Goal: Information Seeking & Learning: Learn about a topic

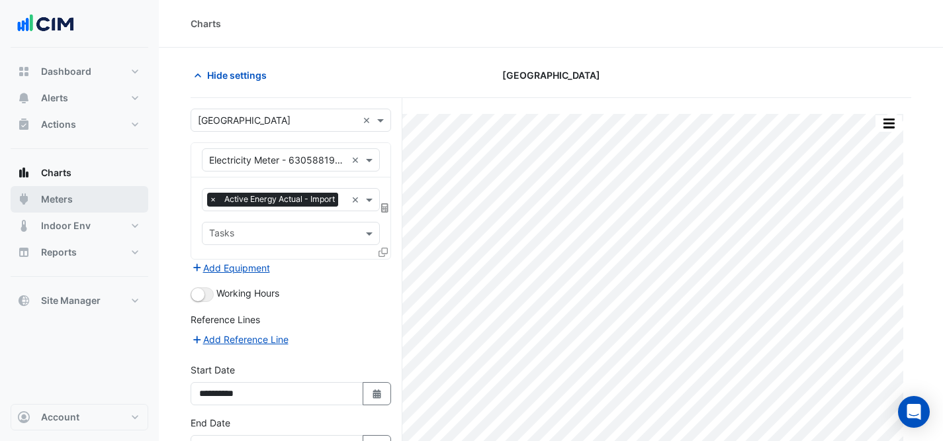
click at [81, 191] on button "Meters" at bounding box center [80, 199] width 138 height 26
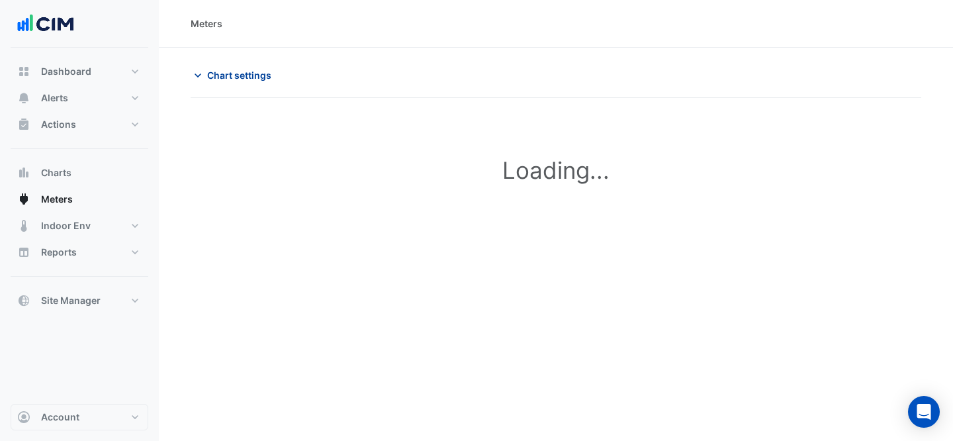
type input "**********"
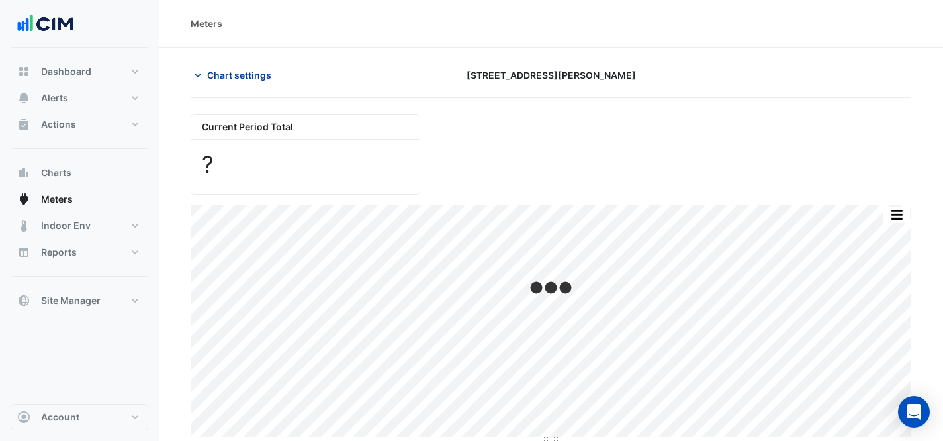
click at [258, 75] on span "Chart settings" at bounding box center [239, 75] width 64 height 14
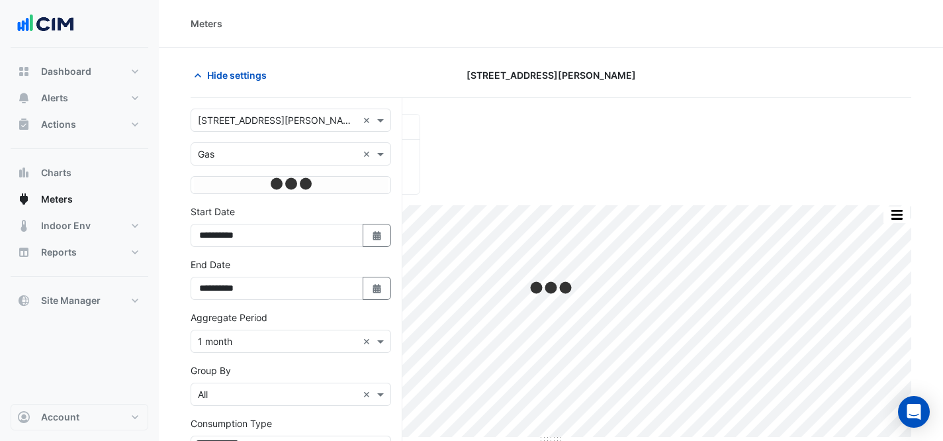
click at [276, 117] on input "text" at bounding box center [278, 121] width 160 height 14
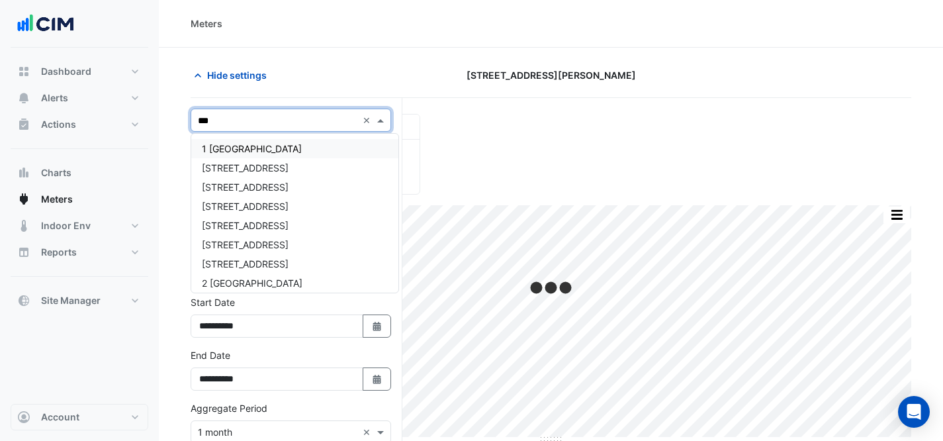
type input "****"
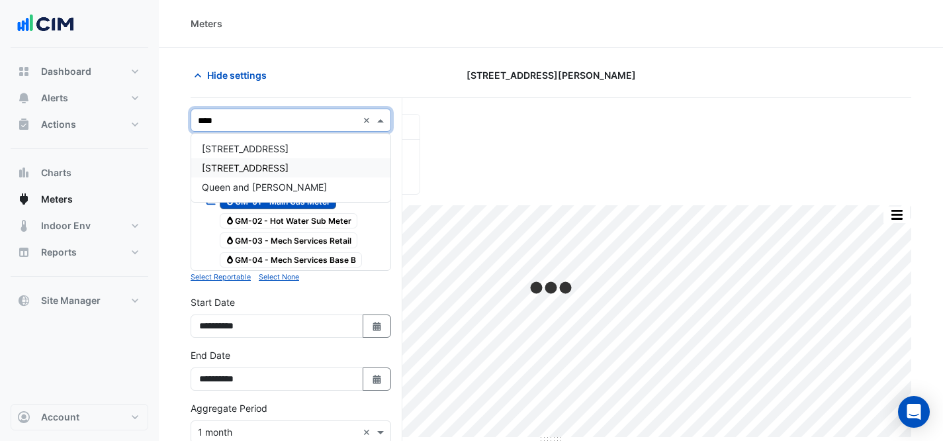
click at [286, 171] on div "[STREET_ADDRESS]" at bounding box center [290, 167] width 199 height 19
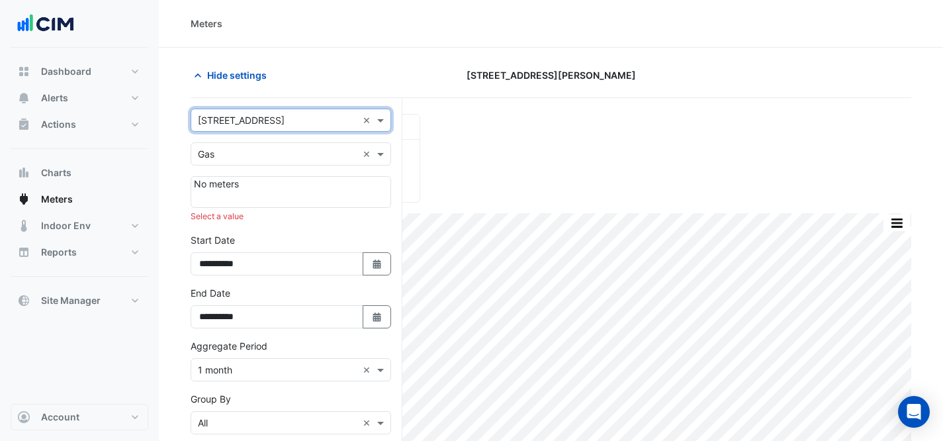
click at [292, 121] on input "text" at bounding box center [278, 121] width 160 height 14
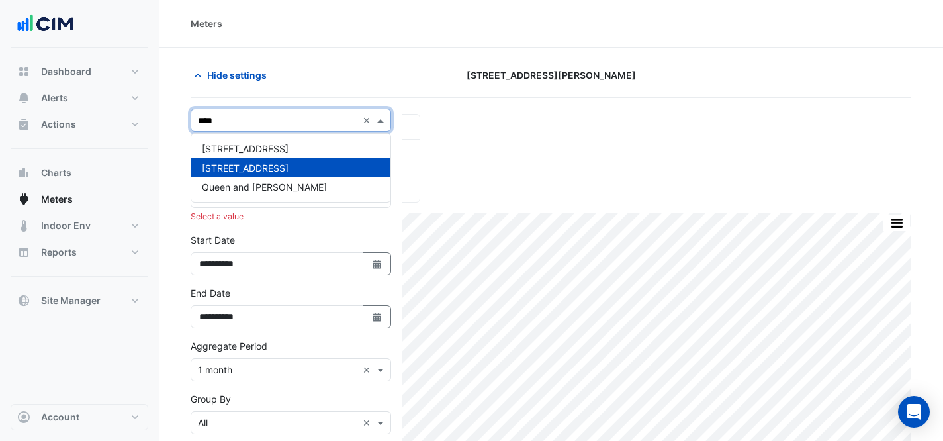
type input "*****"
click at [336, 183] on div "Queen and [PERSON_NAME]" at bounding box center [290, 186] width 199 height 19
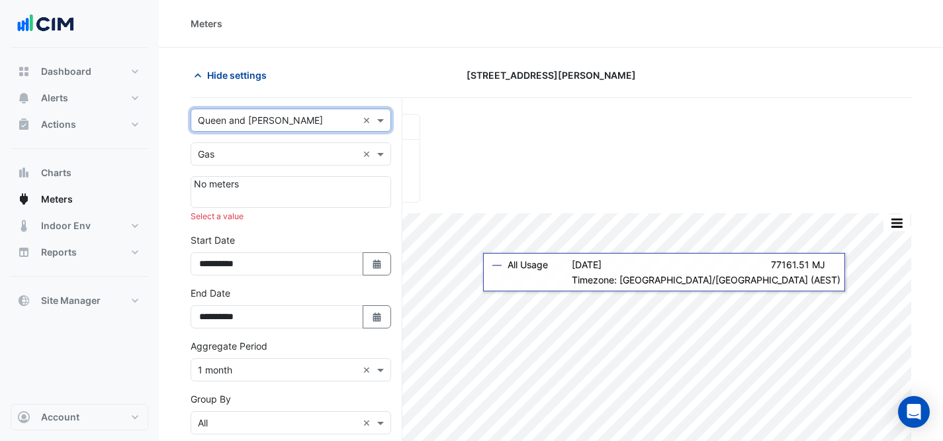
click at [236, 75] on span "Hide settings" at bounding box center [237, 75] width 60 height 14
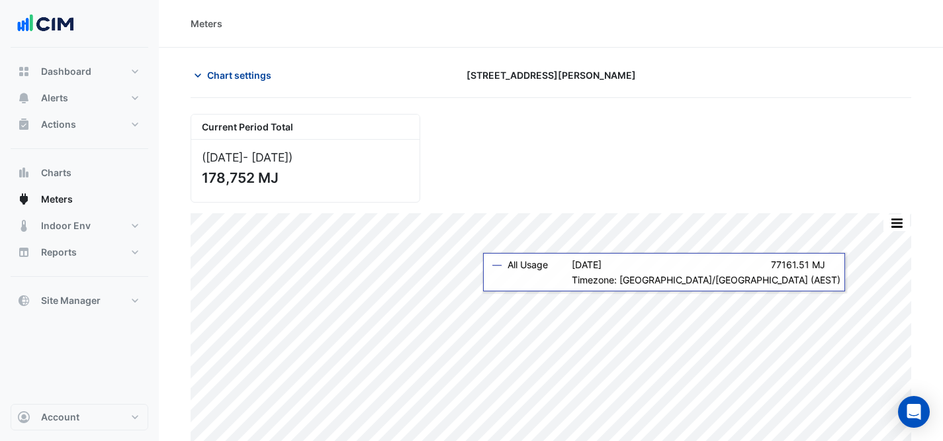
click at [267, 81] on span "Chart settings" at bounding box center [239, 75] width 64 height 14
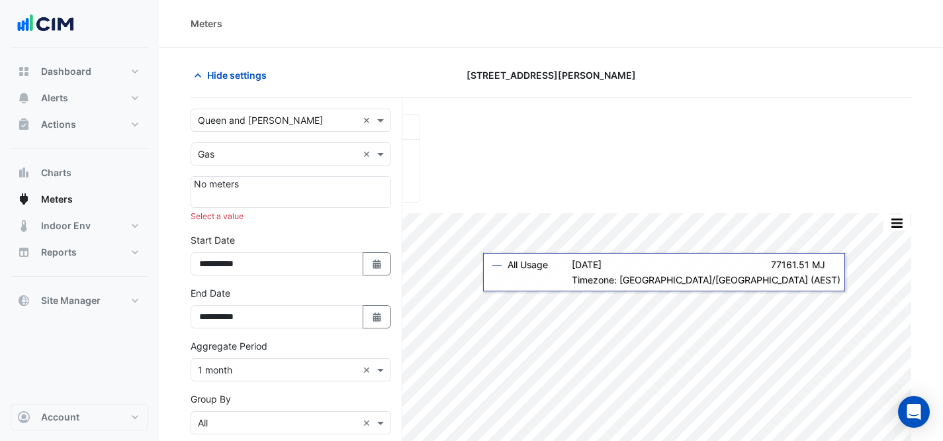
click at [306, 124] on input "text" at bounding box center [278, 121] width 160 height 14
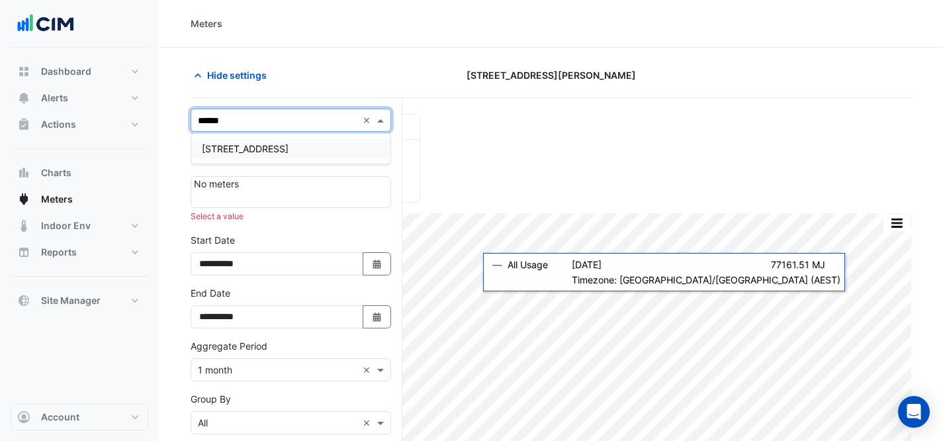
type input "*******"
click at [267, 148] on span "[STREET_ADDRESS]" at bounding box center [245, 148] width 87 height 11
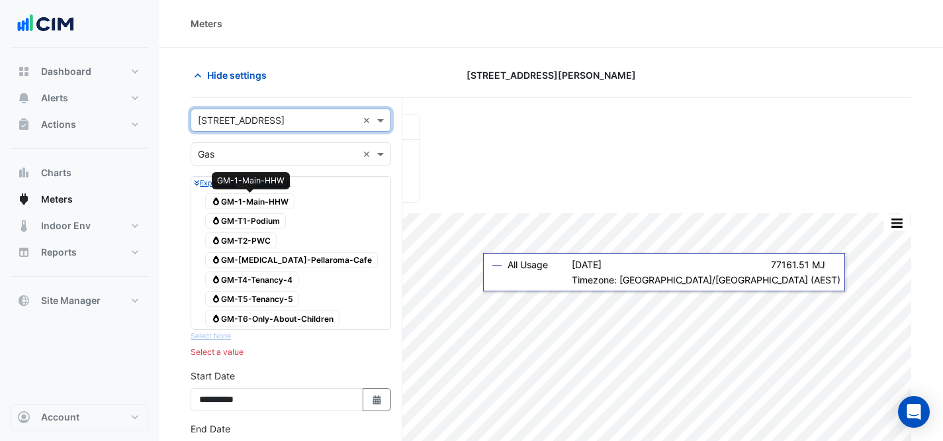
click at [269, 203] on span "Gas GM-1-Main-HHW" at bounding box center [249, 201] width 89 height 16
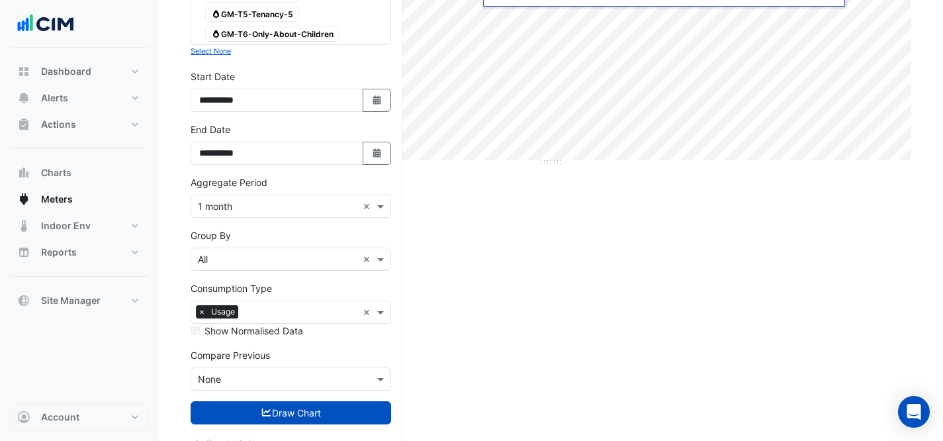
scroll to position [287, 0]
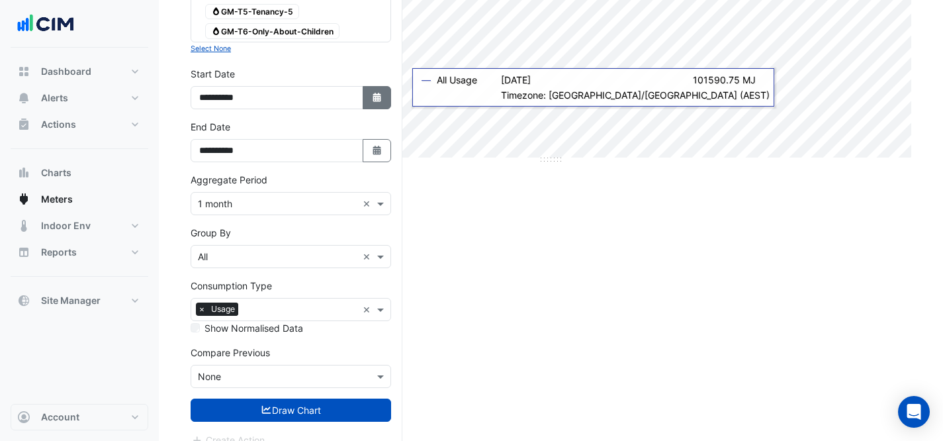
click at [376, 102] on fa-icon "Select Date" at bounding box center [377, 97] width 12 height 11
select select "*"
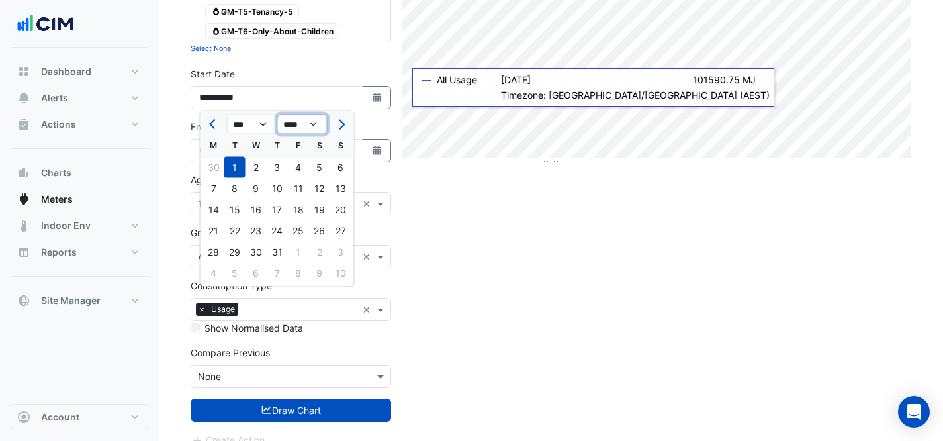
click at [309, 124] on select "**** **** **** **** **** **** **** **** **** **** ****" at bounding box center [302, 125] width 50 height 20
select select "****"
click at [213, 173] on div "1" at bounding box center [213, 167] width 21 height 21
type input "**********"
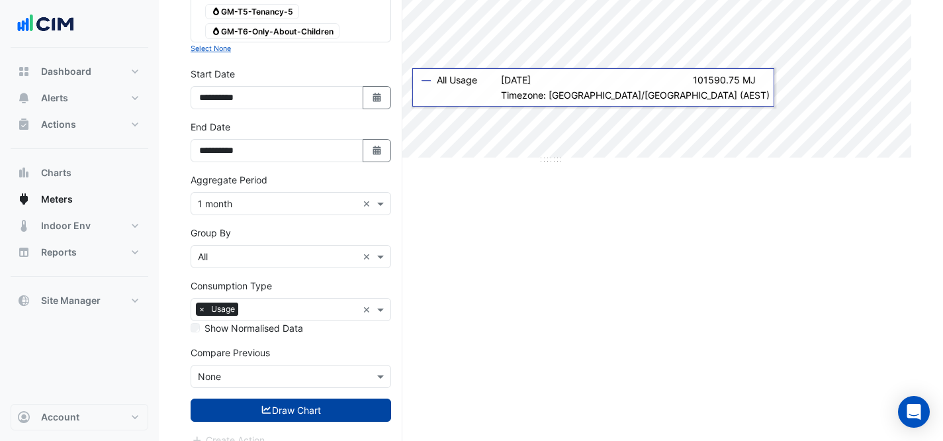
click at [330, 405] on button "Draw Chart" at bounding box center [291, 410] width 201 height 23
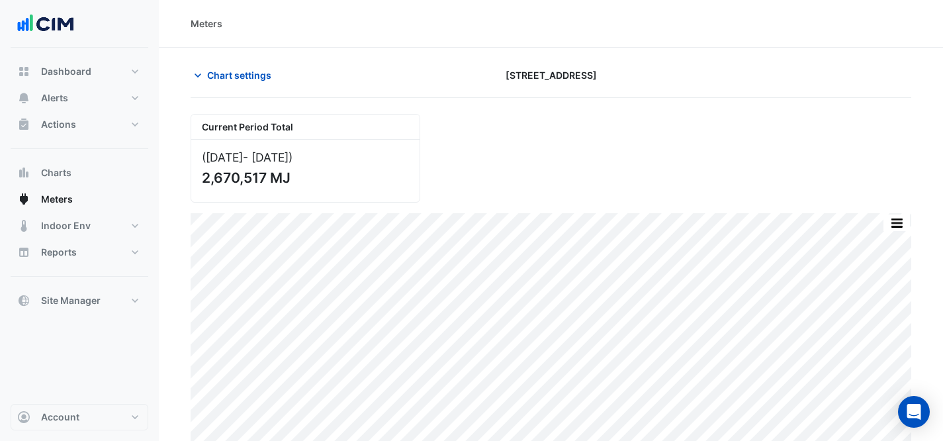
click at [695, 117] on div "Current Period Total (Jul 24 - Aug 25 ) 2,670,517 MJ" at bounding box center [551, 152] width 737 height 99
click at [215, 72] on span "Chart settings" at bounding box center [239, 75] width 64 height 14
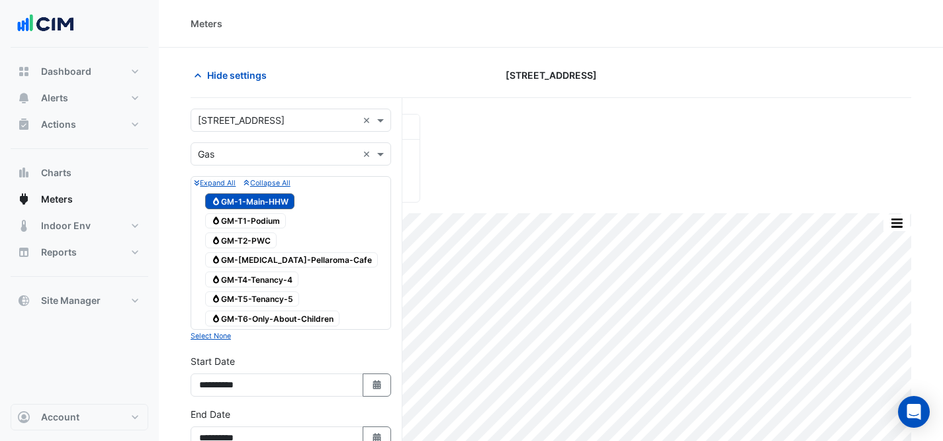
click at [332, 123] on input "text" at bounding box center [278, 121] width 160 height 14
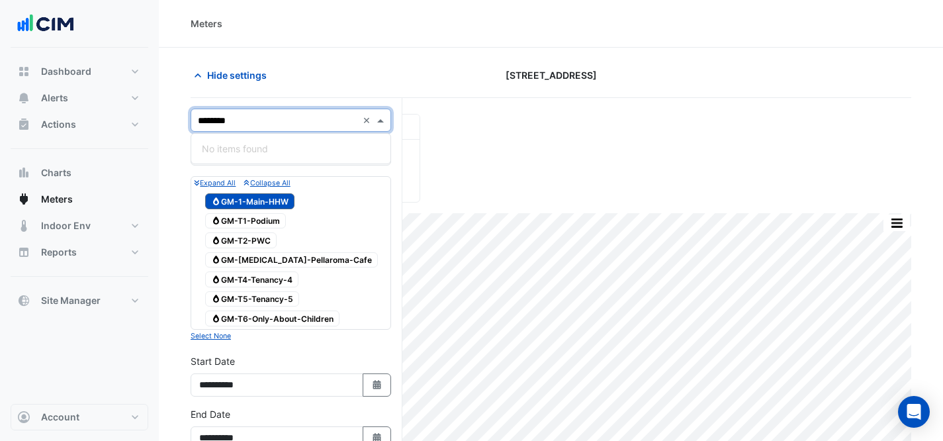
type input "********"
click at [322, 58] on section "Hide settings 2 Southbank Boulevard Current Period Total (Jul 24 - Aug 25 ) 2,6…" at bounding box center [551, 397] width 785 height 698
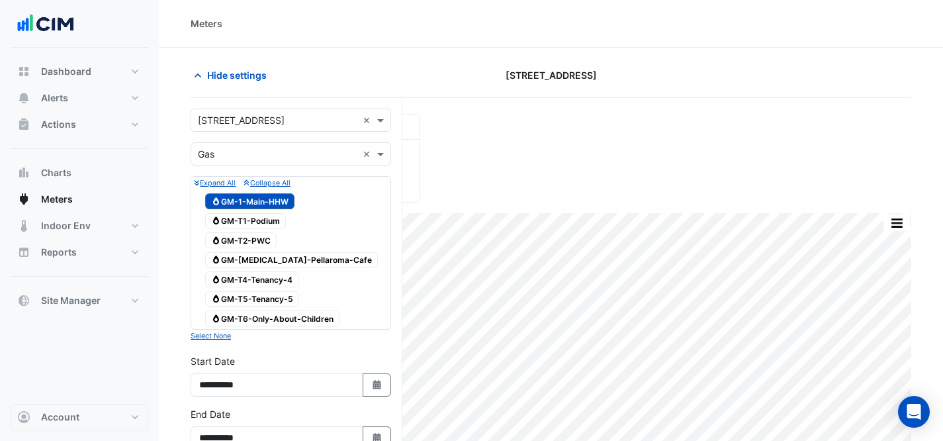
click at [286, 117] on input "text" at bounding box center [278, 121] width 160 height 14
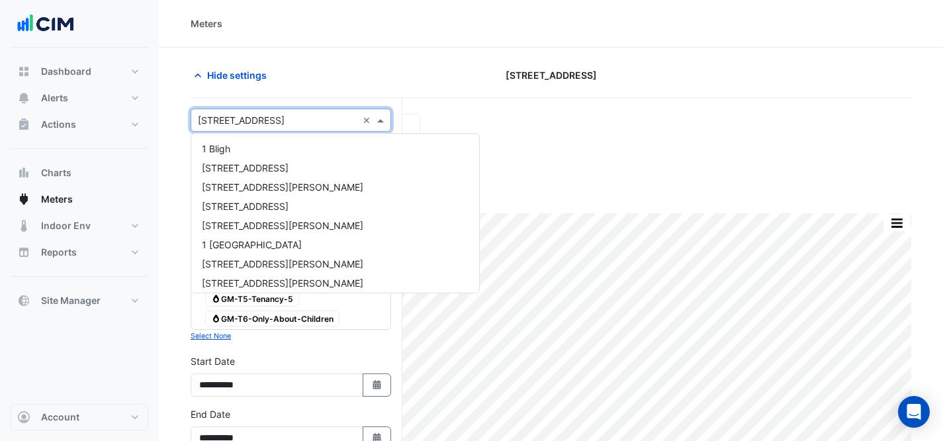
click at [286, 117] on input "text" at bounding box center [278, 121] width 160 height 14
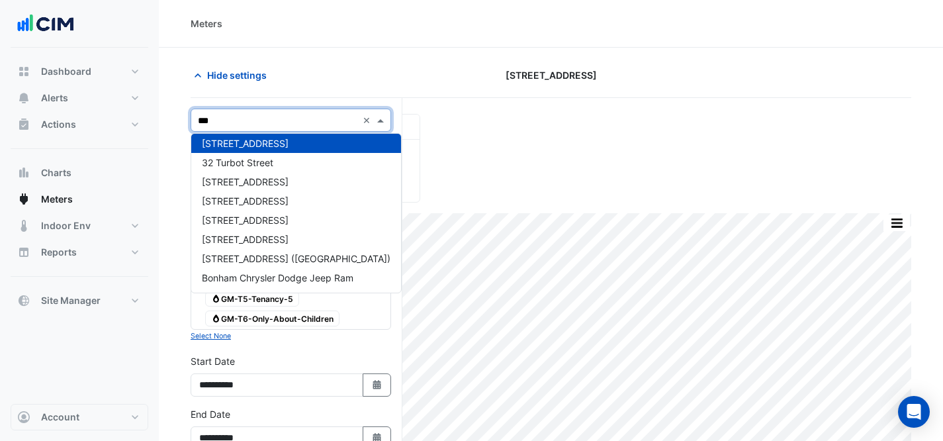
type input "****"
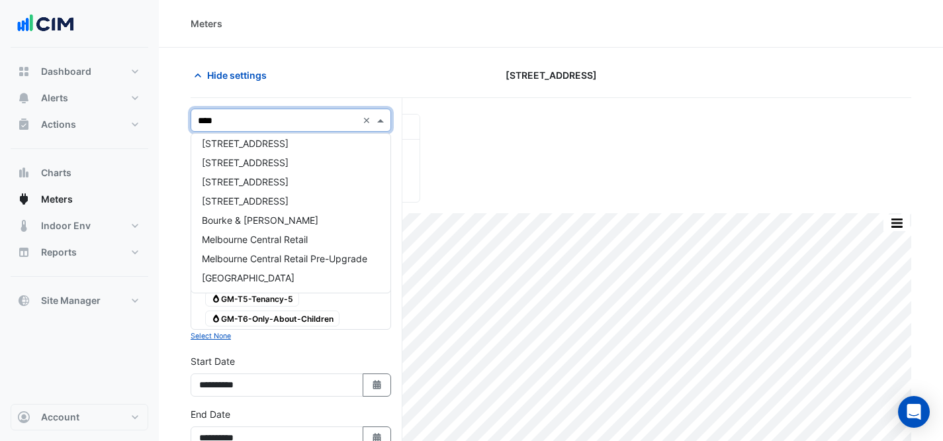
scroll to position [44, 0]
click at [336, 243] on div "Bourke & [PERSON_NAME]" at bounding box center [290, 239] width 199 height 19
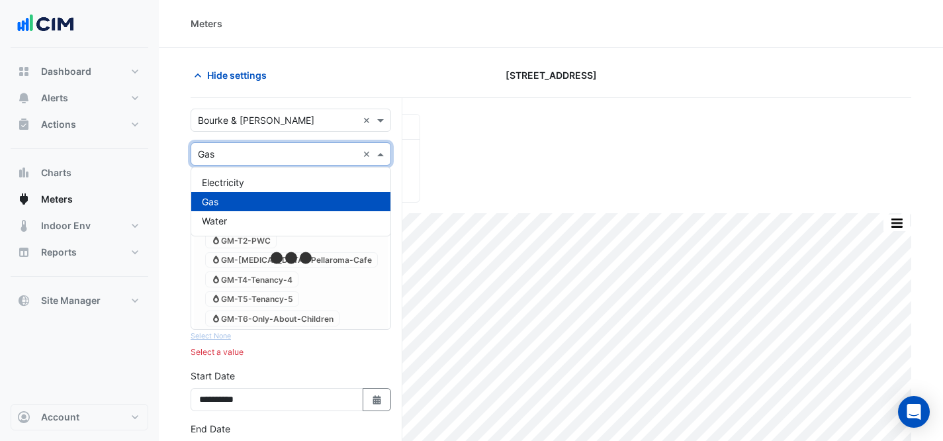
click at [262, 154] on input "text" at bounding box center [278, 155] width 160 height 14
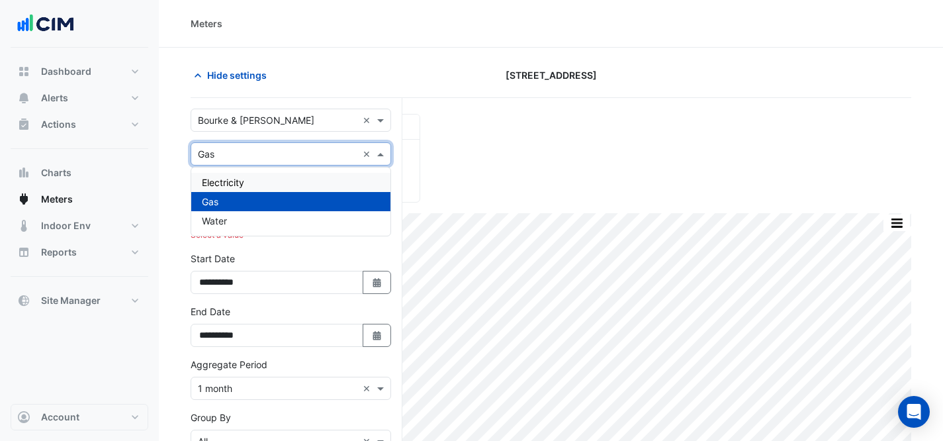
click at [260, 180] on div "Electricity" at bounding box center [290, 182] width 199 height 19
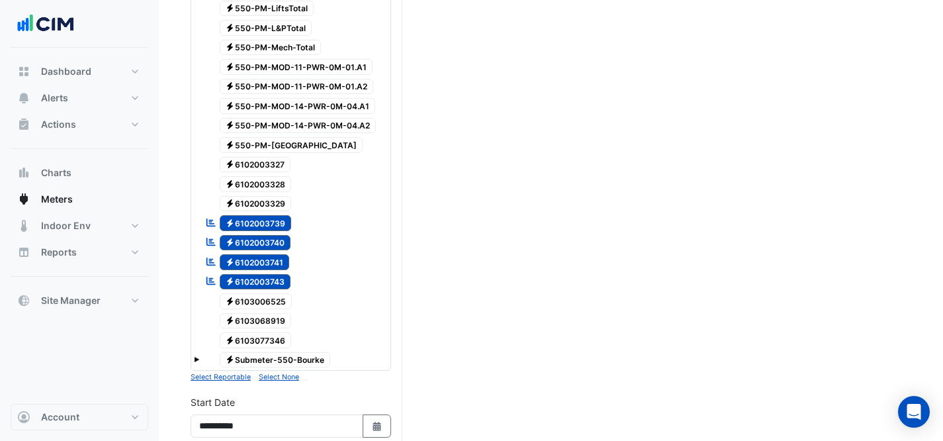
scroll to position [3879, 0]
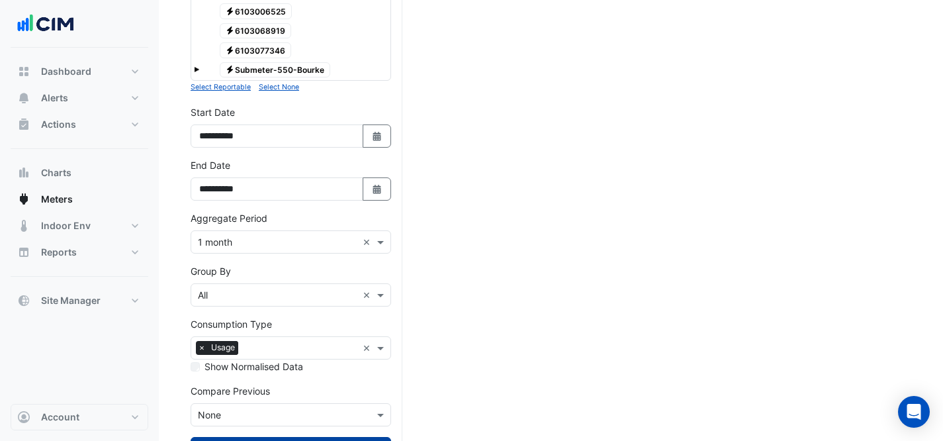
click at [310, 437] on button "Draw Chart" at bounding box center [291, 448] width 201 height 23
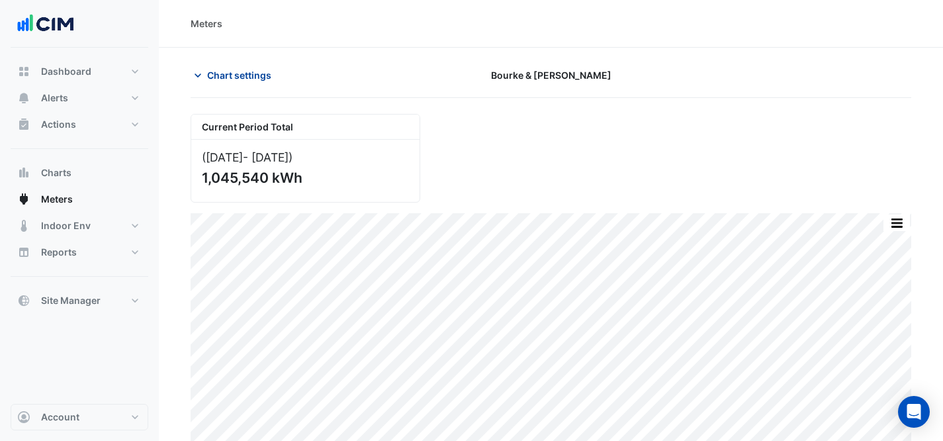
click at [260, 78] on span "Chart settings" at bounding box center [239, 75] width 64 height 14
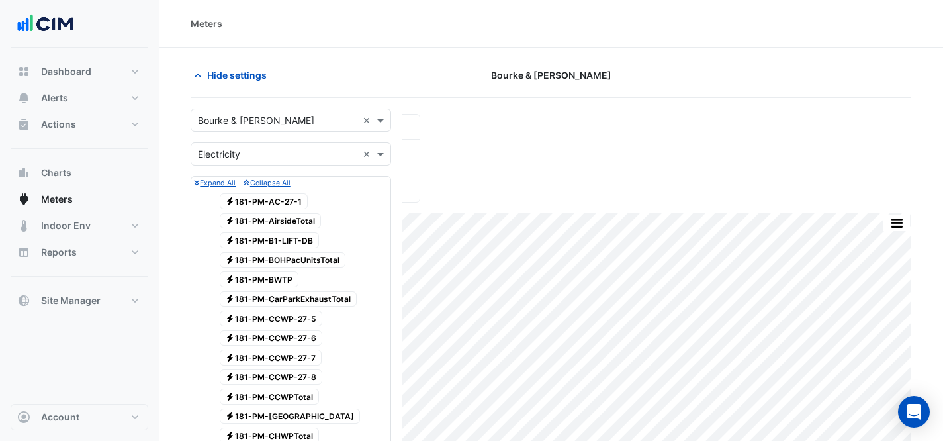
click at [266, 117] on input "text" at bounding box center [278, 121] width 160 height 14
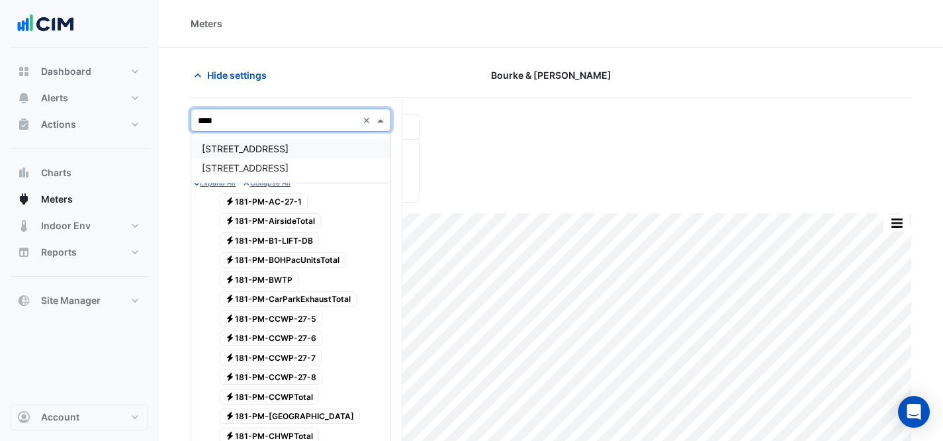
type input "*****"
click at [254, 160] on div "[STREET_ADDRESS]" at bounding box center [290, 167] width 199 height 19
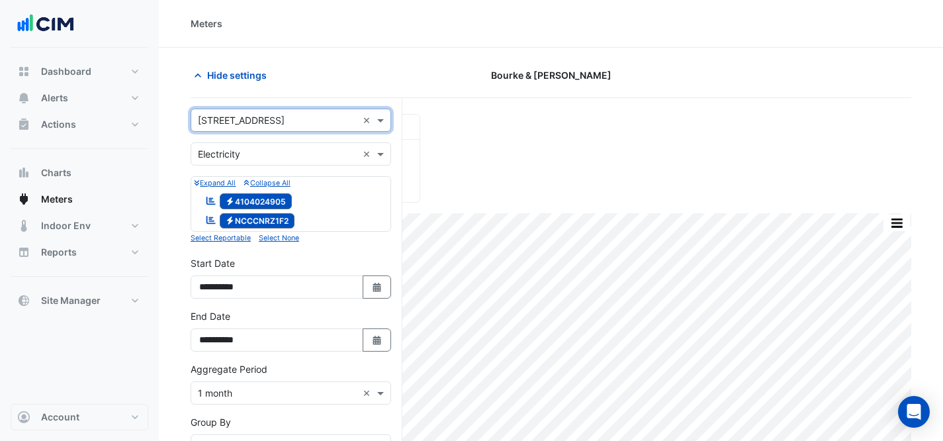
scroll to position [207, 0]
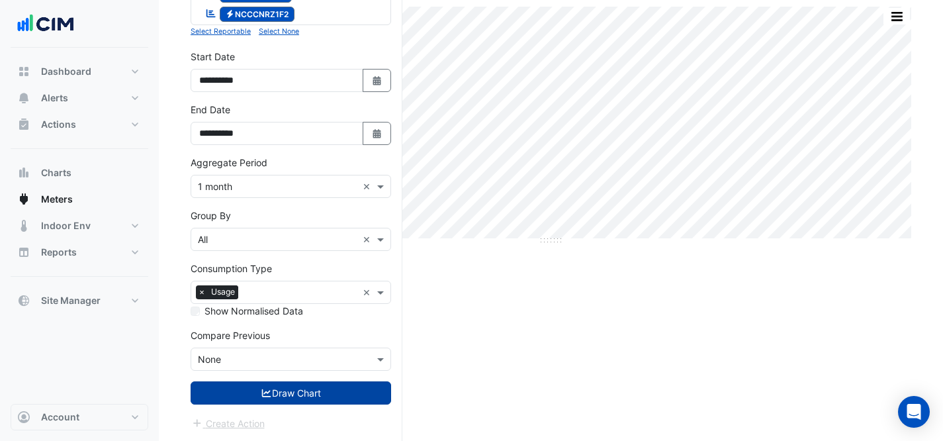
click at [301, 395] on button "Draw Chart" at bounding box center [291, 392] width 201 height 23
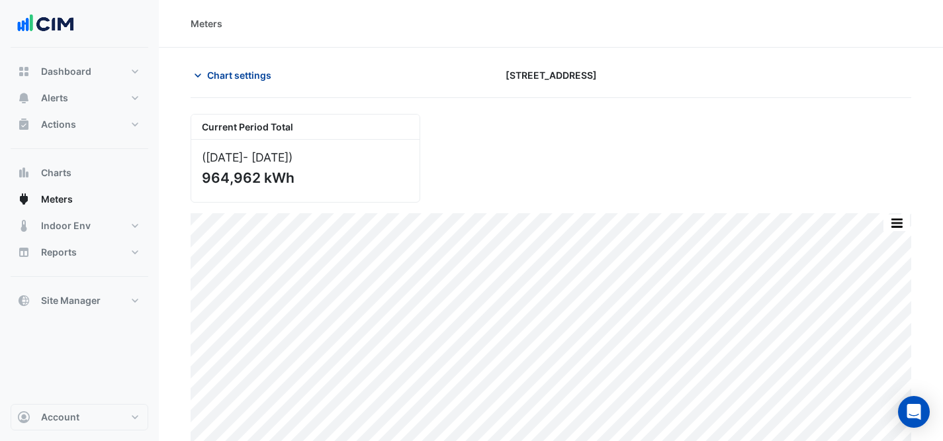
click at [238, 72] on span "Chart settings" at bounding box center [239, 75] width 64 height 14
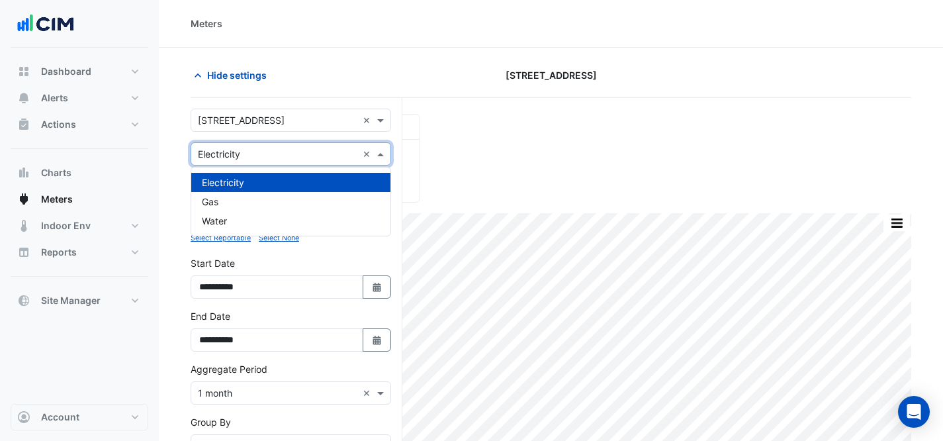
click at [258, 160] on div "Utility Type × Electricity" at bounding box center [274, 154] width 166 height 14
click at [249, 208] on div "Gas" at bounding box center [290, 201] width 199 height 19
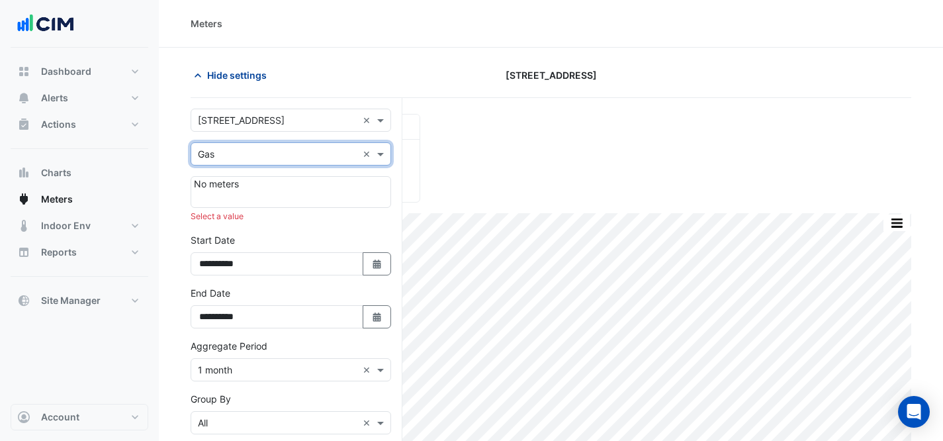
click at [228, 68] on span "Hide settings" at bounding box center [237, 75] width 60 height 14
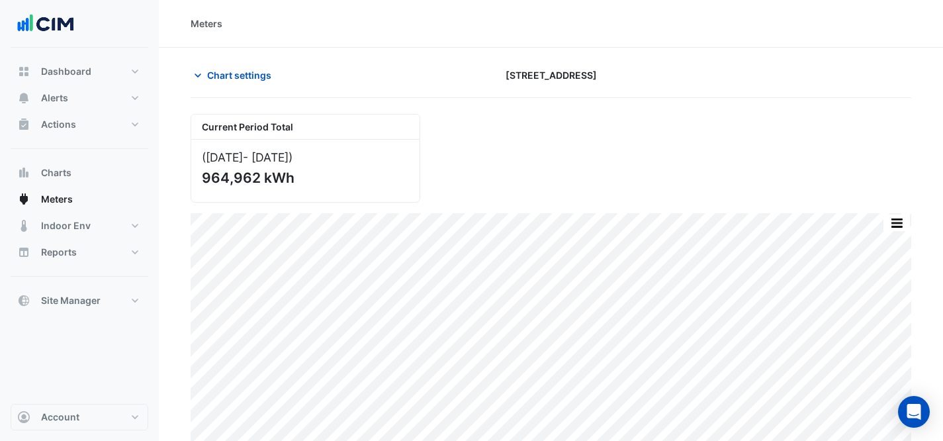
click at [245, 56] on section "Chart settings 7 Macquarie Place Current Period Total (Jul 24 - Aug 25 ) 964,96…" at bounding box center [551, 250] width 785 height 404
click at [237, 78] on span "Chart settings" at bounding box center [239, 75] width 64 height 14
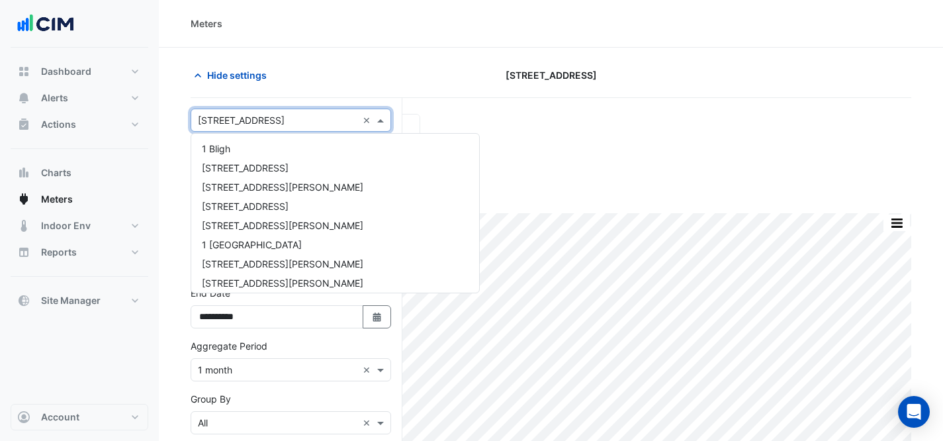
click at [250, 122] on input "text" at bounding box center [278, 121] width 160 height 14
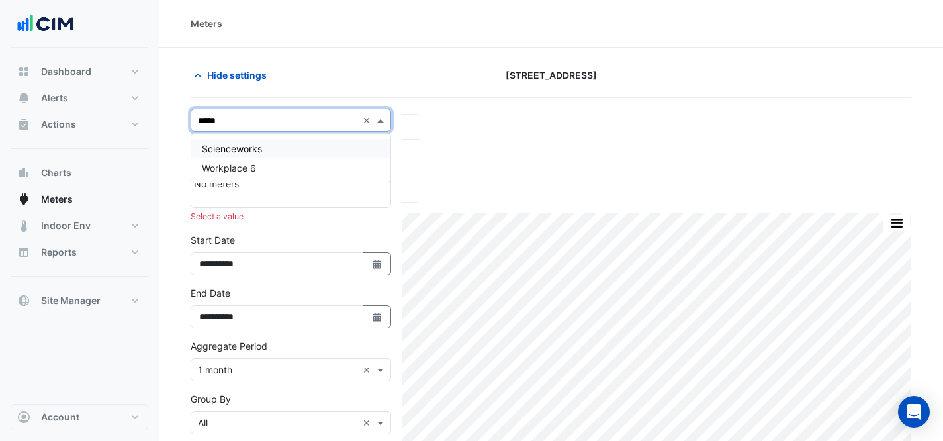
type input "******"
click at [276, 156] on div "Workplace 6" at bounding box center [290, 148] width 199 height 19
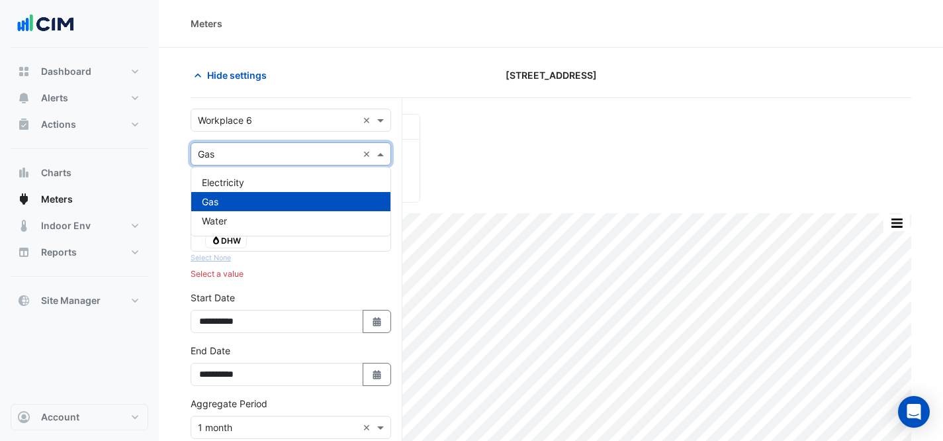
click at [275, 153] on input "text" at bounding box center [278, 155] width 160 height 14
click at [262, 177] on div "Electricity" at bounding box center [290, 182] width 199 height 19
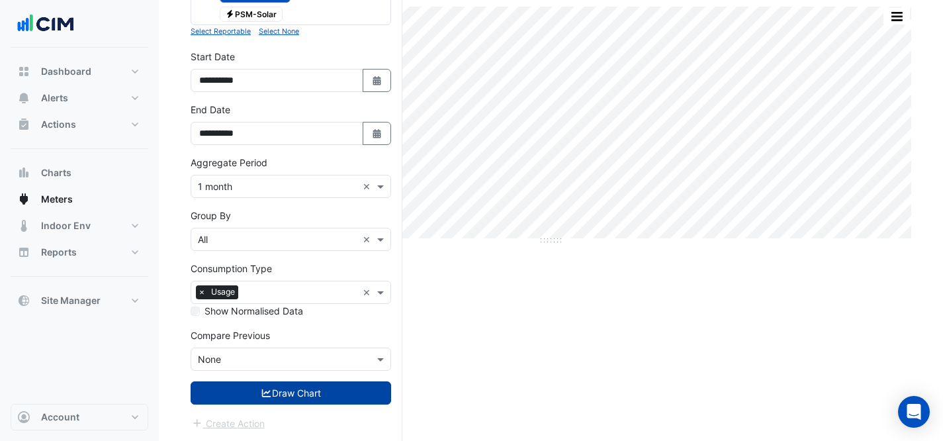
click at [293, 387] on button "Draw Chart" at bounding box center [291, 392] width 201 height 23
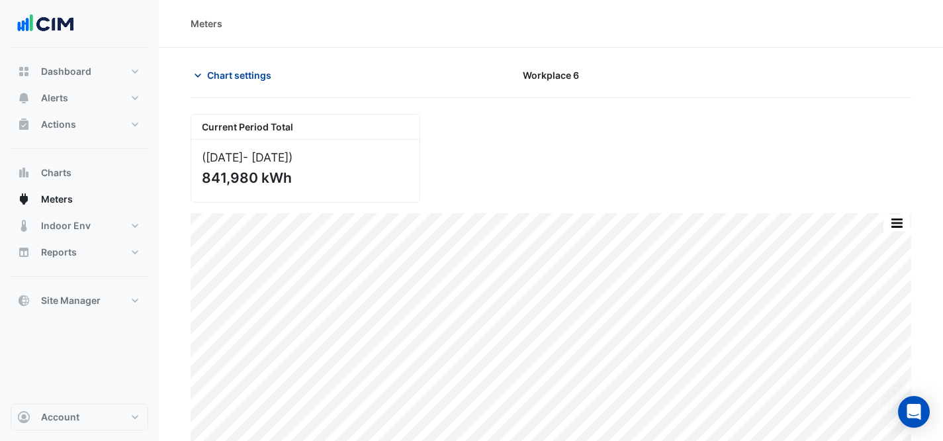
click at [244, 75] on span "Chart settings" at bounding box center [239, 75] width 64 height 14
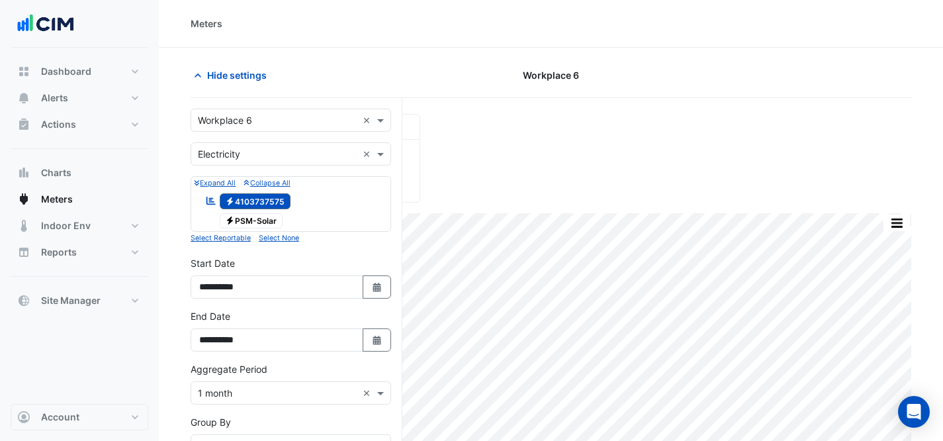
click at [301, 160] on div "Utility Type × Electricity" at bounding box center [274, 154] width 166 height 14
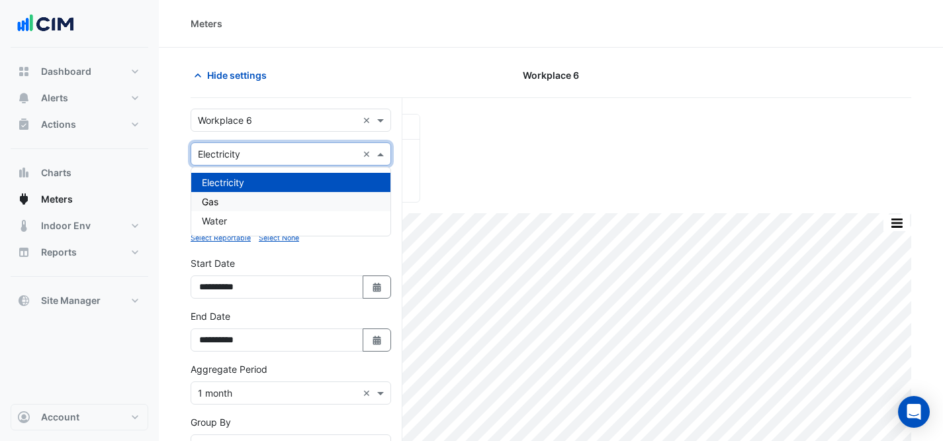
click at [299, 200] on div "Gas" at bounding box center [290, 201] width 199 height 19
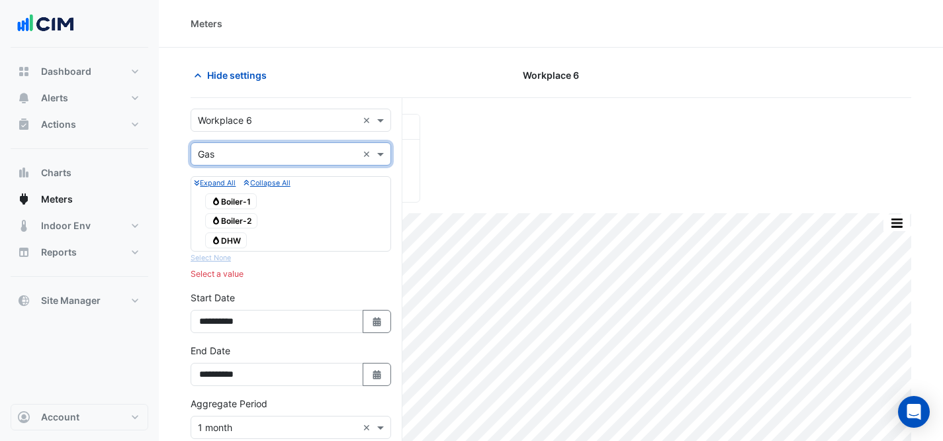
click at [234, 236] on span "Gas DHW" at bounding box center [226, 240] width 42 height 16
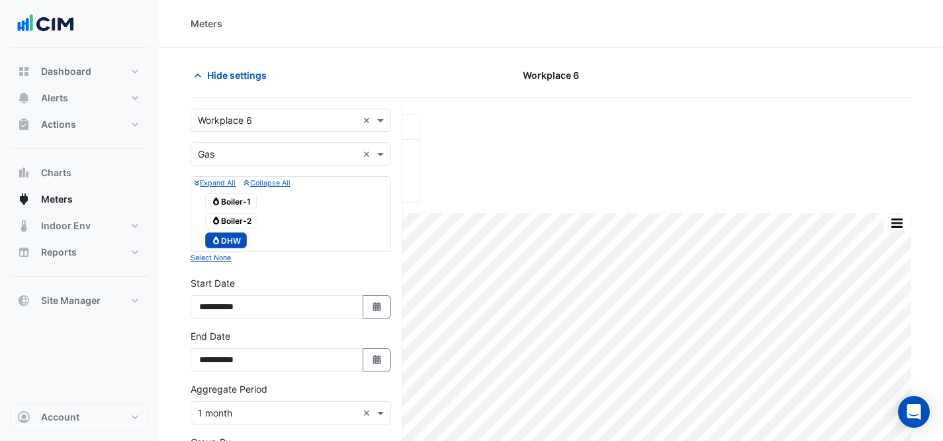
click at [232, 226] on span "Gas Boiler-2" at bounding box center [231, 221] width 52 height 16
click at [229, 199] on span "Gas Boiler-1" at bounding box center [231, 201] width 52 height 16
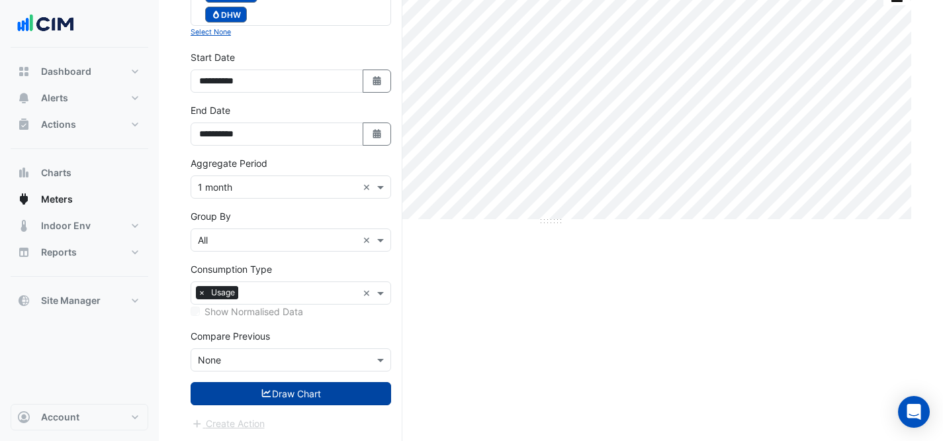
click at [348, 388] on button "Draw Chart" at bounding box center [291, 393] width 201 height 23
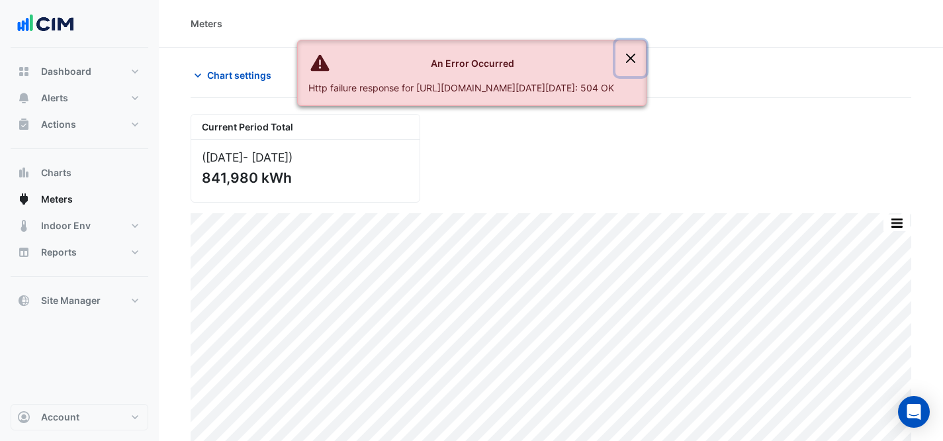
click at [646, 54] on button "Close" at bounding box center [631, 58] width 30 height 36
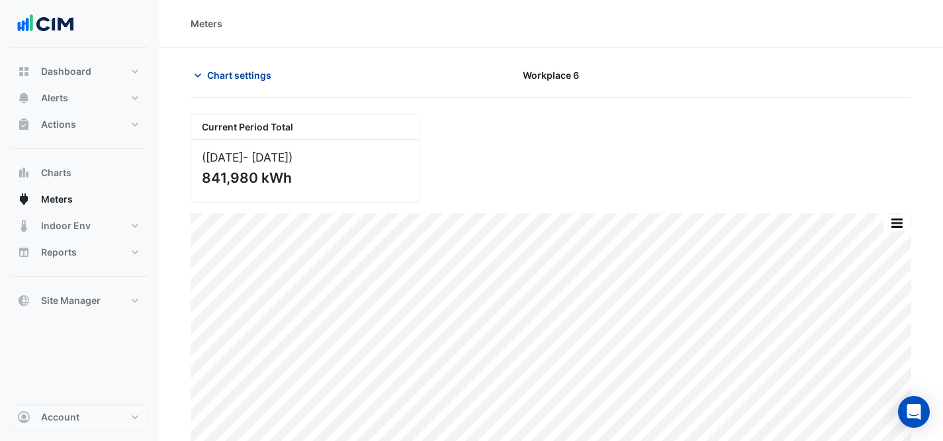
click at [234, 74] on span "Chart settings" at bounding box center [239, 75] width 64 height 14
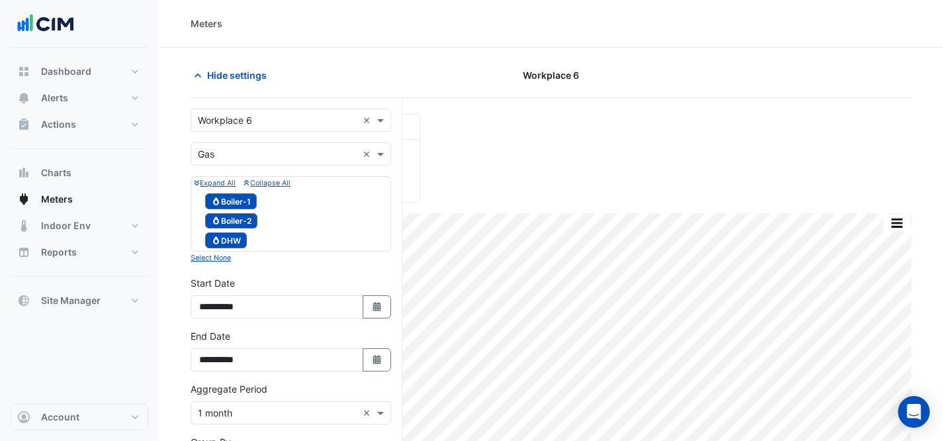
click at [252, 115] on input "text" at bounding box center [278, 121] width 160 height 14
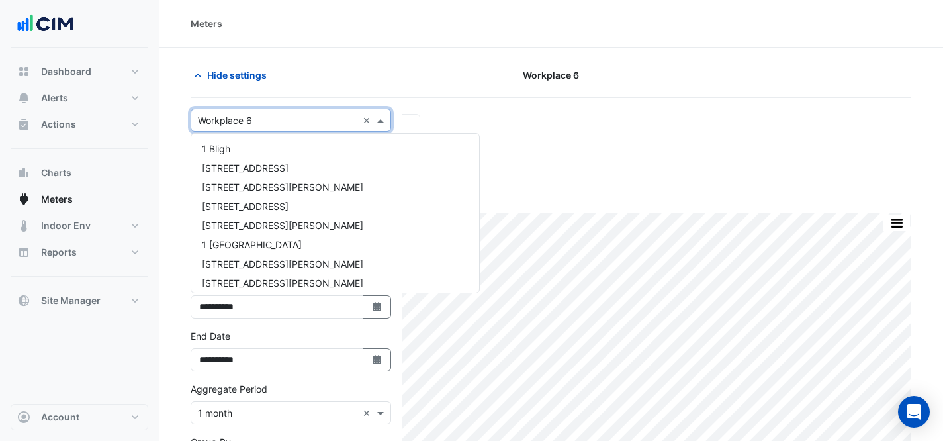
click at [252, 115] on input "text" at bounding box center [278, 121] width 160 height 14
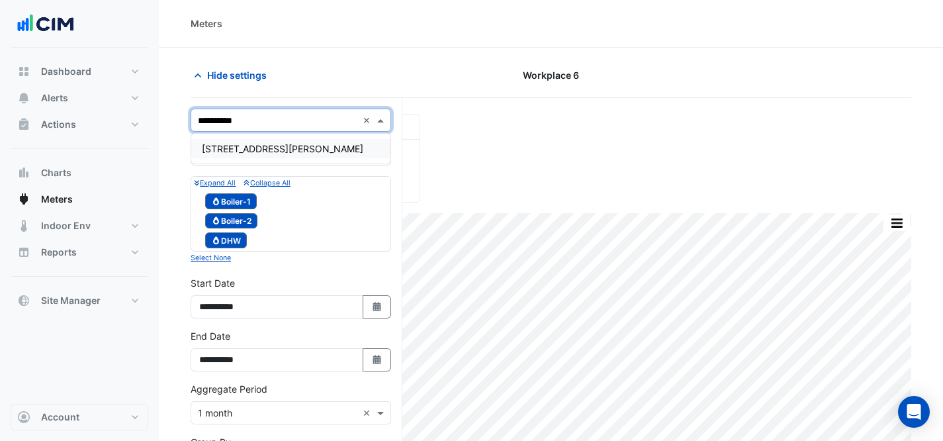
type input "**********"
click at [273, 139] on div "[STREET_ADDRESS][PERSON_NAME]" at bounding box center [290, 148] width 199 height 19
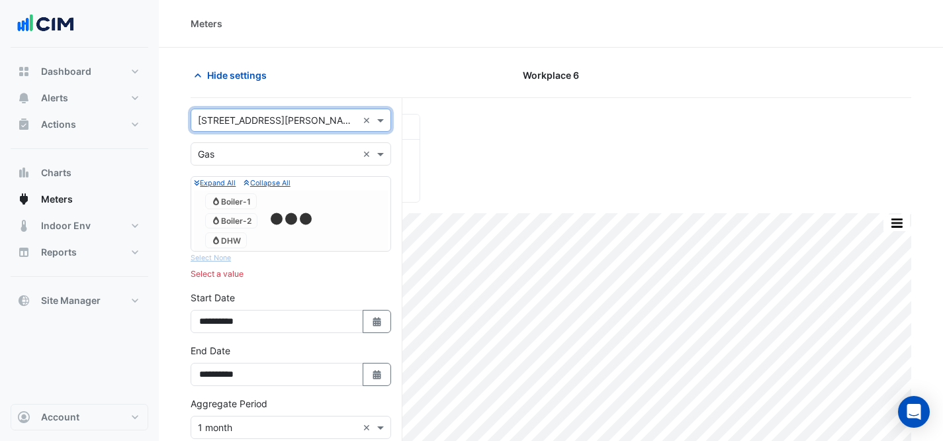
click at [275, 143] on div "Utility Type × Gas ×" at bounding box center [291, 153] width 201 height 23
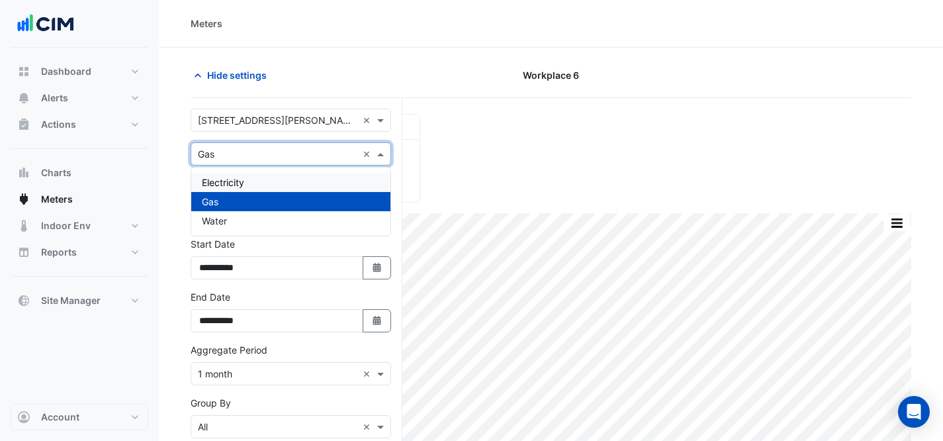
click at [269, 184] on div "Electricity" at bounding box center [290, 182] width 199 height 19
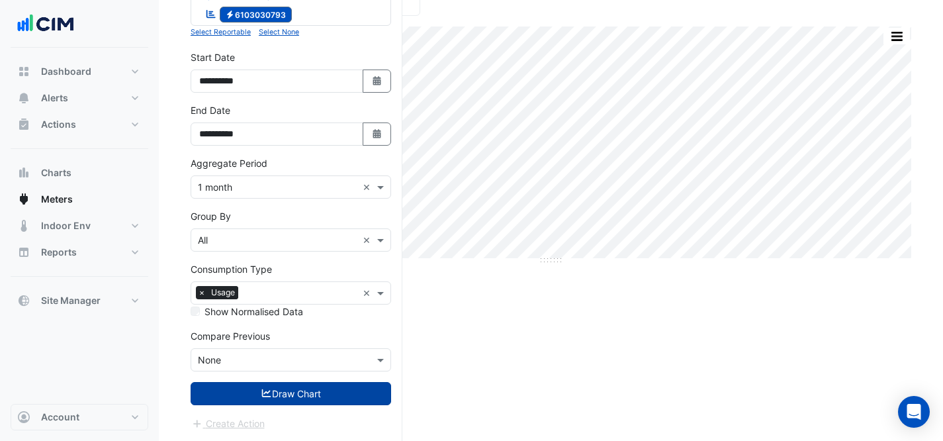
click at [298, 400] on button "Draw Chart" at bounding box center [291, 393] width 201 height 23
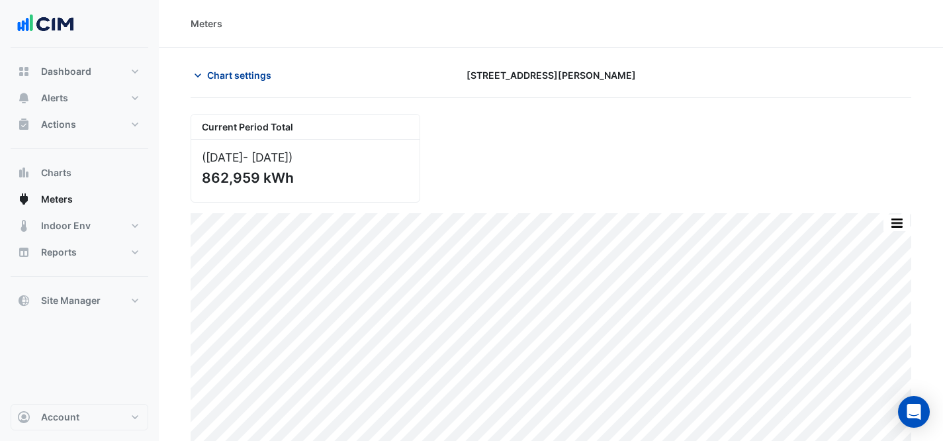
click at [218, 68] on span "Chart settings" at bounding box center [239, 75] width 64 height 14
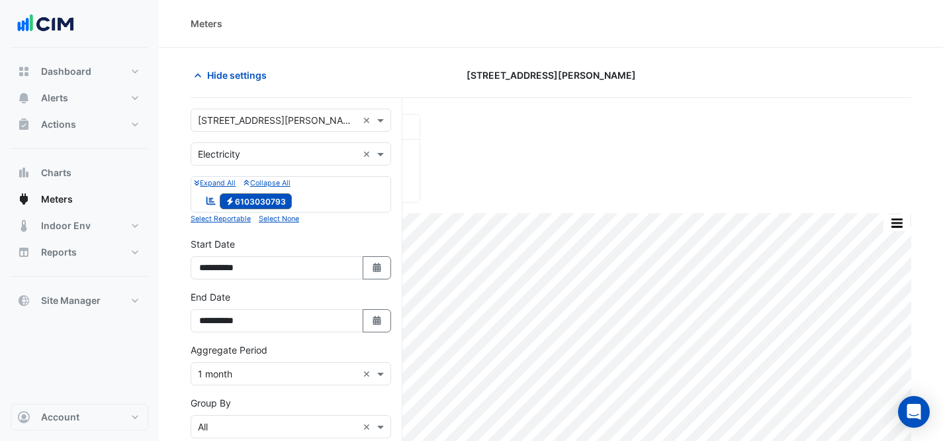
click at [275, 154] on input "text" at bounding box center [278, 155] width 160 height 14
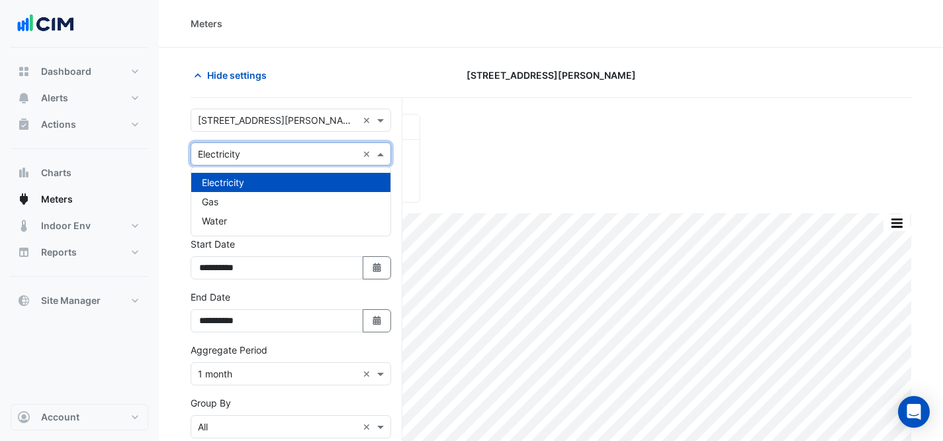
click at [266, 124] on input "text" at bounding box center [278, 121] width 160 height 14
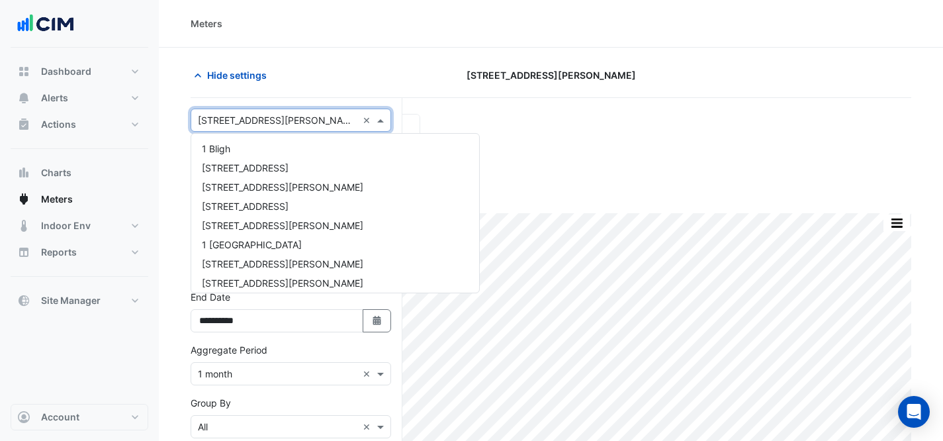
scroll to position [965, 0]
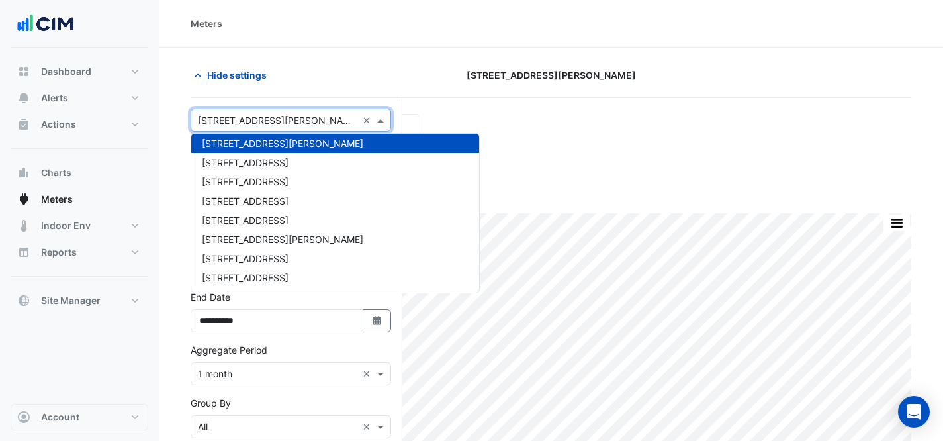
click at [320, 87] on div "Hide settings 150 Collins Street" at bounding box center [551, 81] width 721 height 34
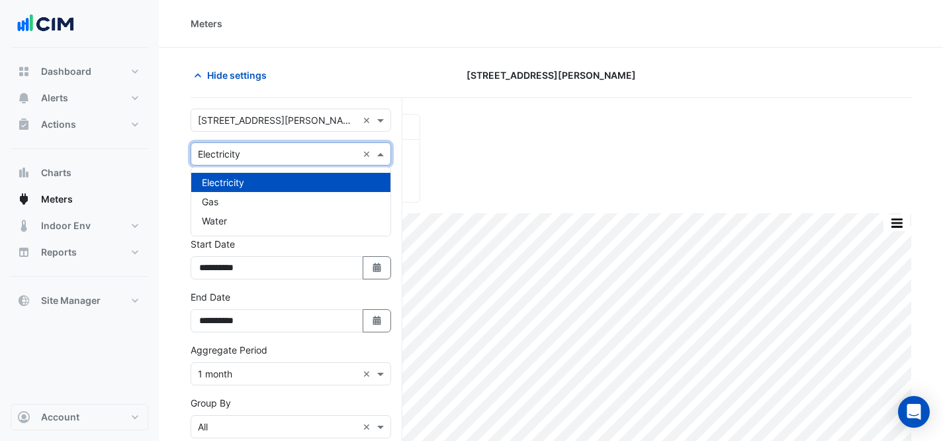
click at [307, 148] on input "text" at bounding box center [278, 155] width 160 height 14
click at [291, 200] on div "Gas" at bounding box center [290, 201] width 199 height 19
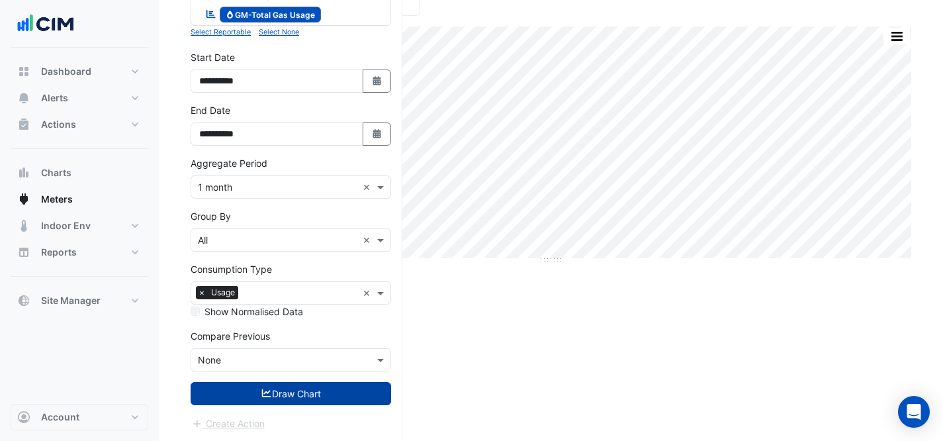
click at [288, 388] on button "Draw Chart" at bounding box center [291, 393] width 201 height 23
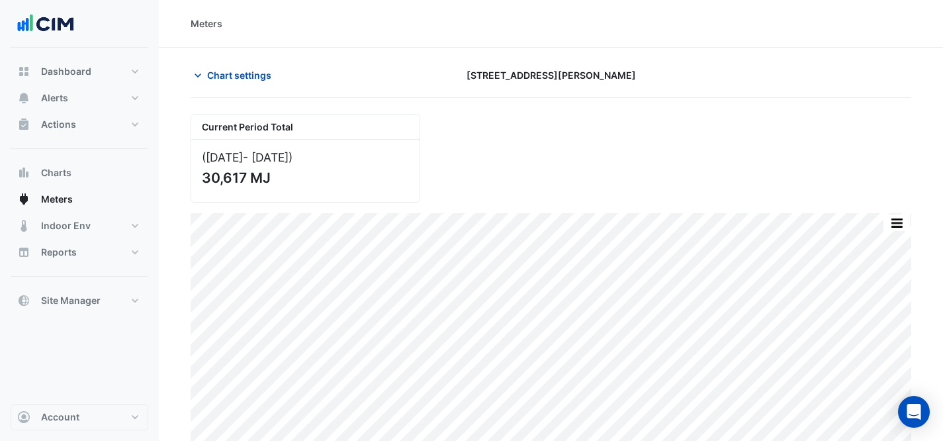
click at [703, 167] on div "Current Period Total (Jul 24 - Aug 25 ) 30,617 MJ" at bounding box center [551, 152] width 737 height 99
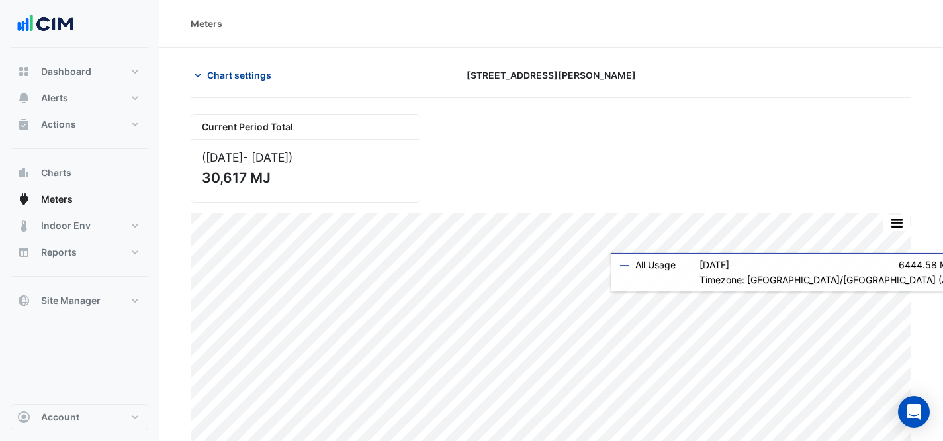
click at [255, 68] on span "Chart settings" at bounding box center [239, 75] width 64 height 14
click at [256, 78] on span "Chart settings" at bounding box center [239, 75] width 64 height 14
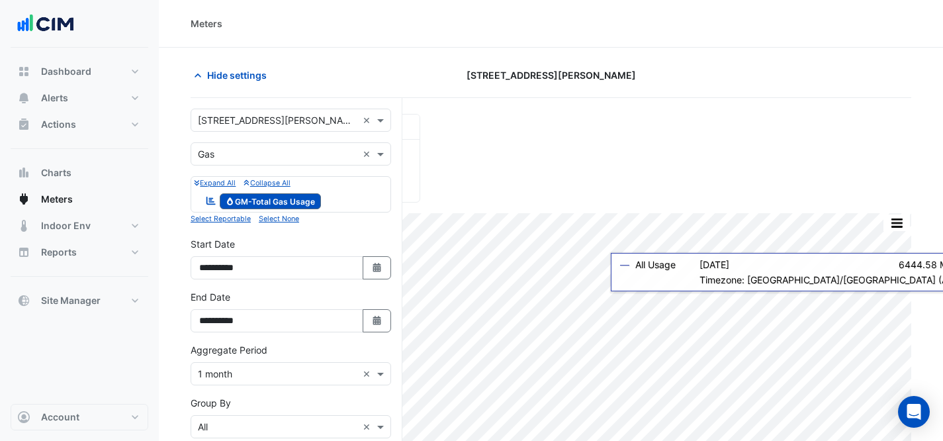
click at [263, 118] on input "text" at bounding box center [278, 121] width 160 height 14
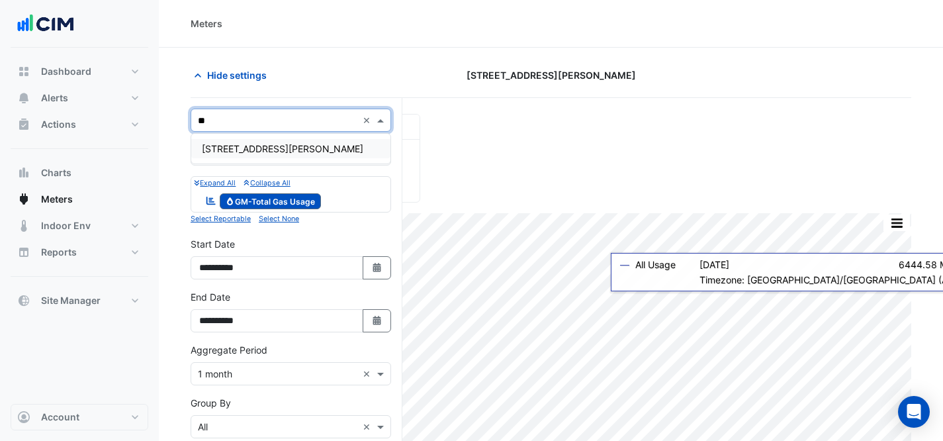
type input "***"
click at [352, 146] on div "[STREET_ADDRESS][PERSON_NAME]" at bounding box center [290, 148] width 199 height 19
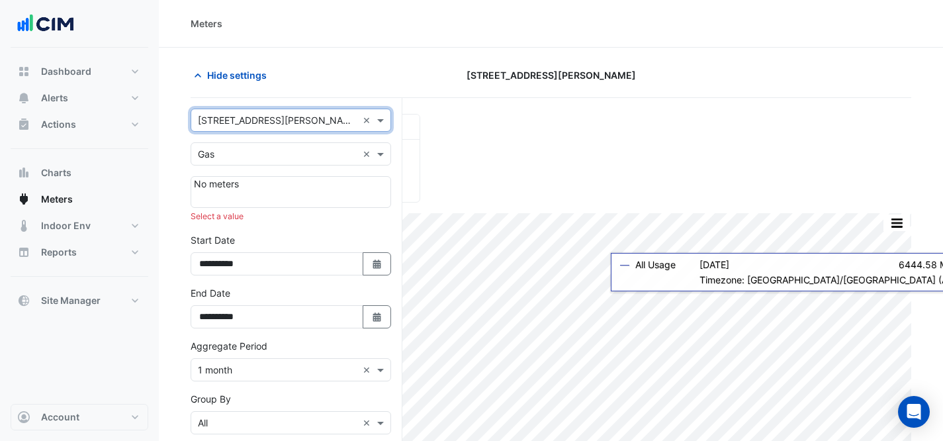
type input "**********"
click at [316, 68] on div "Hide settings" at bounding box center [306, 75] width 246 height 23
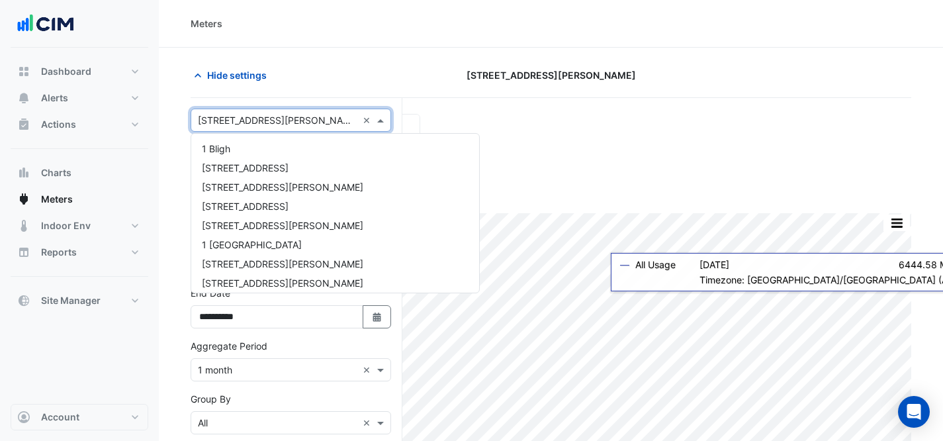
click at [301, 126] on div "Select a Site × 580 George Street" at bounding box center [274, 120] width 166 height 14
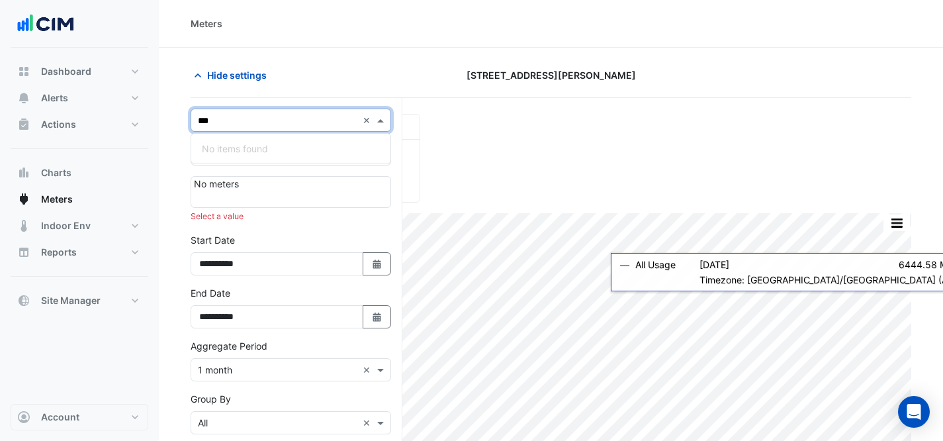
type input "**"
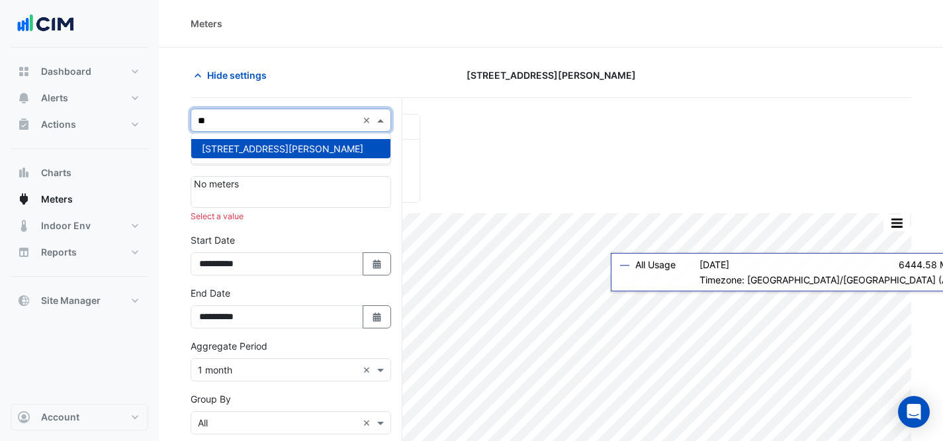
click at [299, 147] on div "[STREET_ADDRESS][PERSON_NAME]" at bounding box center [290, 148] width 199 height 19
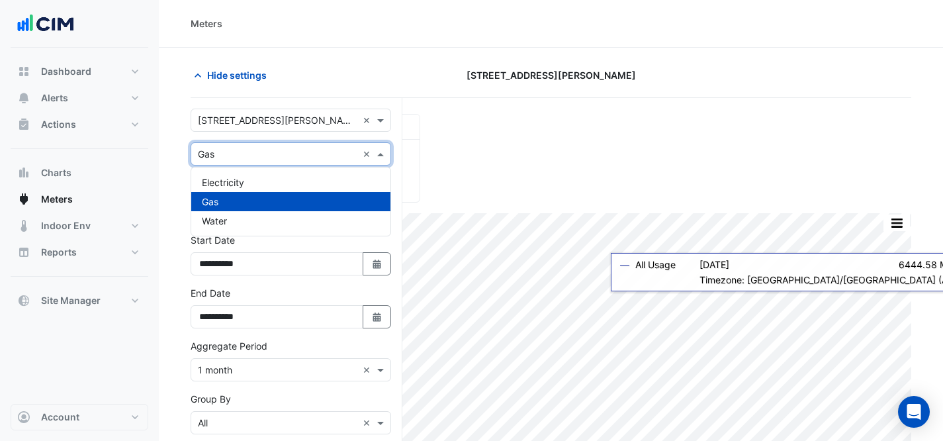
click at [302, 157] on input "text" at bounding box center [278, 155] width 160 height 14
click at [290, 179] on div "Electricity" at bounding box center [290, 182] width 199 height 19
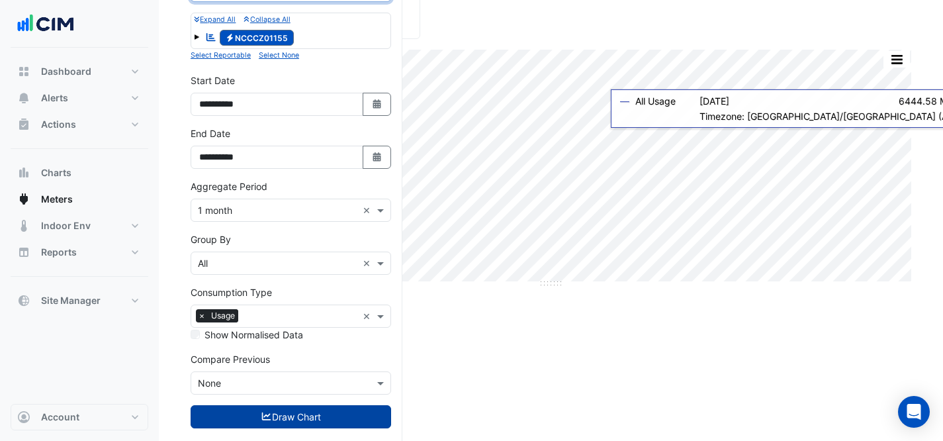
click at [287, 412] on button "Draw Chart" at bounding box center [291, 416] width 201 height 23
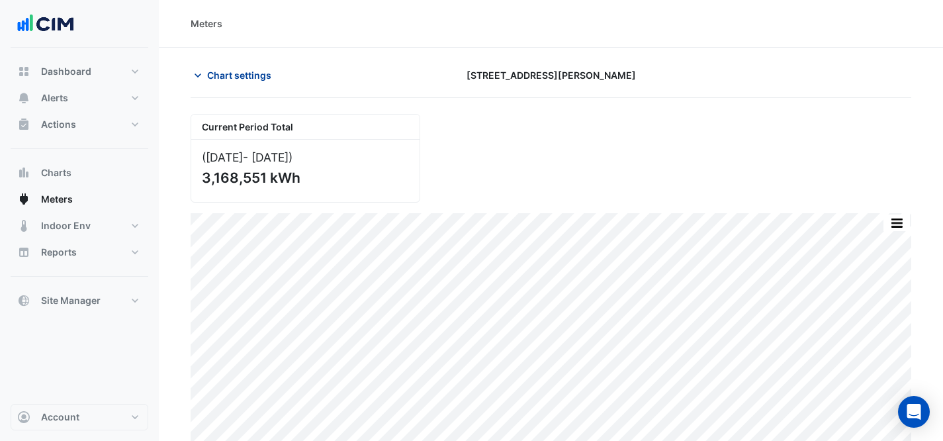
click at [227, 73] on span "Chart settings" at bounding box center [239, 75] width 64 height 14
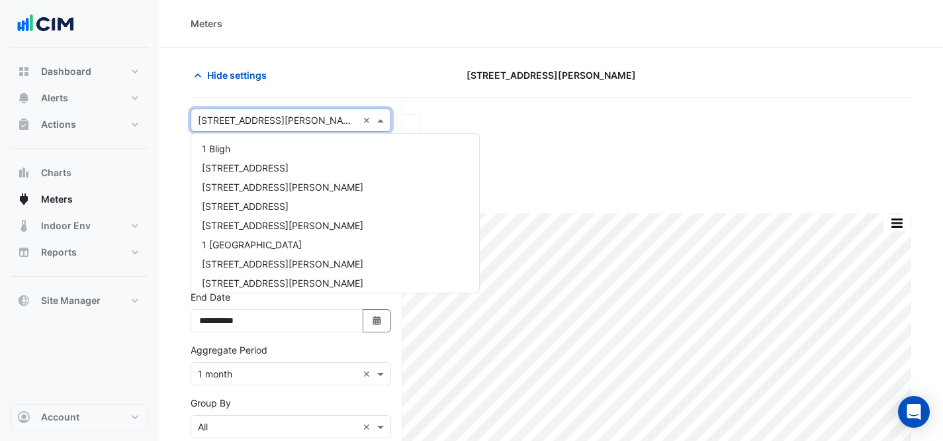
click at [247, 120] on input "text" at bounding box center [278, 121] width 160 height 14
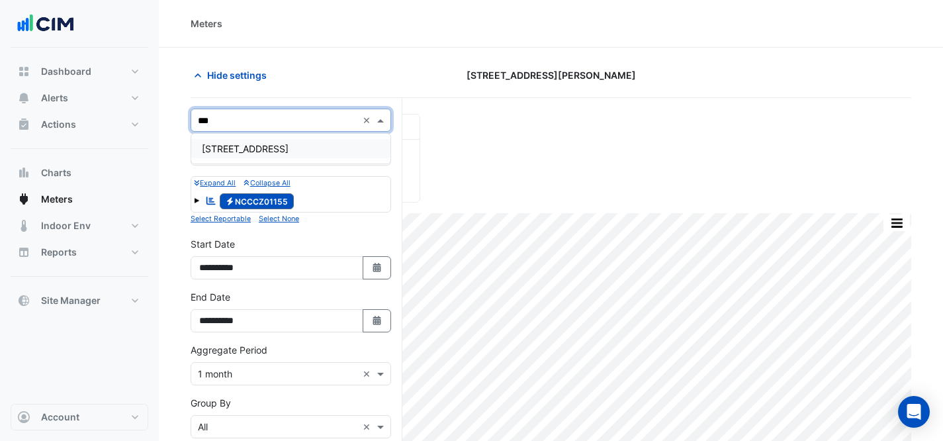
type input "****"
click at [312, 143] on div "[STREET_ADDRESS]" at bounding box center [290, 148] width 199 height 19
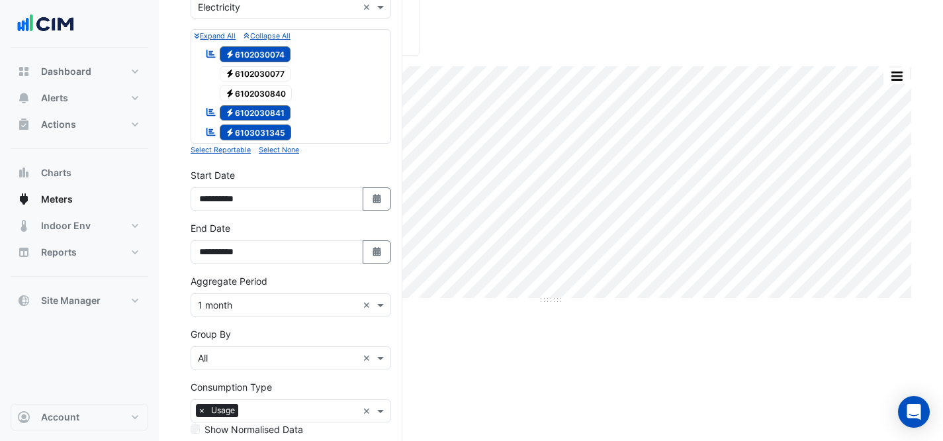
scroll to position [261, 0]
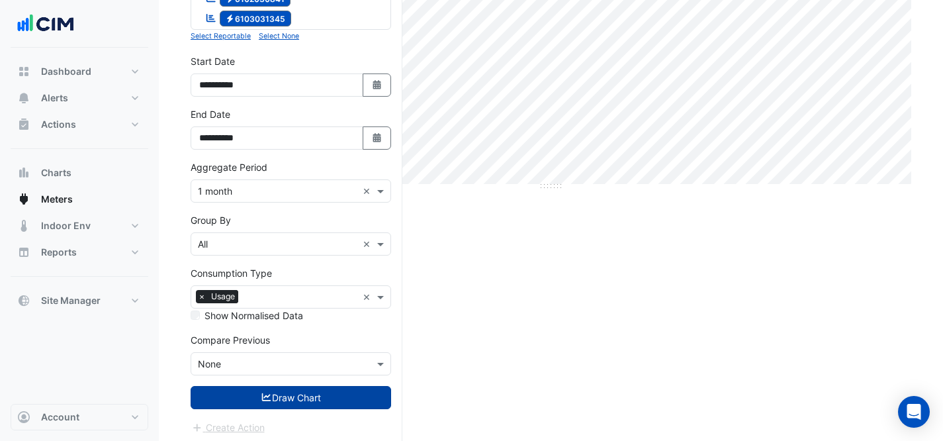
click at [310, 395] on button "Draw Chart" at bounding box center [291, 397] width 201 height 23
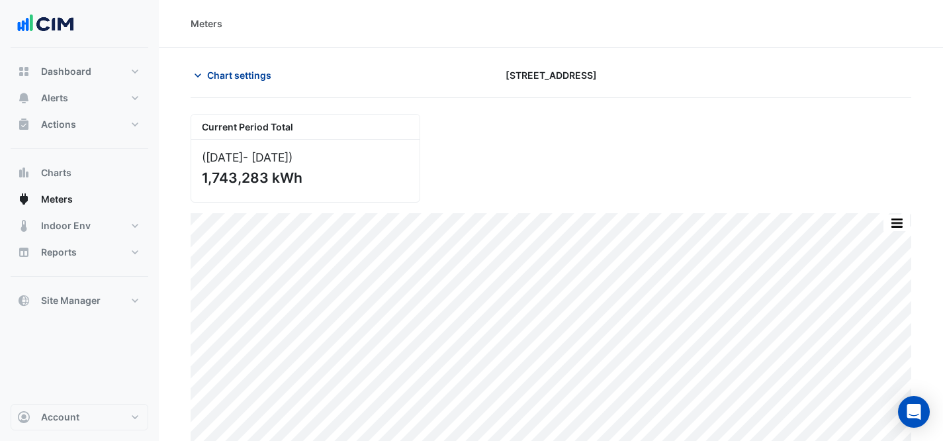
click at [262, 75] on span "Chart settings" at bounding box center [239, 75] width 64 height 14
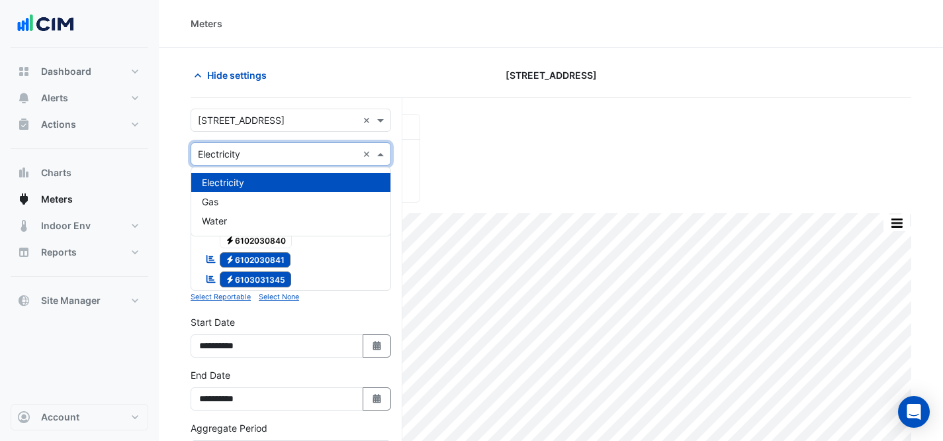
click at [262, 153] on input "text" at bounding box center [278, 155] width 160 height 14
click at [246, 206] on div "Gas" at bounding box center [290, 201] width 199 height 19
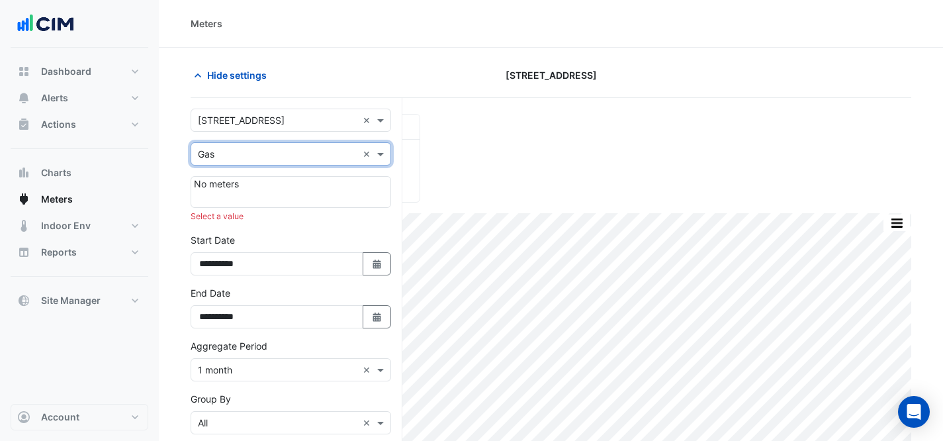
click at [257, 123] on input "text" at bounding box center [278, 121] width 160 height 14
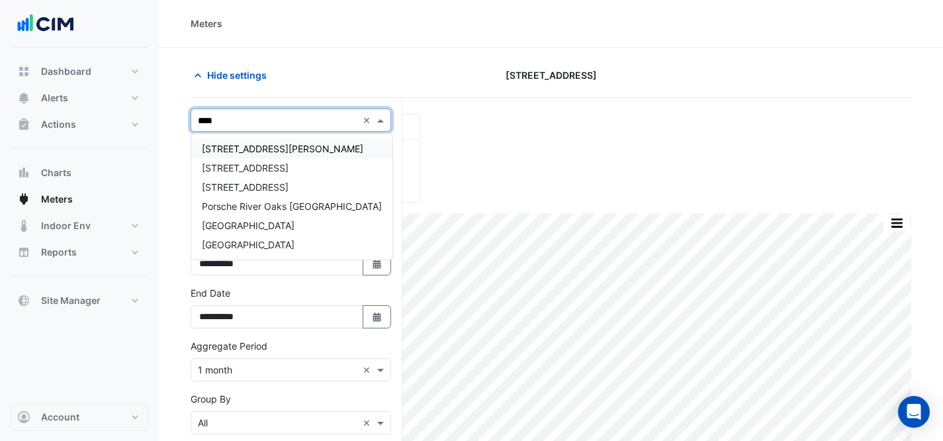
type input "*****"
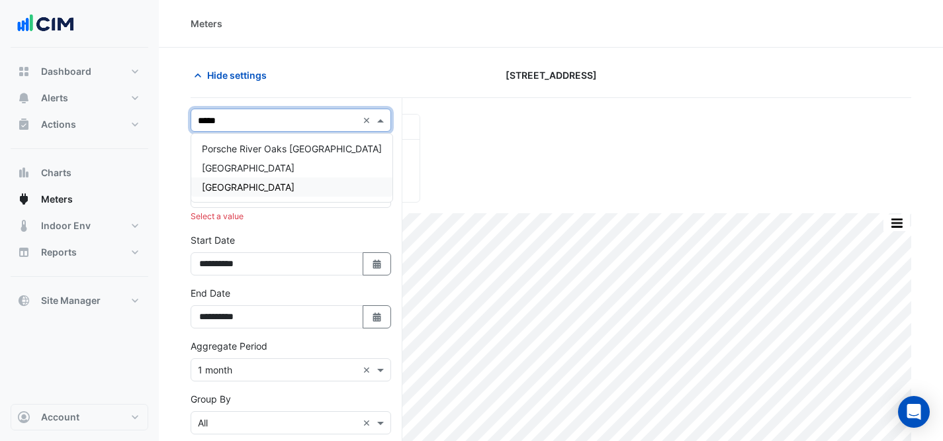
click at [275, 181] on div "[GEOGRAPHIC_DATA]" at bounding box center [291, 186] width 201 height 19
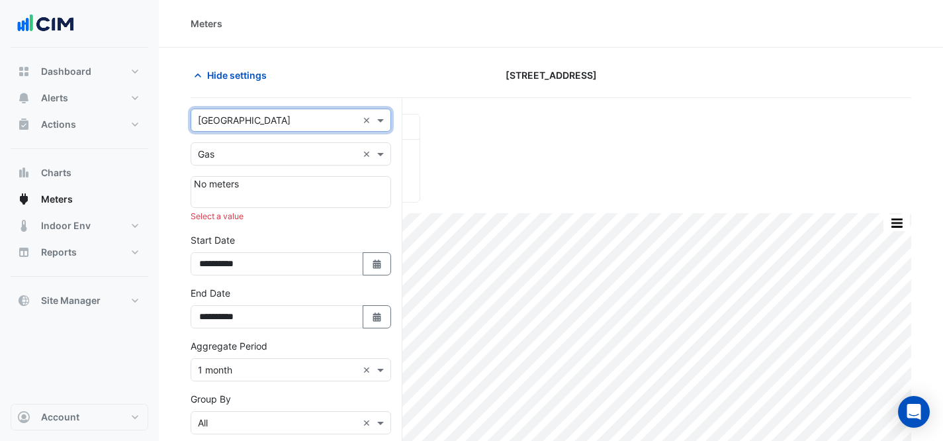
click at [291, 146] on div "Utility Type × Gas ×" at bounding box center [291, 153] width 201 height 23
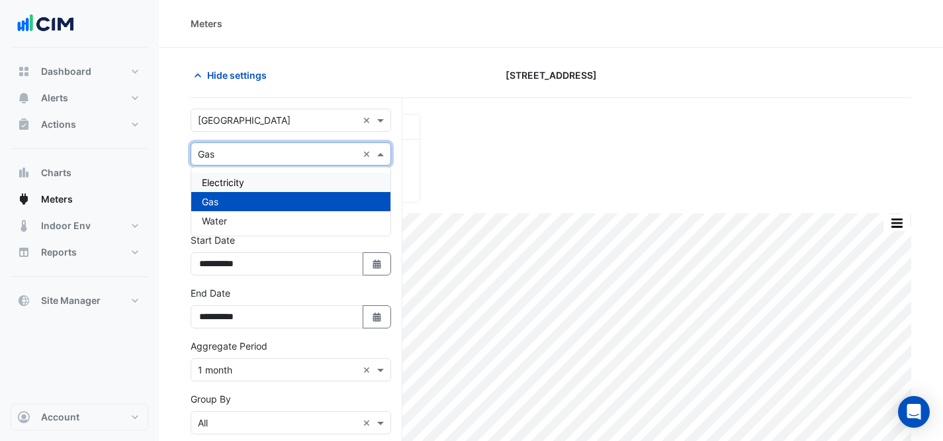
click at [277, 181] on div "Electricity" at bounding box center [290, 182] width 199 height 19
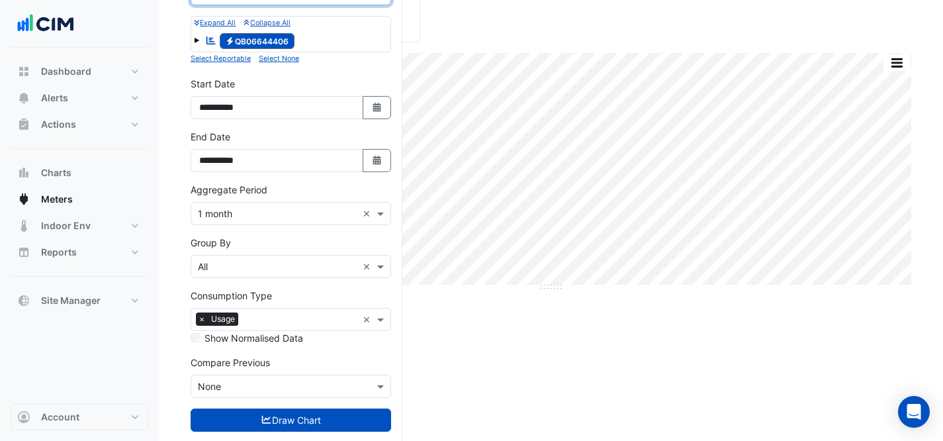
scroll to position [187, 0]
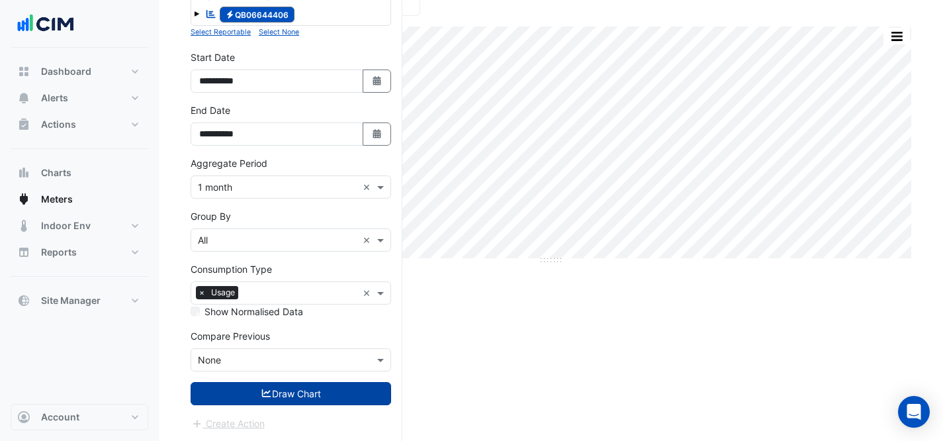
click at [305, 390] on button "Draw Chart" at bounding box center [291, 393] width 201 height 23
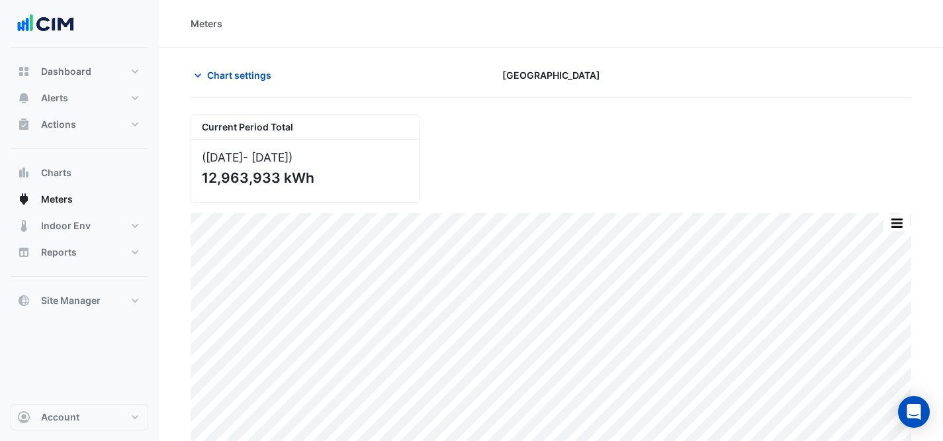
click at [254, 54] on section "Chart settings Riverside Centre Current Period Total (Jul 24 - Aug 25 ) 12,963,…" at bounding box center [551, 250] width 785 height 404
click at [237, 74] on span "Chart settings" at bounding box center [239, 75] width 64 height 14
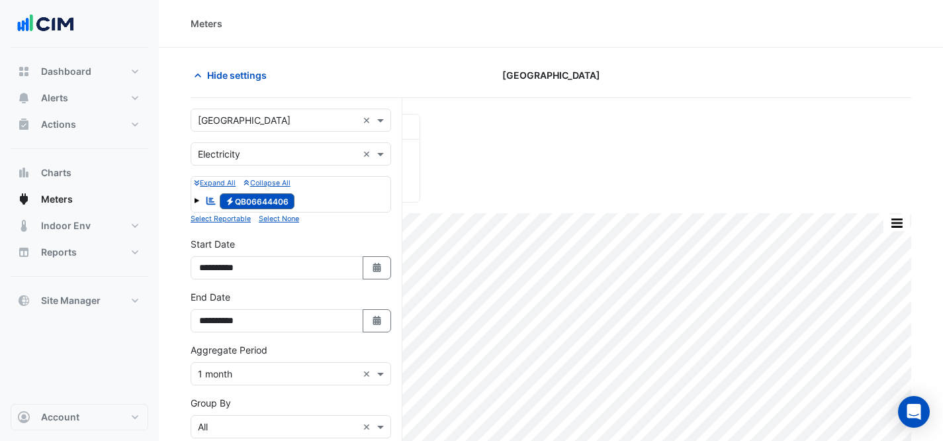
click at [259, 111] on div "Select a Site × Riverside Centre ×" at bounding box center [291, 120] width 201 height 23
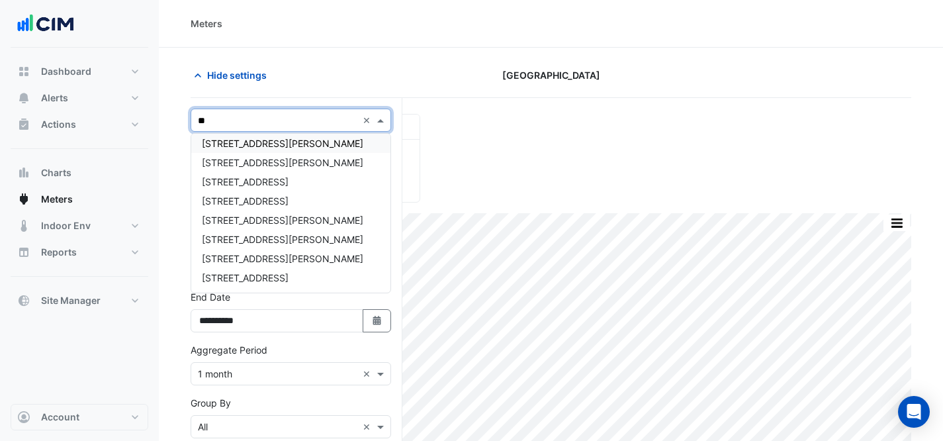
scroll to position [5, 0]
type input "***"
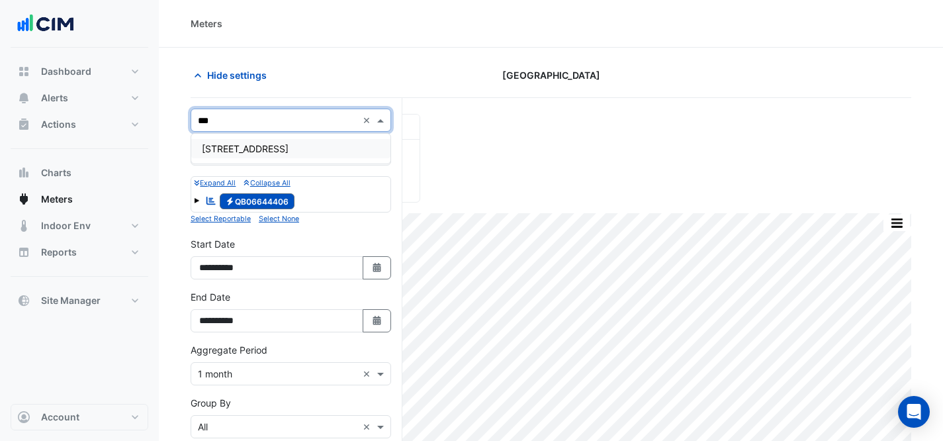
click at [259, 140] on div "[STREET_ADDRESS]" at bounding box center [290, 148] width 199 height 19
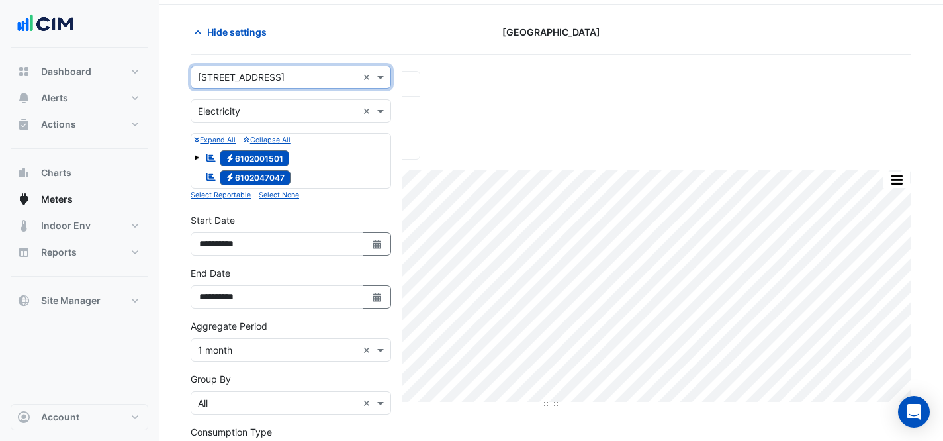
scroll to position [207, 0]
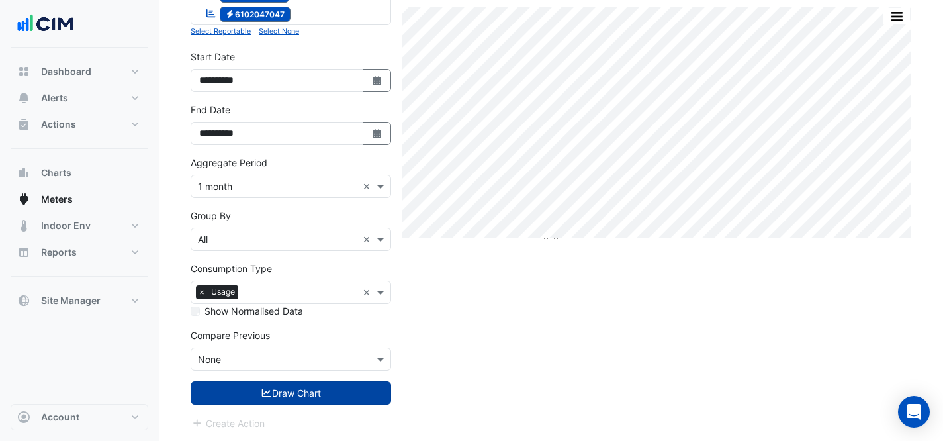
click at [297, 397] on button "Draw Chart" at bounding box center [291, 392] width 201 height 23
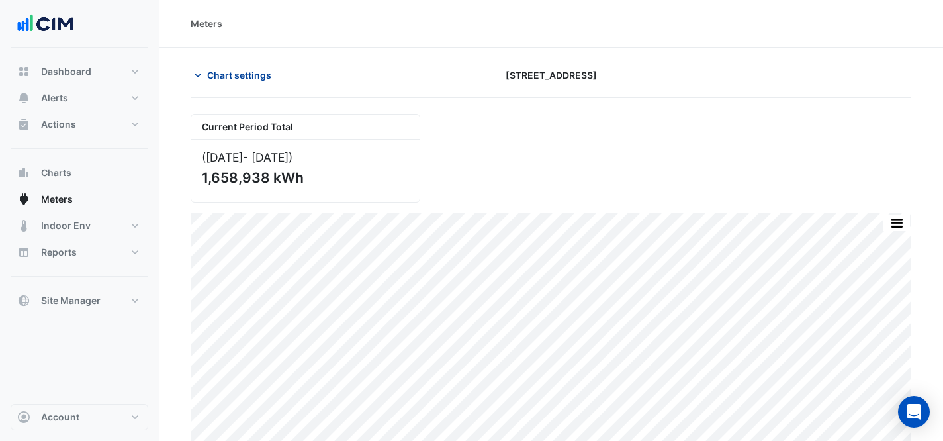
click at [252, 76] on span "Chart settings" at bounding box center [239, 75] width 64 height 14
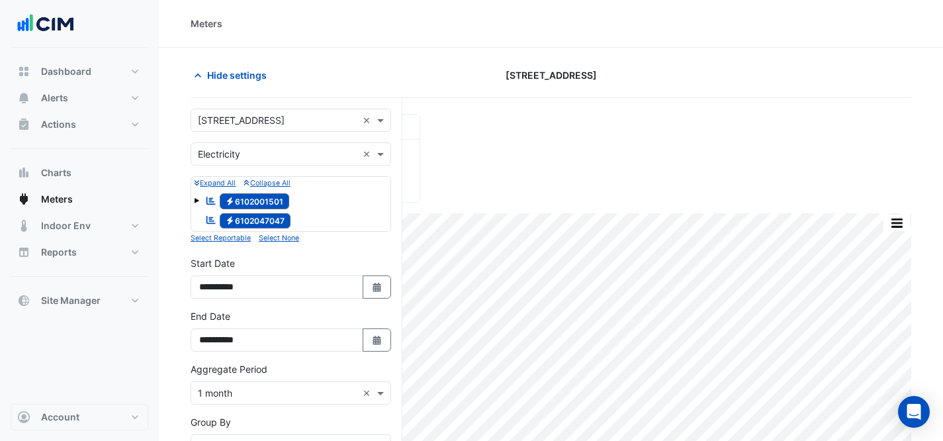
click at [291, 156] on input "text" at bounding box center [278, 155] width 160 height 14
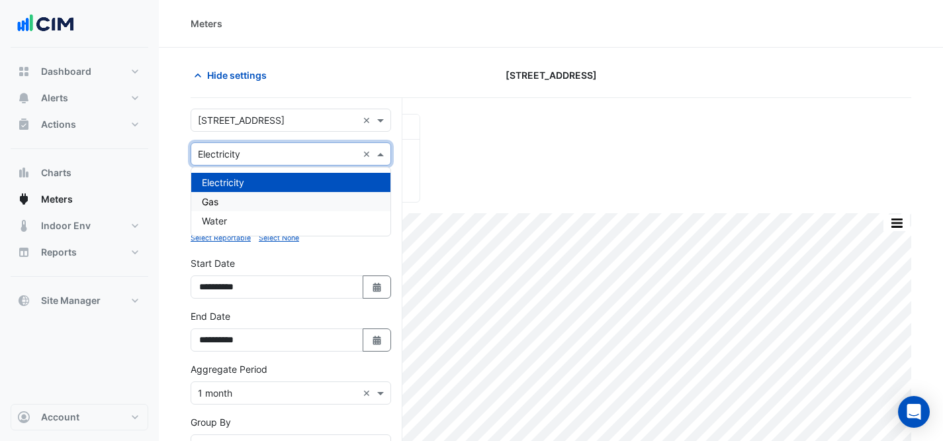
click at [280, 206] on div "Gas" at bounding box center [290, 201] width 199 height 19
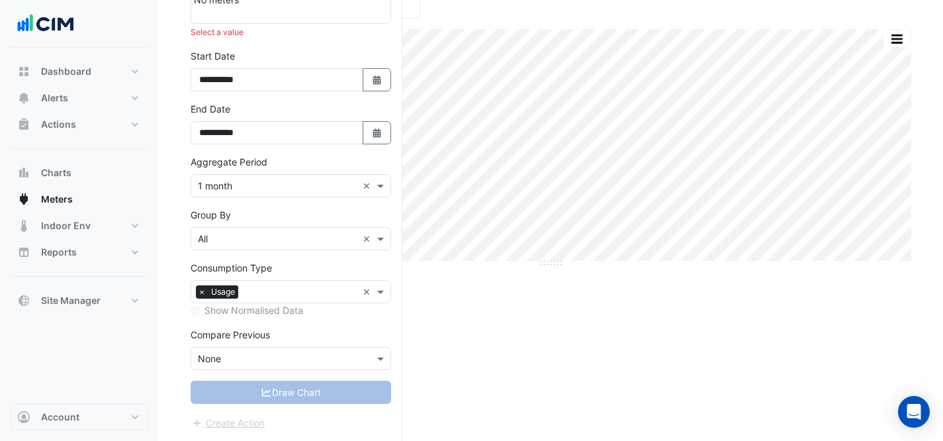
scroll to position [72, 0]
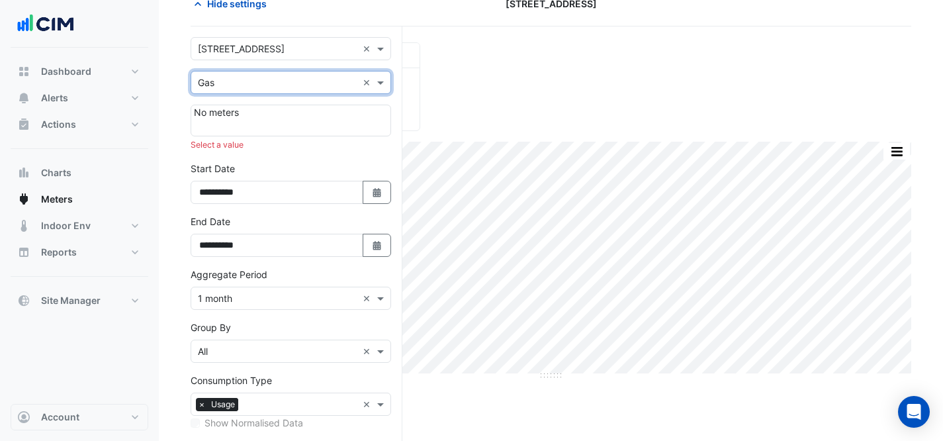
click at [275, 78] on input "text" at bounding box center [278, 83] width 160 height 14
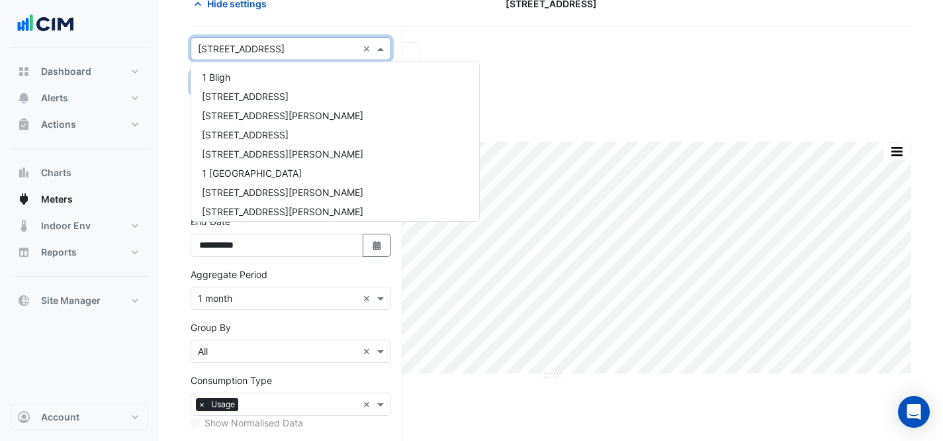
click at [267, 50] on input "text" at bounding box center [278, 49] width 160 height 14
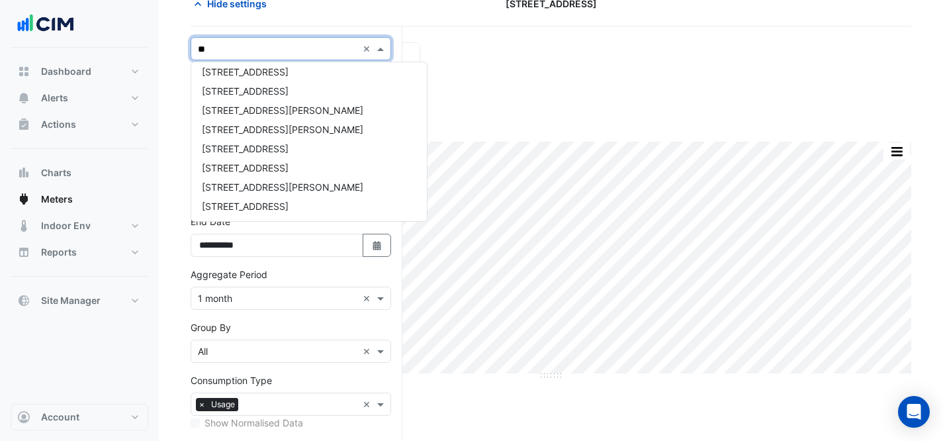
scroll to position [5, 0]
type input "***"
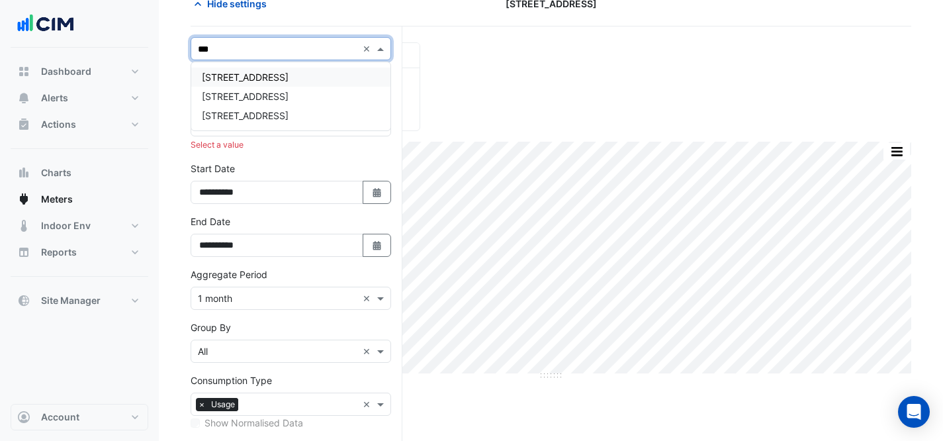
scroll to position [0, 0]
click at [275, 104] on div "[STREET_ADDRESS]" at bounding box center [290, 96] width 199 height 19
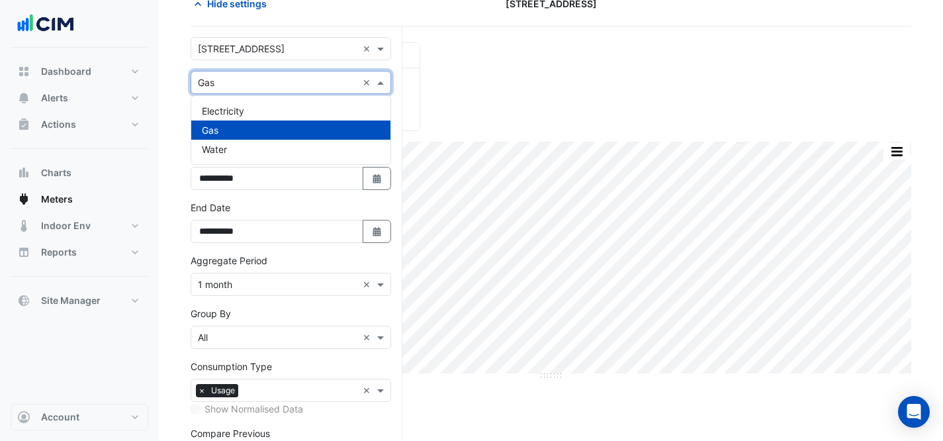
click at [279, 85] on input "text" at bounding box center [278, 83] width 160 height 14
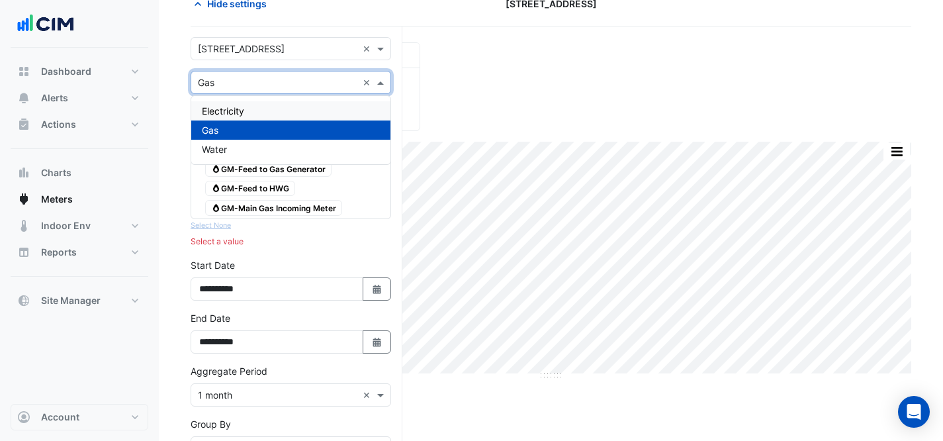
click at [272, 106] on div "Electricity" at bounding box center [290, 110] width 199 height 19
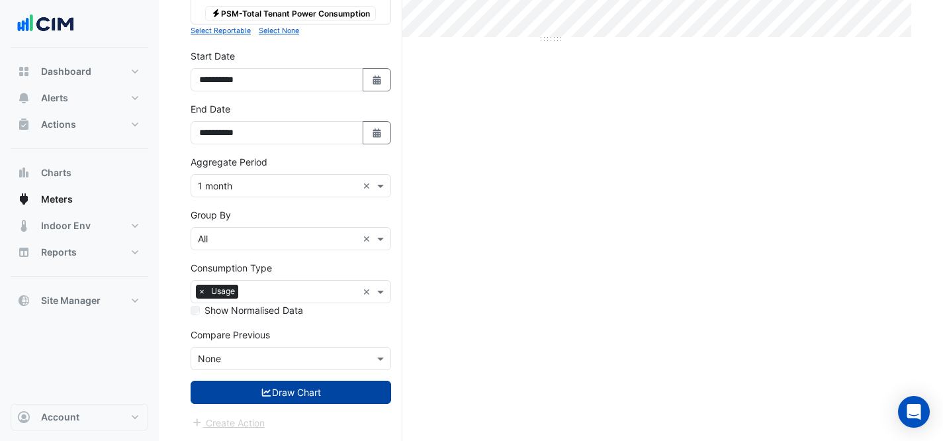
click at [300, 401] on button "Draw Chart" at bounding box center [291, 392] width 201 height 23
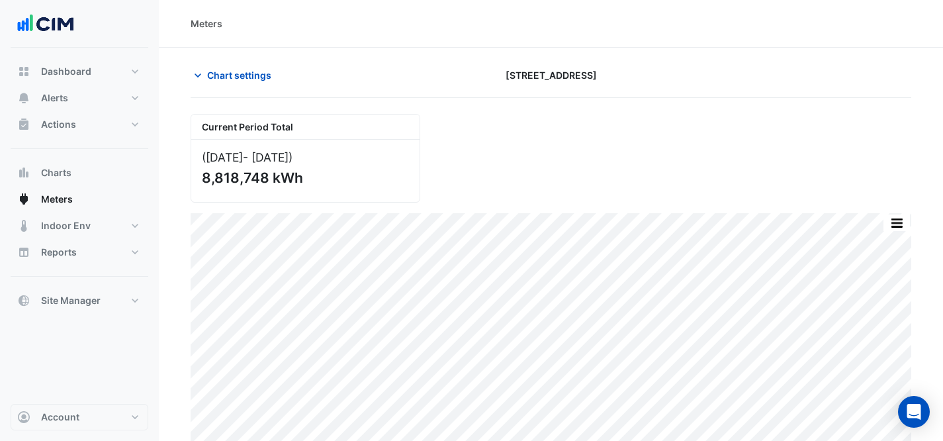
click at [663, 162] on div "Current Period Total (Jul 24 - Aug 25 ) 8,818,748 kWh" at bounding box center [551, 152] width 737 height 99
click at [251, 74] on span "Chart settings" at bounding box center [239, 75] width 64 height 14
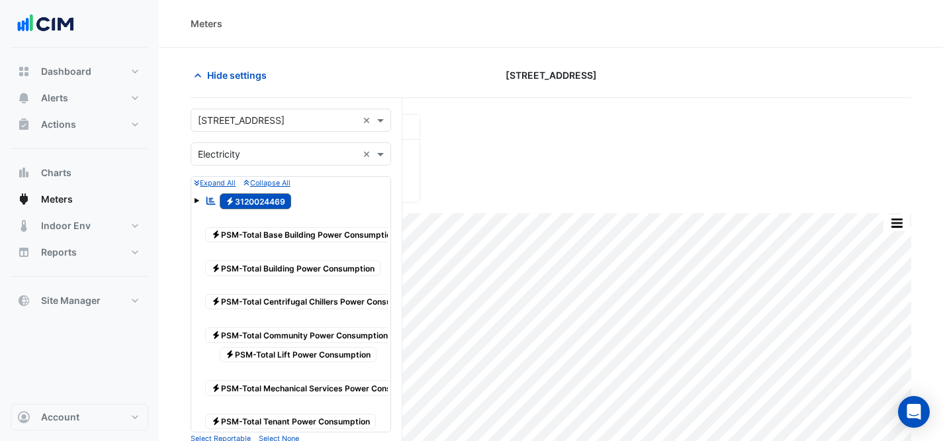
click at [289, 152] on input "text" at bounding box center [278, 155] width 160 height 14
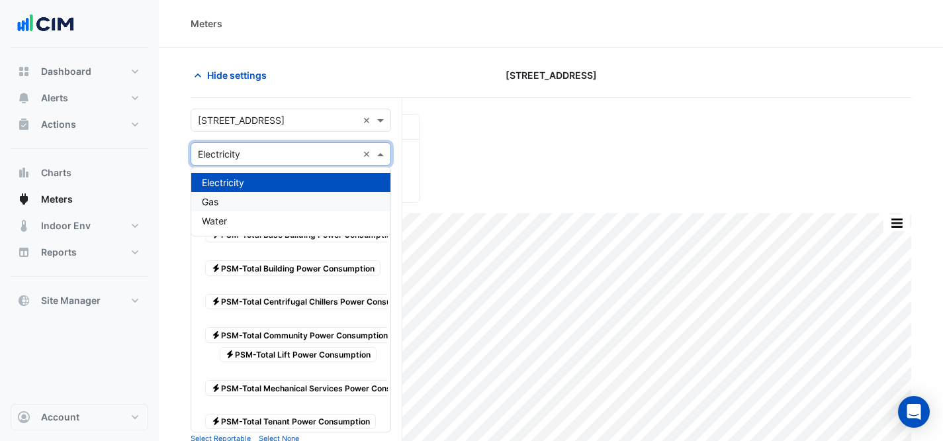
click at [266, 210] on div "Gas" at bounding box center [290, 201] width 199 height 19
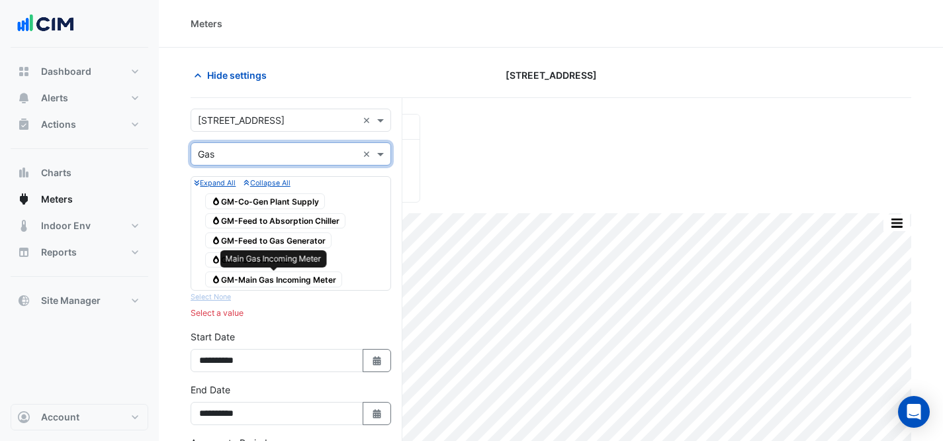
click at [300, 279] on span "Gas GM-Main Gas Incoming Meter" at bounding box center [273, 279] width 137 height 16
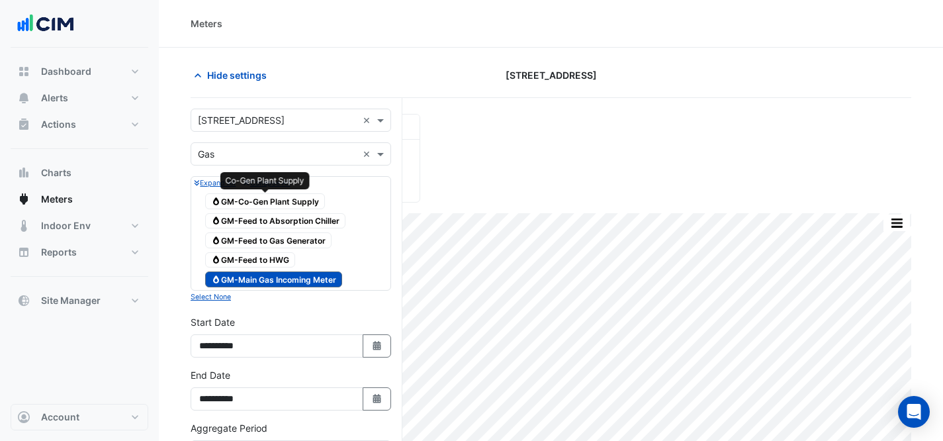
click at [266, 201] on span "Gas GM-Co-Gen Plant Supply" at bounding box center [265, 201] width 120 height 16
click at [277, 218] on span "Gas GM-Feed to Absorption Chiller" at bounding box center [275, 221] width 140 height 16
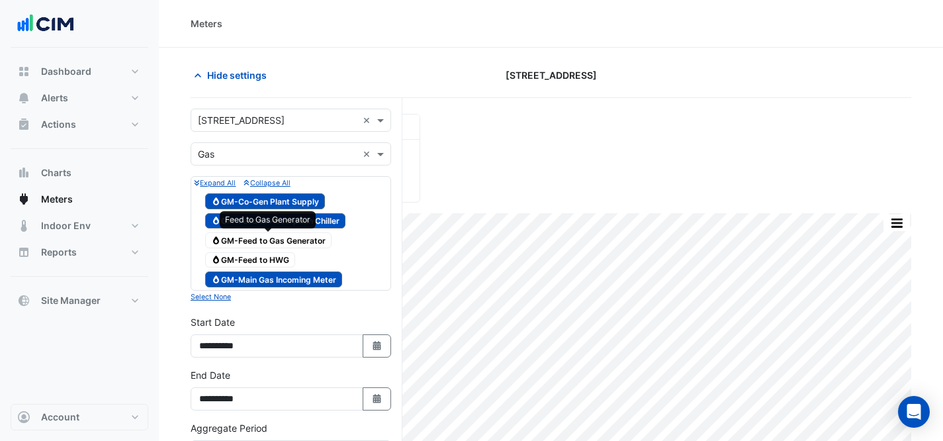
click at [290, 242] on span "Gas GM-Feed to Gas Generator" at bounding box center [268, 240] width 126 height 16
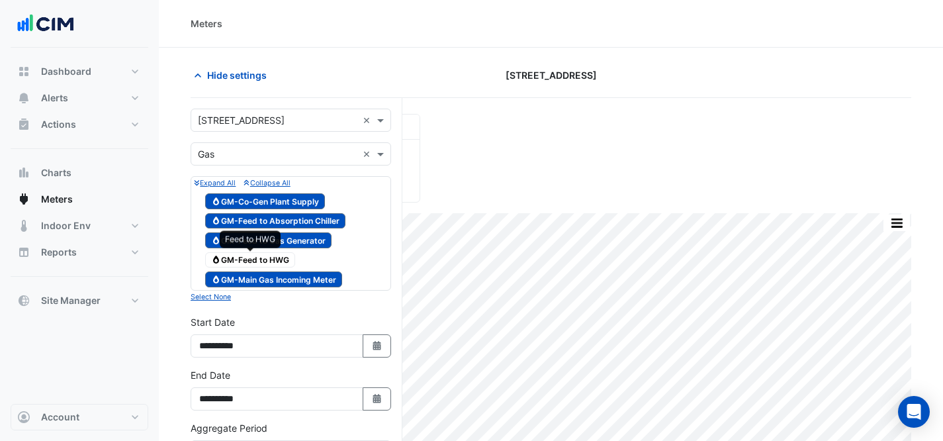
click at [278, 253] on span "Gas GM-Feed to HWG" at bounding box center [250, 260] width 90 height 16
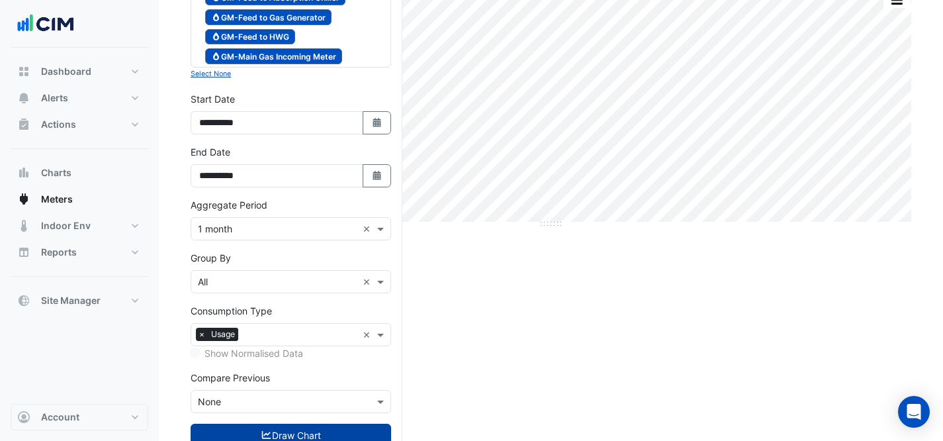
click at [285, 437] on button "Draw Chart" at bounding box center [291, 435] width 201 height 23
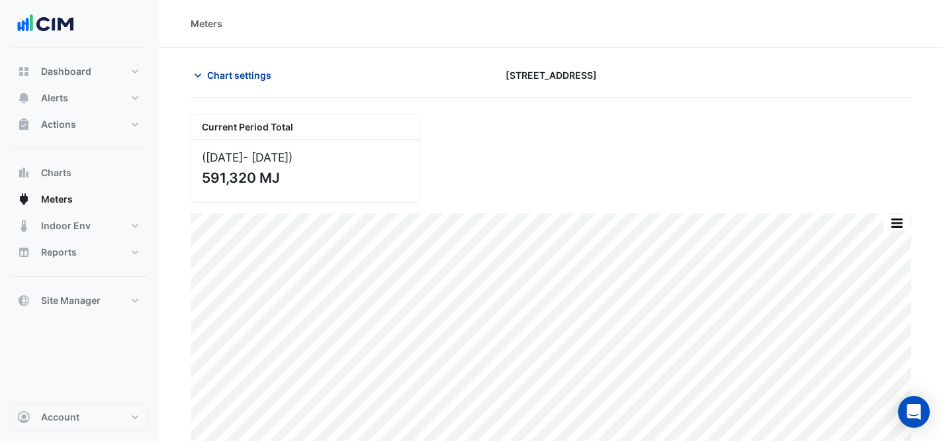
click at [236, 76] on span "Chart settings" at bounding box center [239, 75] width 64 height 14
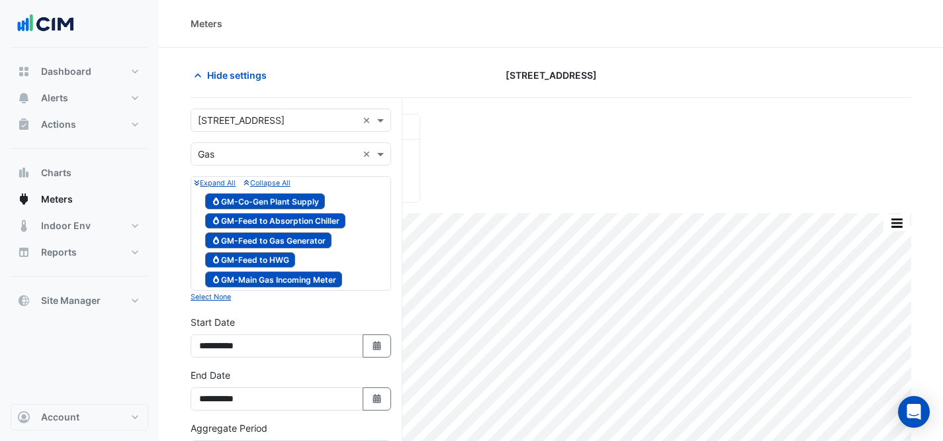
click at [262, 128] on div "Select a Site × 111 Eagle Street ×" at bounding box center [291, 120] width 201 height 23
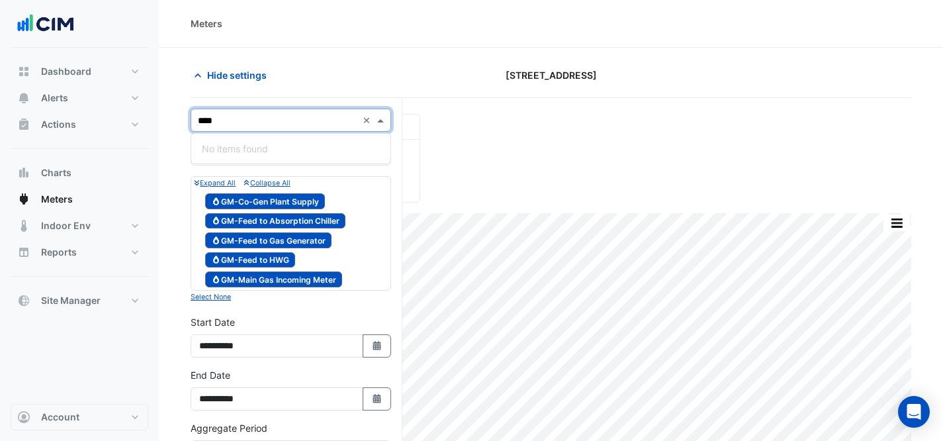
type input "***"
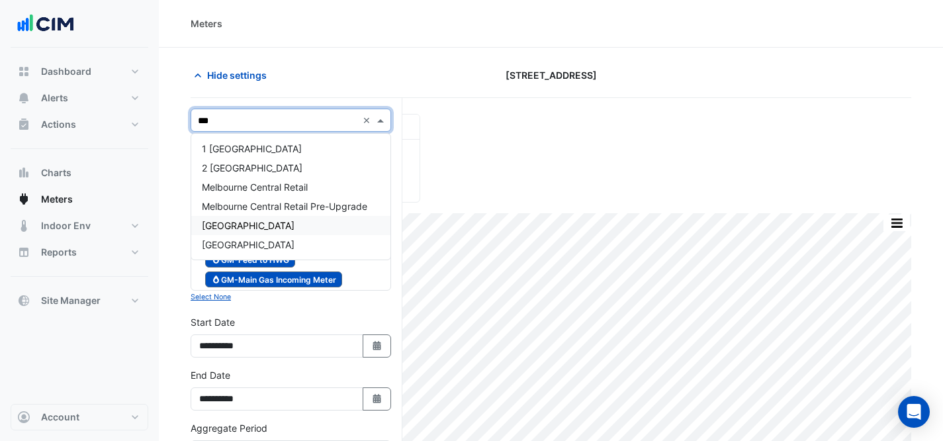
click at [356, 221] on div "[GEOGRAPHIC_DATA]" at bounding box center [290, 225] width 199 height 19
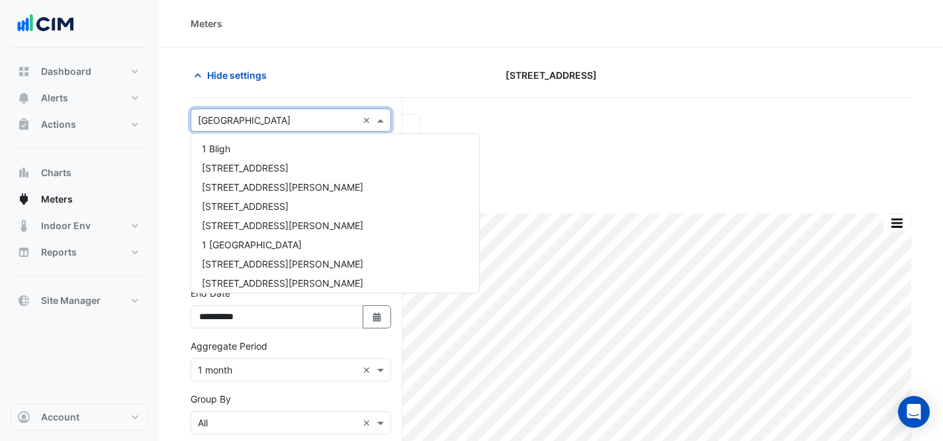
click at [281, 109] on div "Select a Site × Melbourne Central Tower ×" at bounding box center [291, 120] width 201 height 23
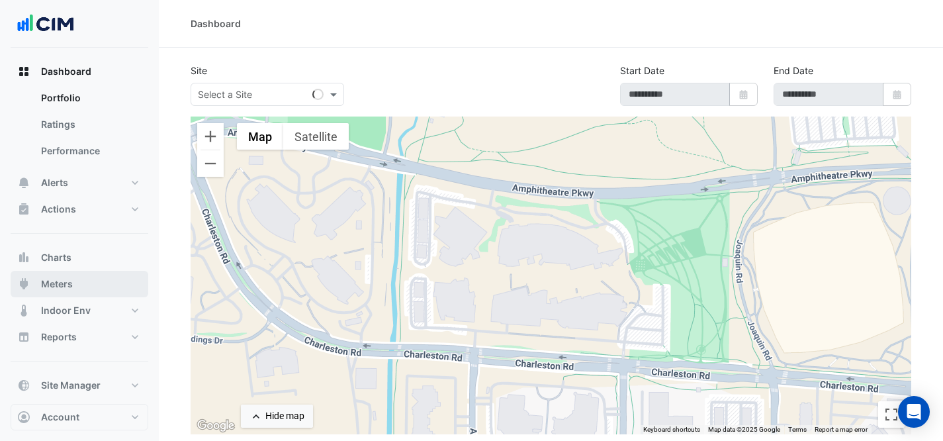
click at [88, 292] on button "Meters" at bounding box center [80, 284] width 138 height 26
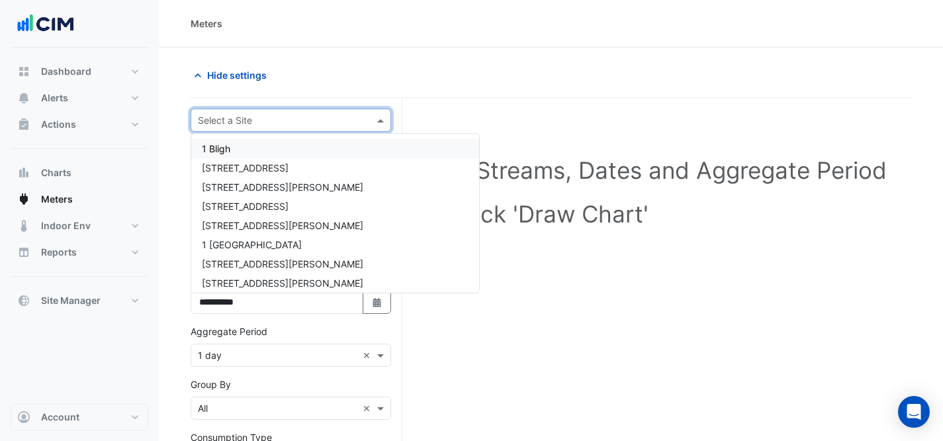
click at [233, 128] on div "Select a Site" at bounding box center [291, 120] width 201 height 23
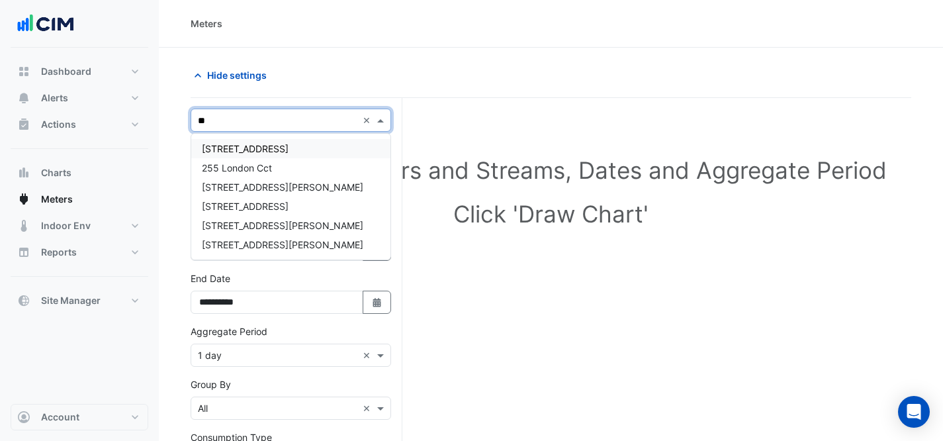
type input "*"
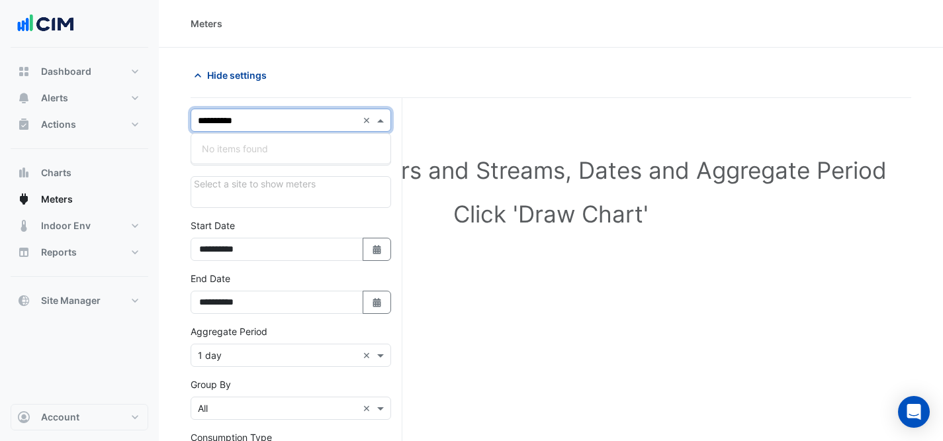
type input "**********"
click at [252, 65] on button "Hide settings" at bounding box center [233, 75] width 85 height 23
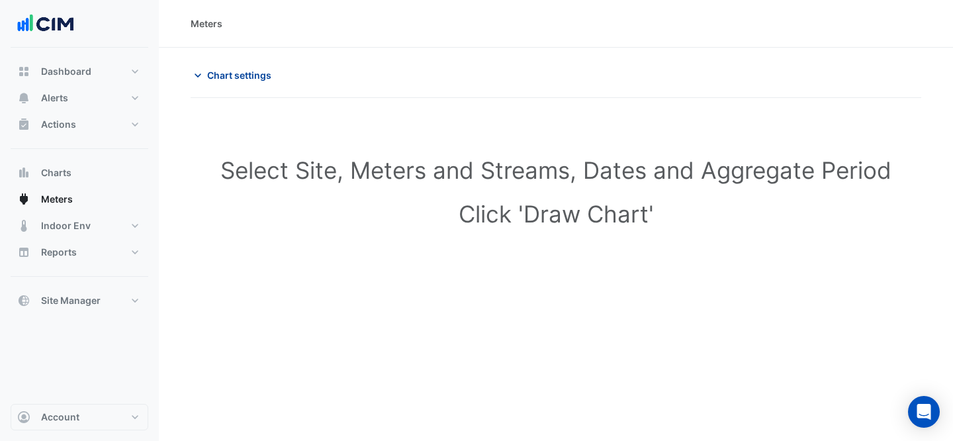
click at [230, 77] on span "Chart settings" at bounding box center [239, 75] width 64 height 14
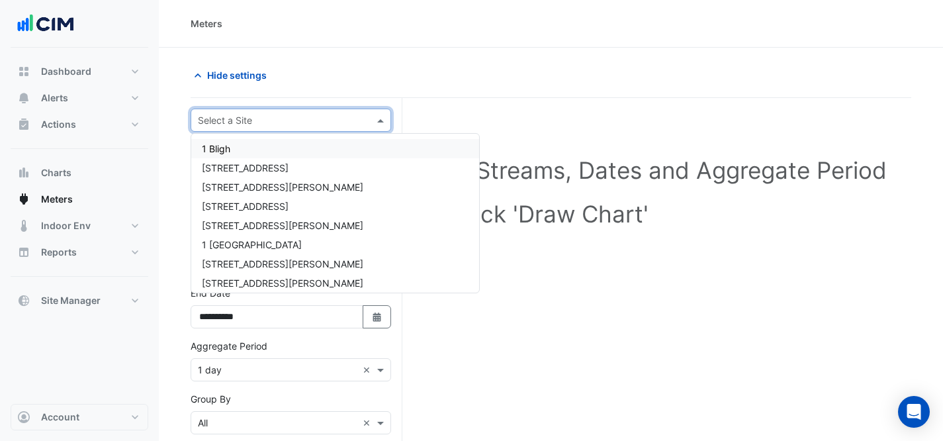
click at [243, 123] on input "text" at bounding box center [278, 121] width 160 height 14
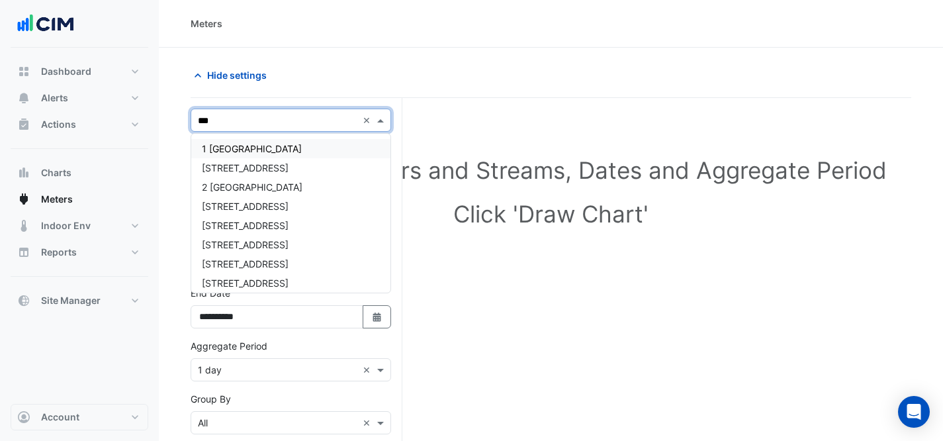
type input "****"
click at [260, 271] on div "[STREET_ADDRESS]" at bounding box center [290, 263] width 199 height 19
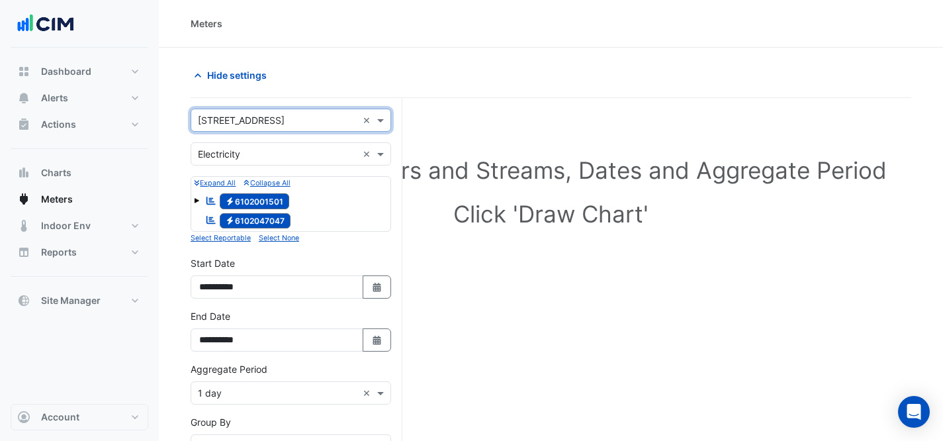
click at [292, 114] on input "text" at bounding box center [278, 121] width 160 height 14
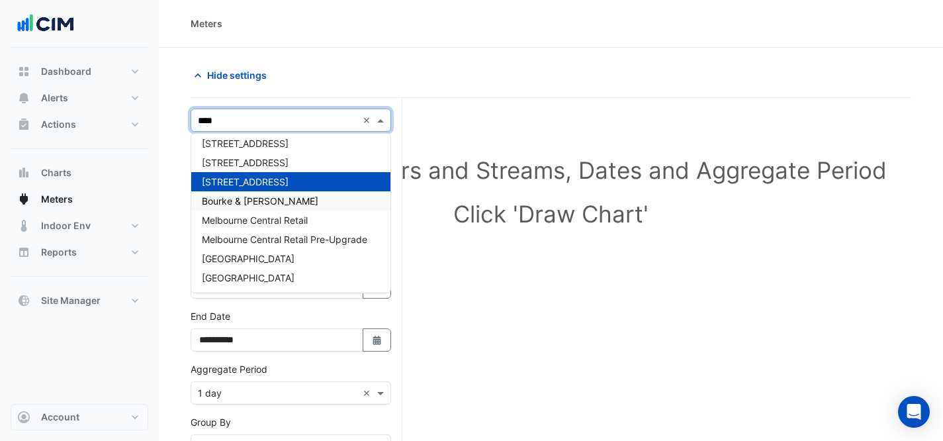
scroll to position [82, 0]
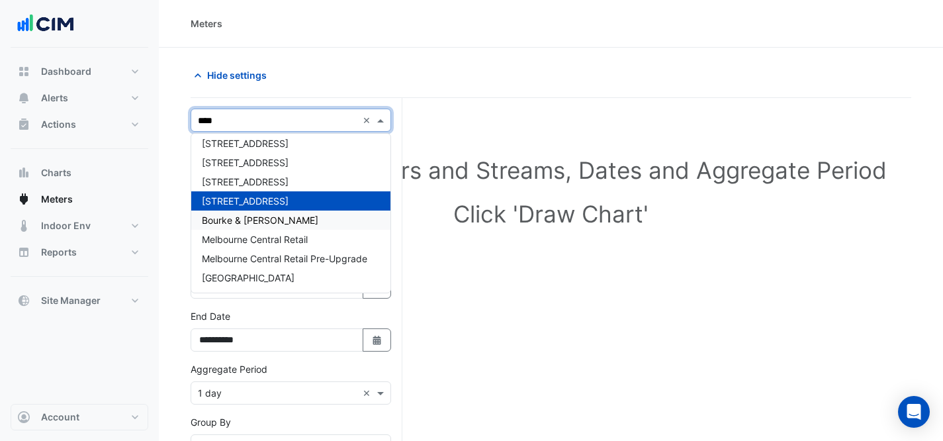
type input "*****"
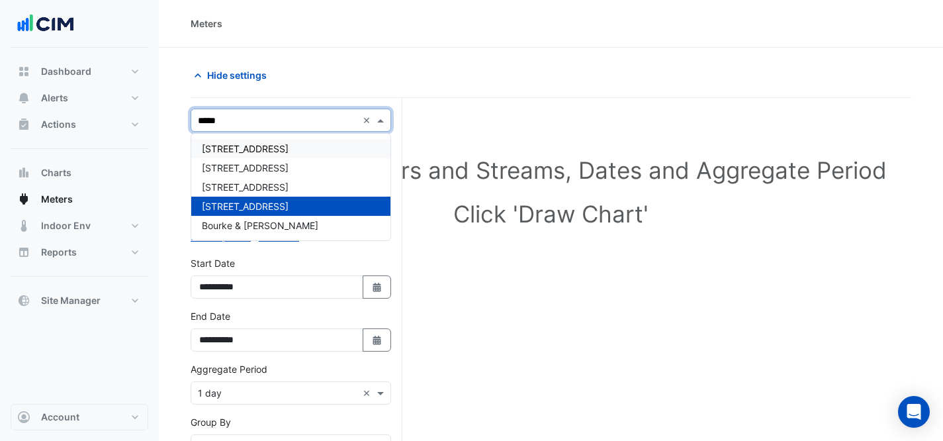
scroll to position [0, 0]
click at [291, 224] on div "Bourke & [PERSON_NAME]" at bounding box center [290, 225] width 199 height 19
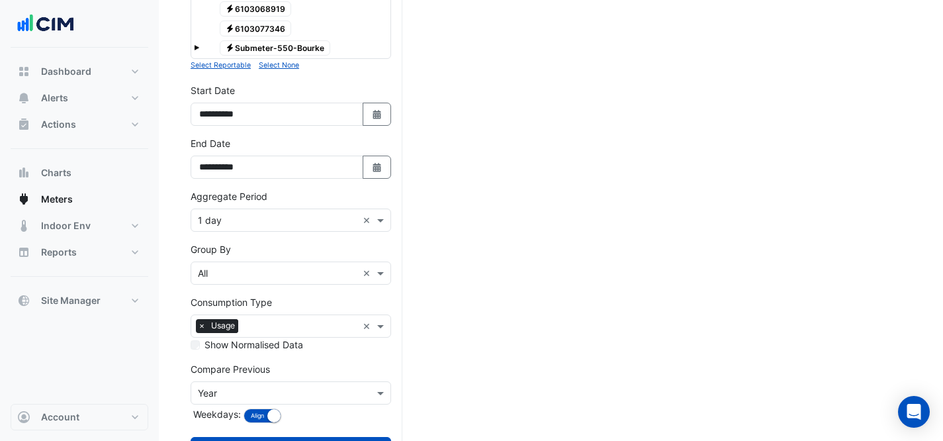
scroll to position [3614, 0]
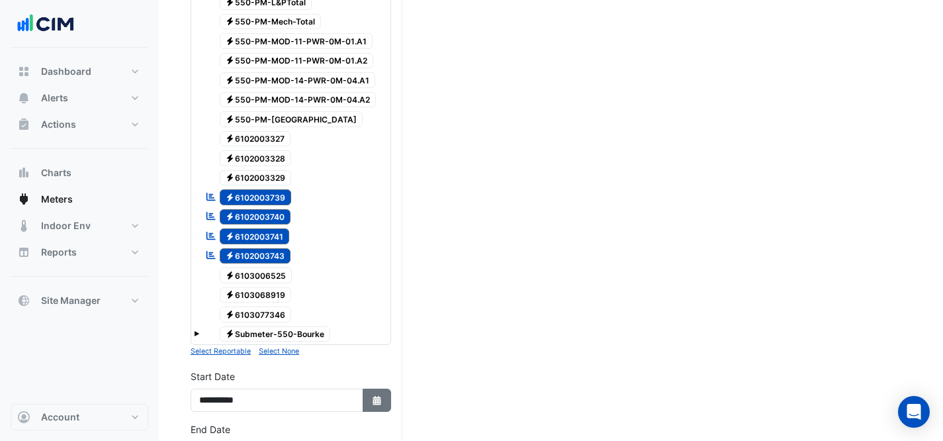
click at [367, 389] on button "Select Date" at bounding box center [377, 400] width 29 height 23
select select "*"
select select "****"
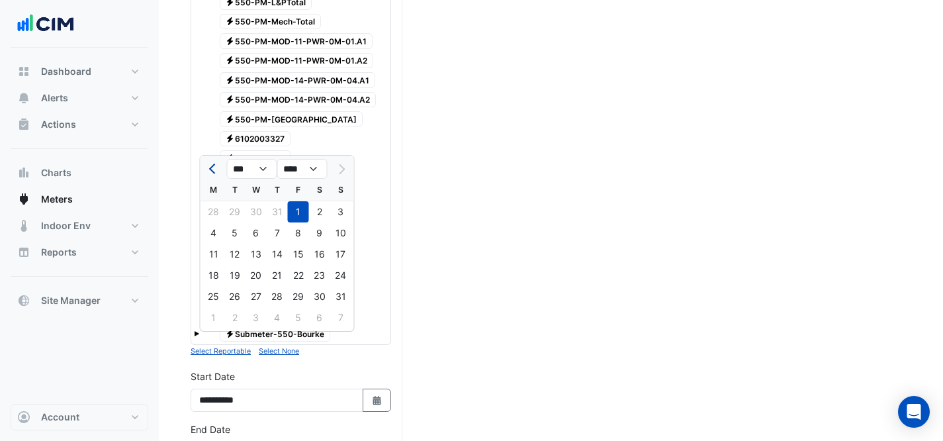
click at [209, 170] on button "Previous month" at bounding box center [214, 168] width 16 height 21
select select "*"
click at [230, 213] on div "1" at bounding box center [234, 211] width 21 height 21
type input "**********"
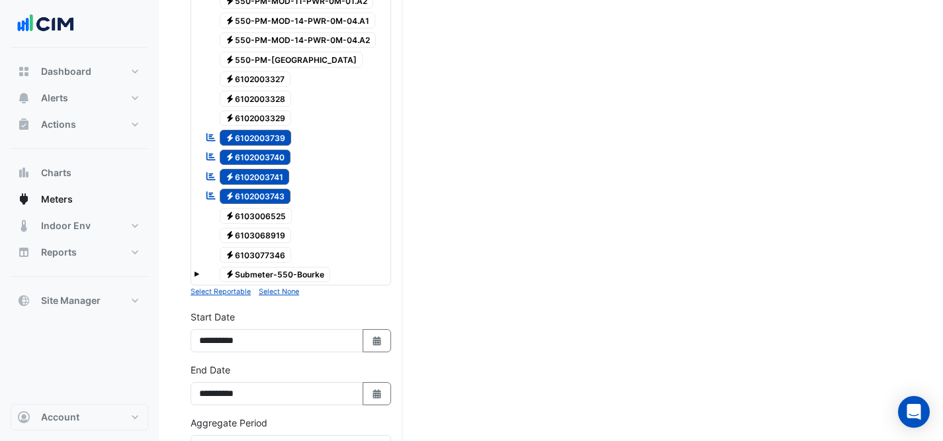
scroll to position [3849, 0]
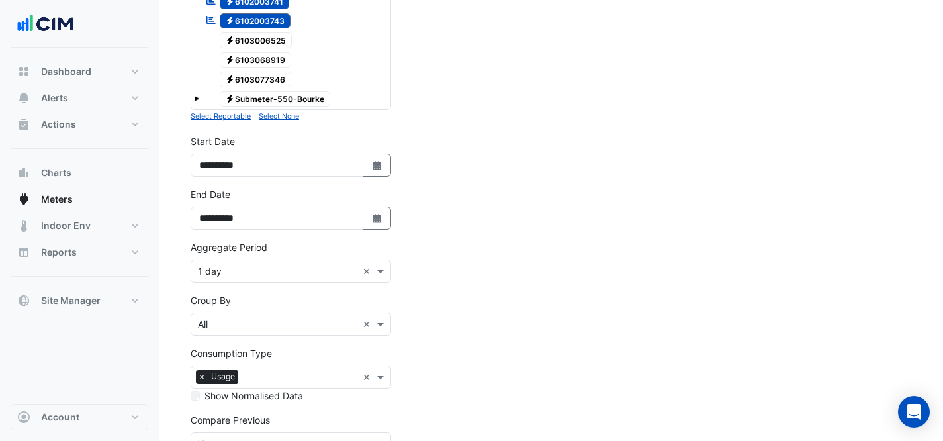
click at [262, 265] on input "text" at bounding box center [278, 272] width 160 height 14
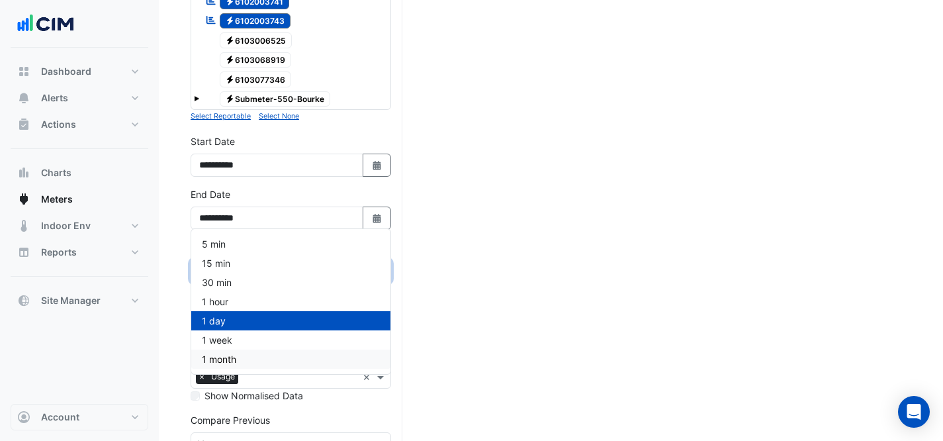
click at [260, 353] on div "1 month" at bounding box center [290, 359] width 199 height 19
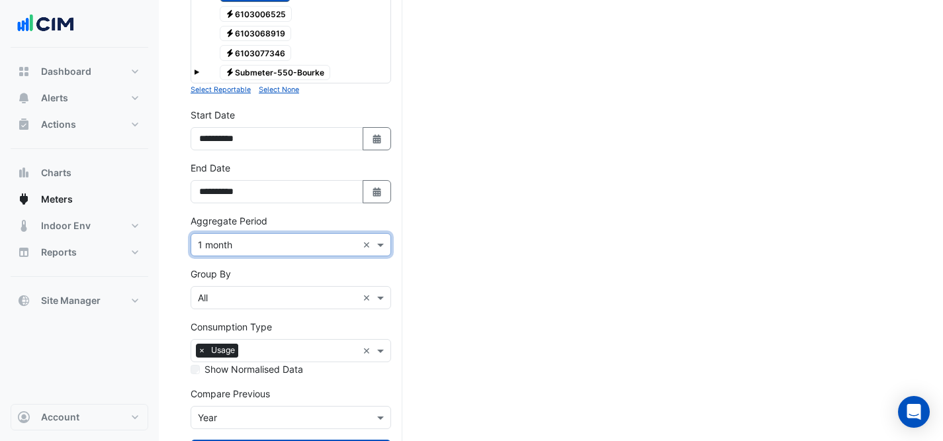
scroll to position [3879, 0]
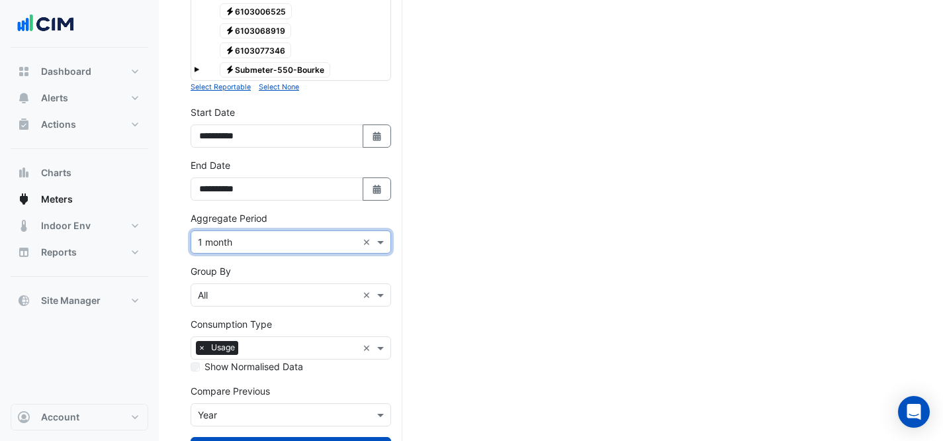
click at [242, 409] on input "text" at bounding box center [278, 416] width 160 height 14
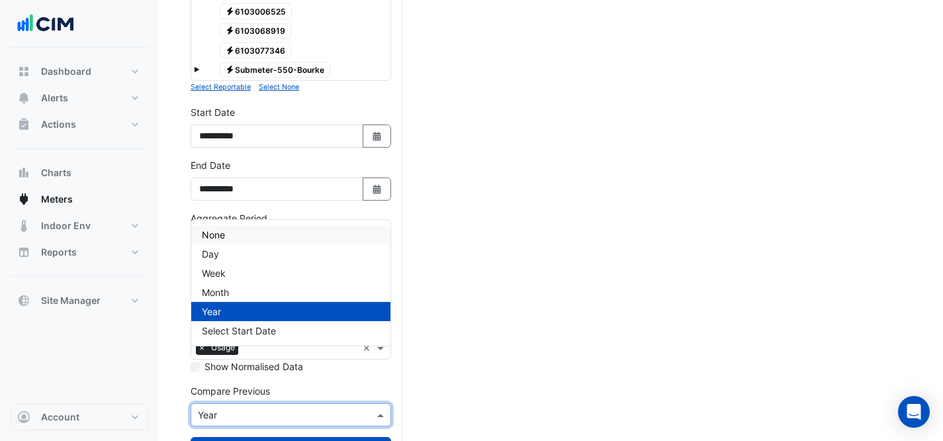
click at [240, 227] on div "None" at bounding box center [290, 234] width 199 height 19
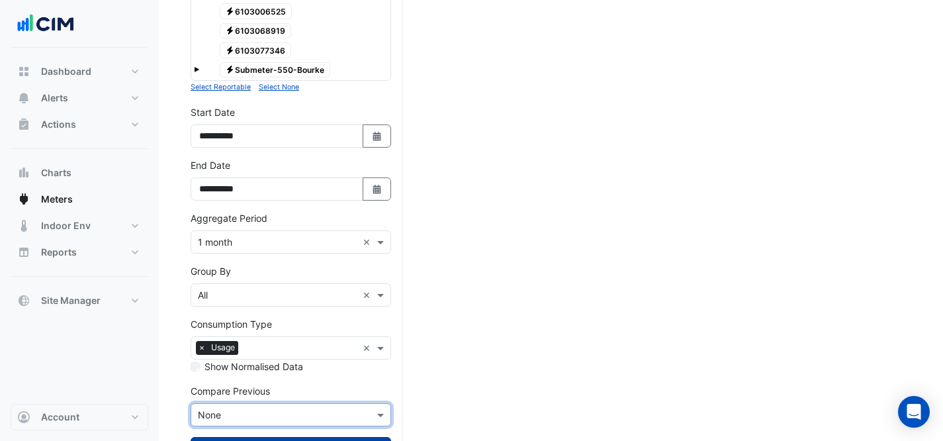
click at [256, 437] on button "Draw Chart" at bounding box center [291, 448] width 201 height 23
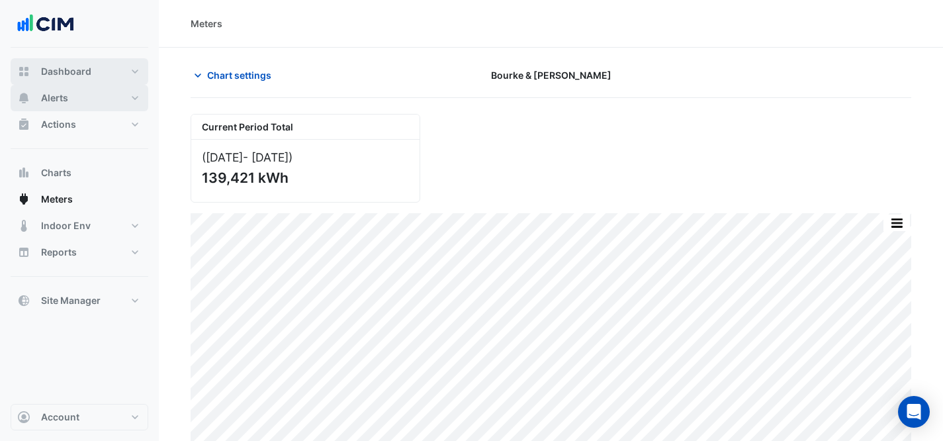
click at [79, 72] on span "Dashboard" at bounding box center [66, 71] width 50 height 13
select select "***"
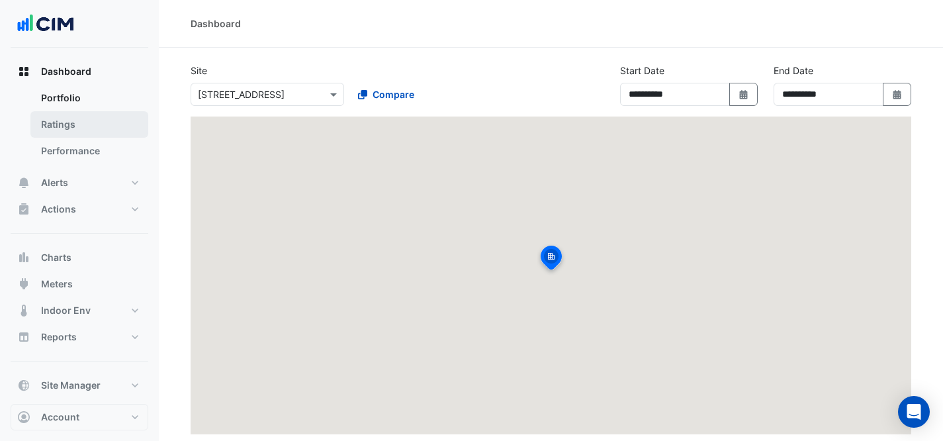
click at [83, 132] on link "Ratings" at bounding box center [89, 124] width 118 height 26
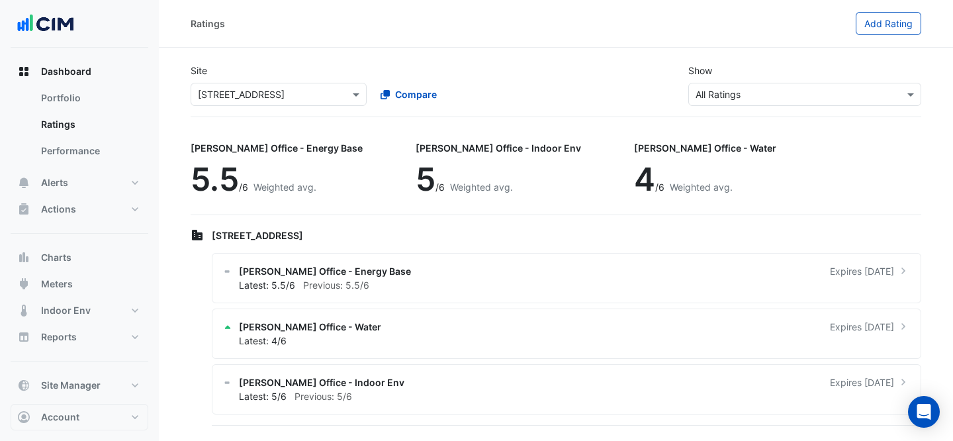
click at [270, 95] on input "text" at bounding box center [265, 95] width 135 height 14
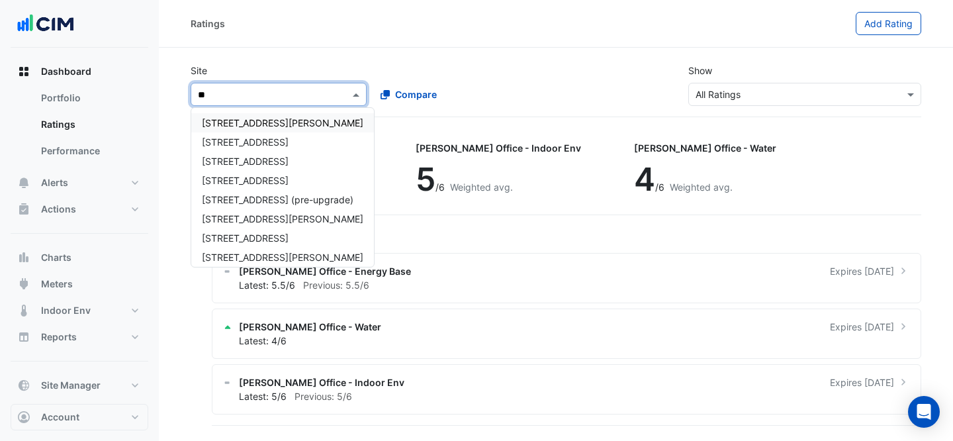
type input "*"
type input "*****"
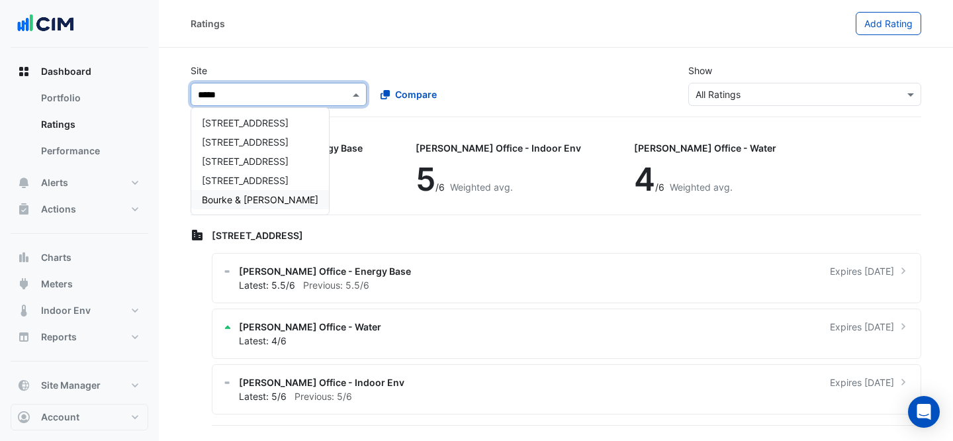
click at [263, 199] on span "Bourke & [PERSON_NAME]" at bounding box center [260, 199] width 117 height 11
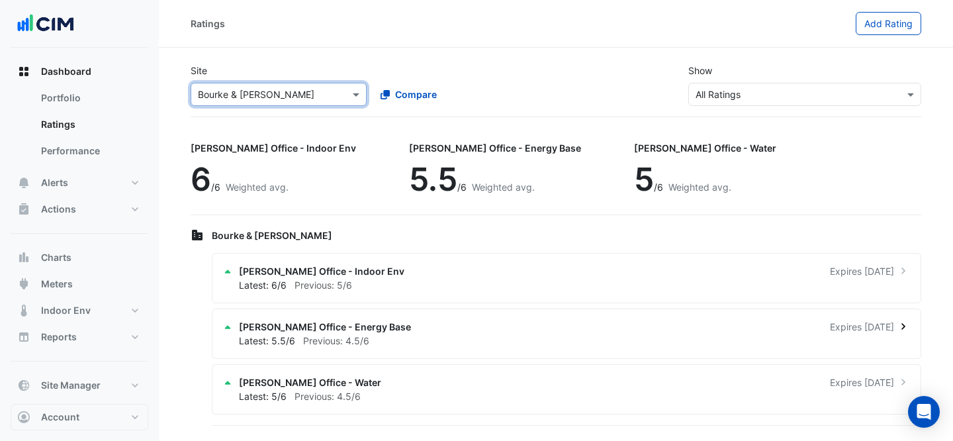
click at [495, 334] on div "Latest: 5.5/6 Previous: 4.5/6" at bounding box center [574, 341] width 671 height 14
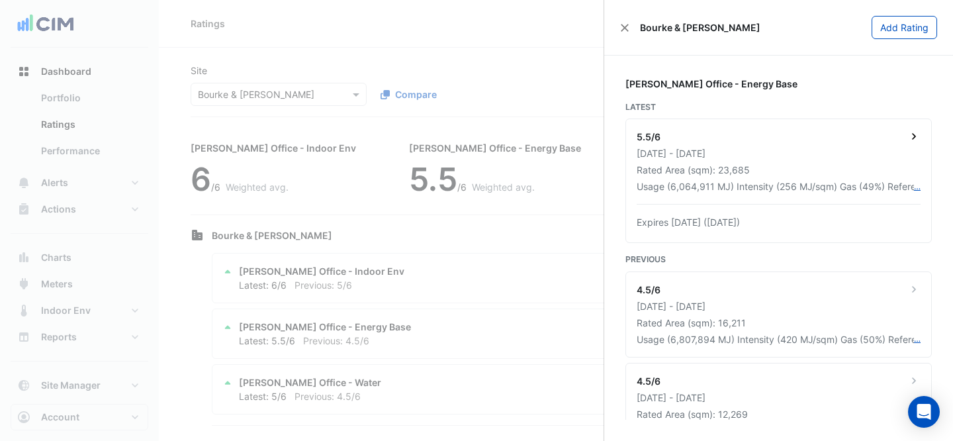
click at [799, 137] on div "5.5/6" at bounding box center [779, 138] width 284 height 17
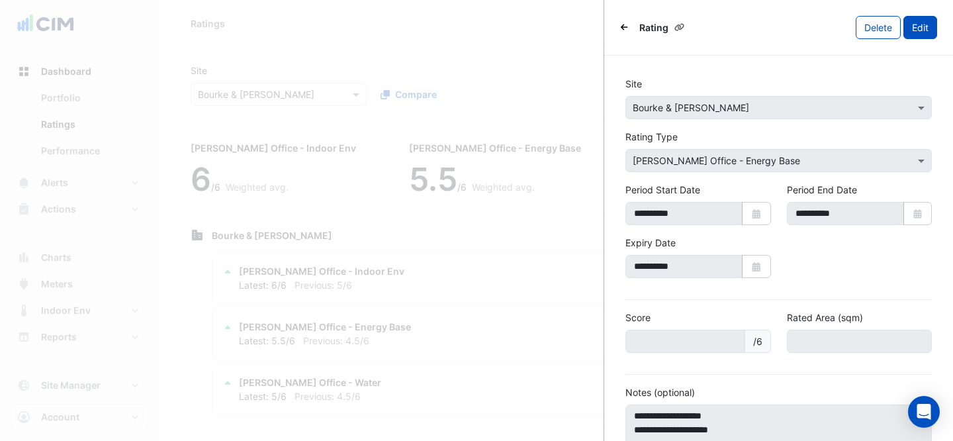
click at [904, 27] on button "Edit" at bounding box center [921, 27] width 34 height 23
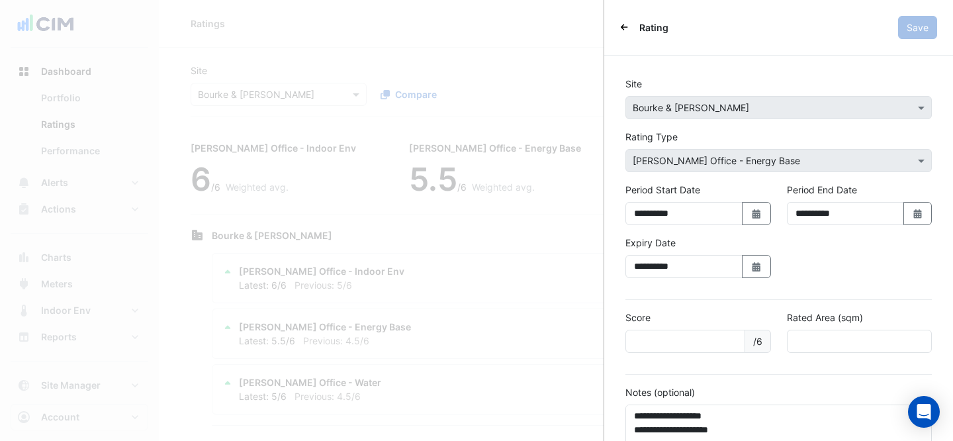
click at [614, 26] on div "Rating Save" at bounding box center [778, 28] width 349 height 56
click at [624, 26] on icon "Back" at bounding box center [624, 27] width 7 height 8
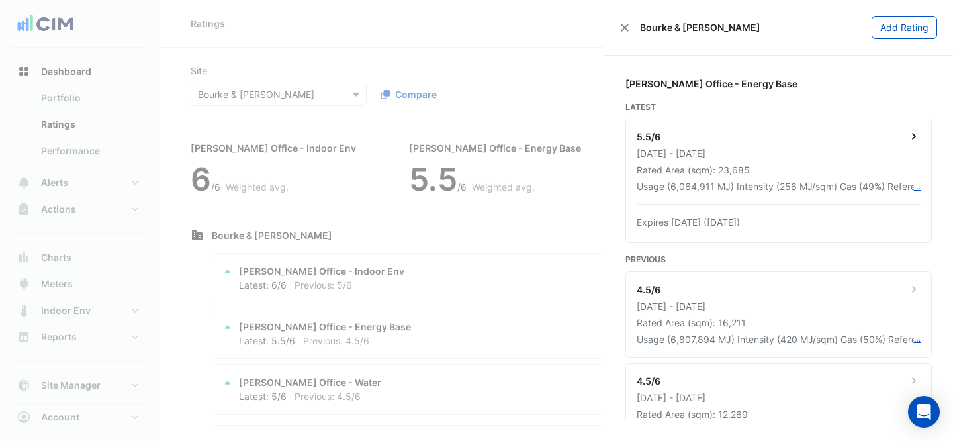
click at [836, 130] on div "5.5/6" at bounding box center [779, 138] width 284 height 17
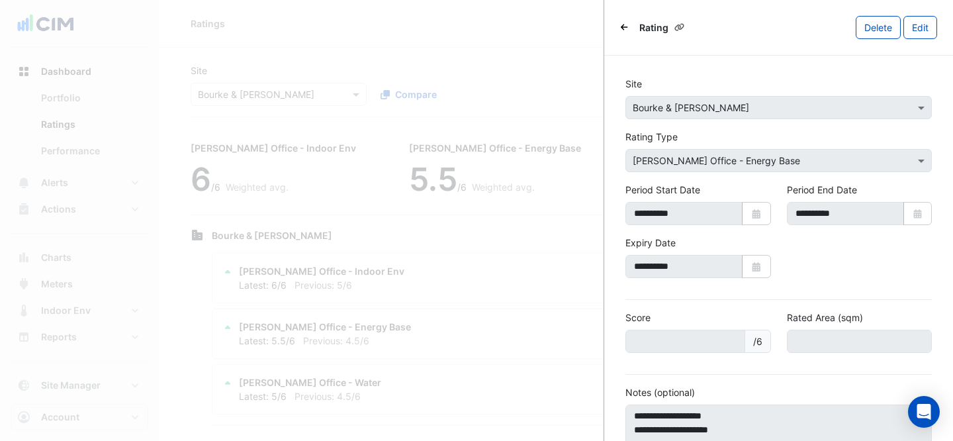
click at [626, 26] on icon "Back" at bounding box center [624, 27] width 7 height 8
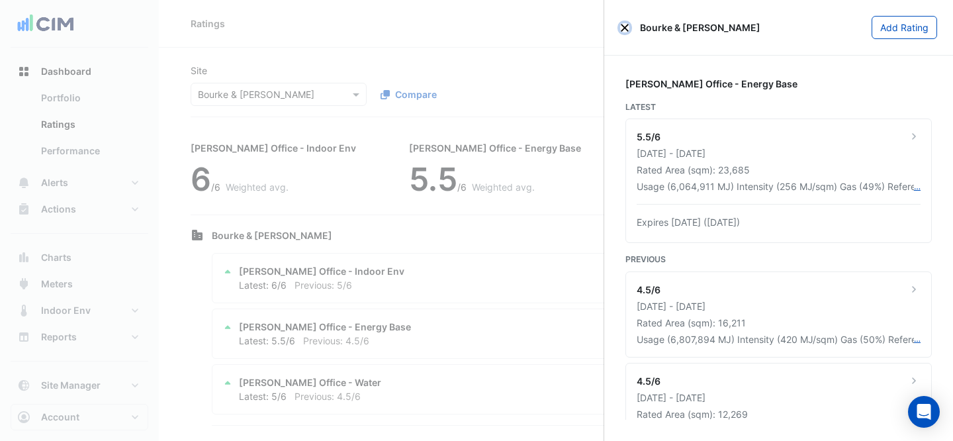
click at [628, 29] on button "Close" at bounding box center [624, 27] width 9 height 9
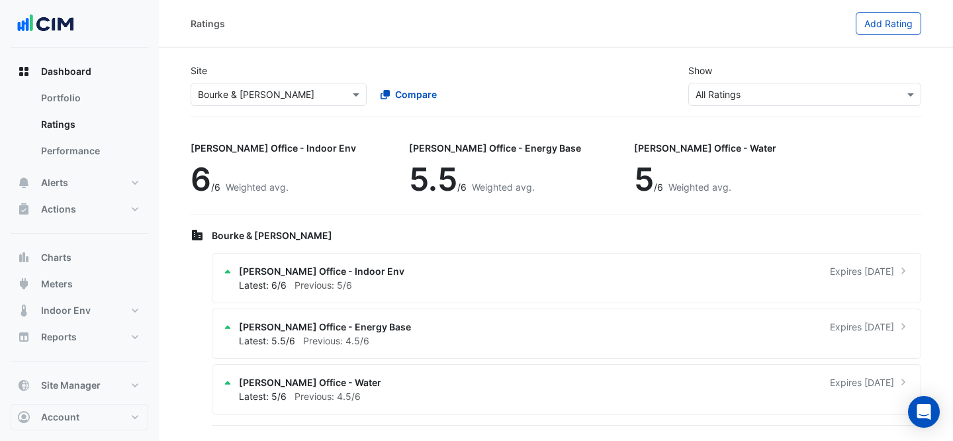
click at [276, 89] on input "text" at bounding box center [265, 95] width 135 height 14
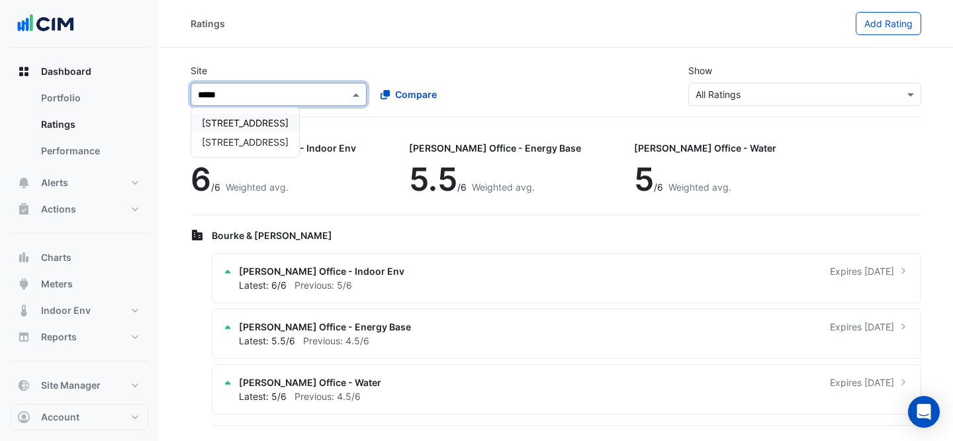
type input "******"
click at [265, 134] on div "[STREET_ADDRESS]" at bounding box center [245, 141] width 108 height 19
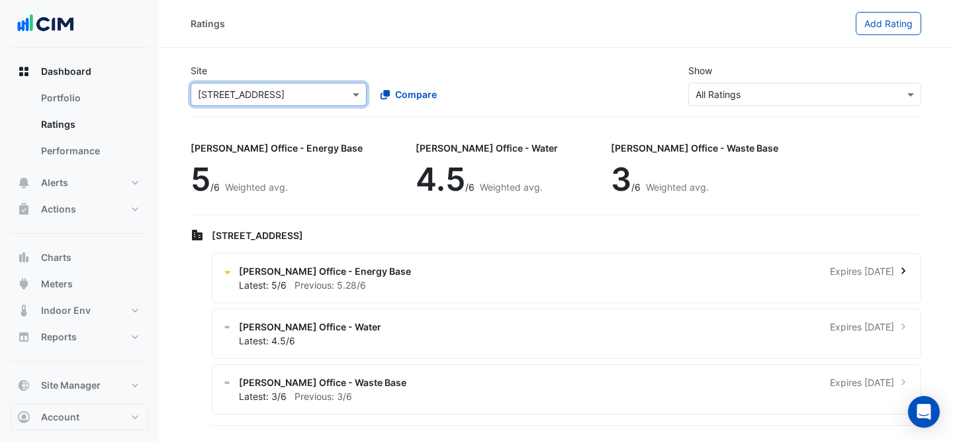
click at [387, 265] on div "[PERSON_NAME] Office - Energy Base Expires [DATE]" at bounding box center [574, 271] width 671 height 14
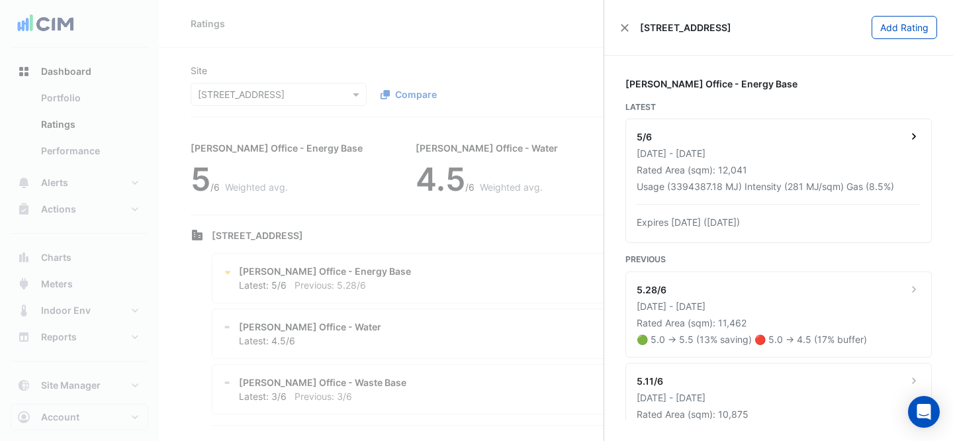
click at [858, 150] on div "[DATE] - [DATE]" at bounding box center [779, 153] width 284 height 14
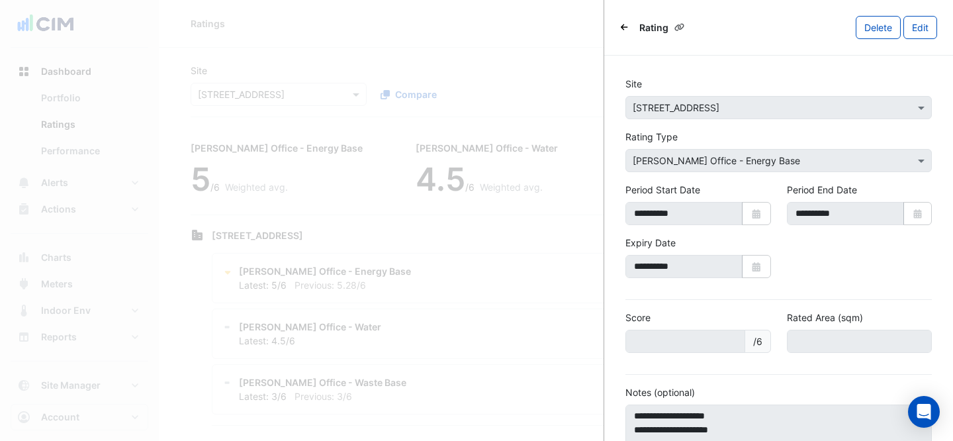
click at [624, 28] on icon "Back" at bounding box center [624, 27] width 7 height 8
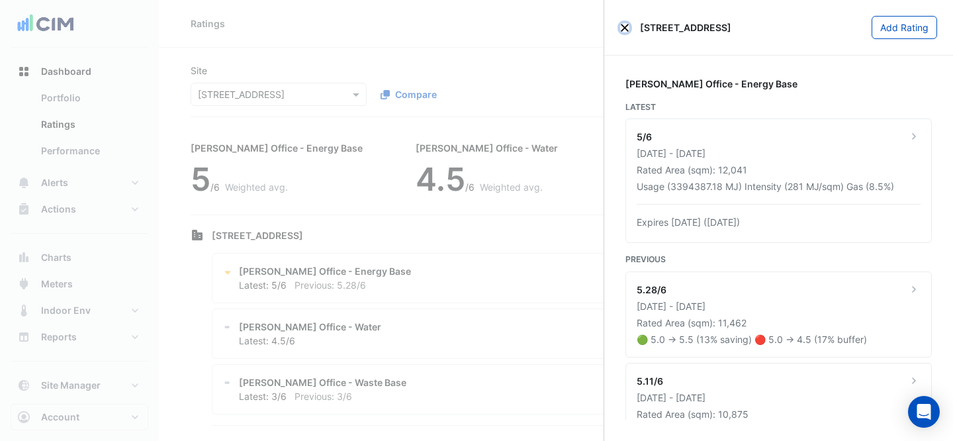
click at [625, 23] on button "Close" at bounding box center [624, 27] width 9 height 9
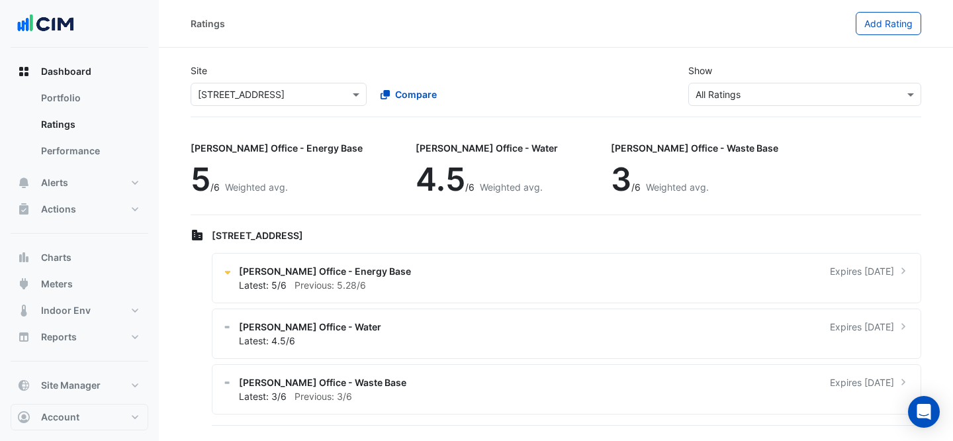
click at [210, 93] on input "text" at bounding box center [265, 95] width 135 height 14
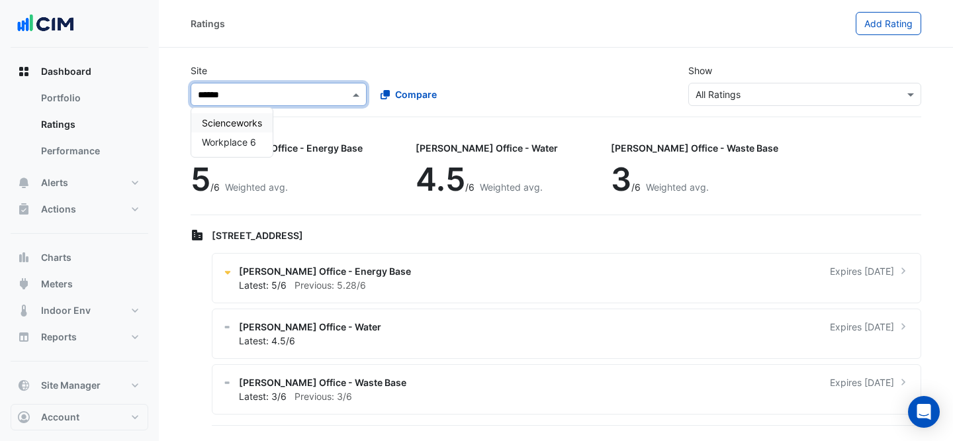
type input "*******"
click at [232, 122] on span "Workplace 6" at bounding box center [229, 122] width 54 height 11
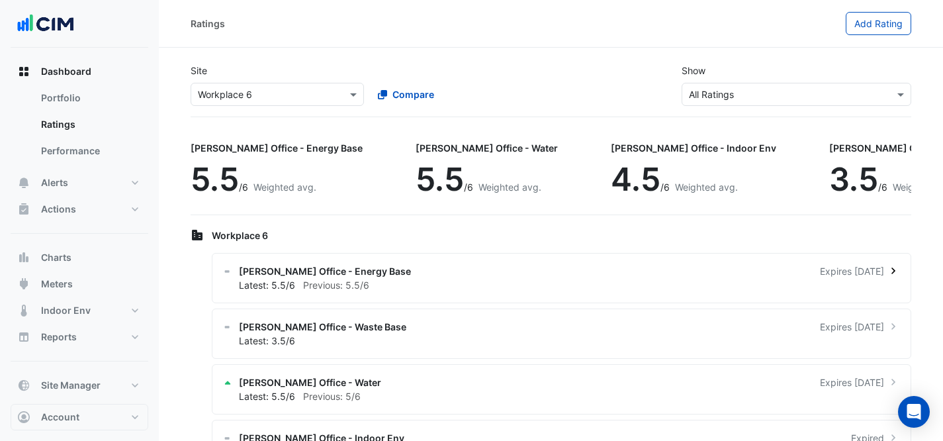
click at [385, 270] on div "[PERSON_NAME] Office - Energy Base Expires [DATE]" at bounding box center [569, 271] width 661 height 14
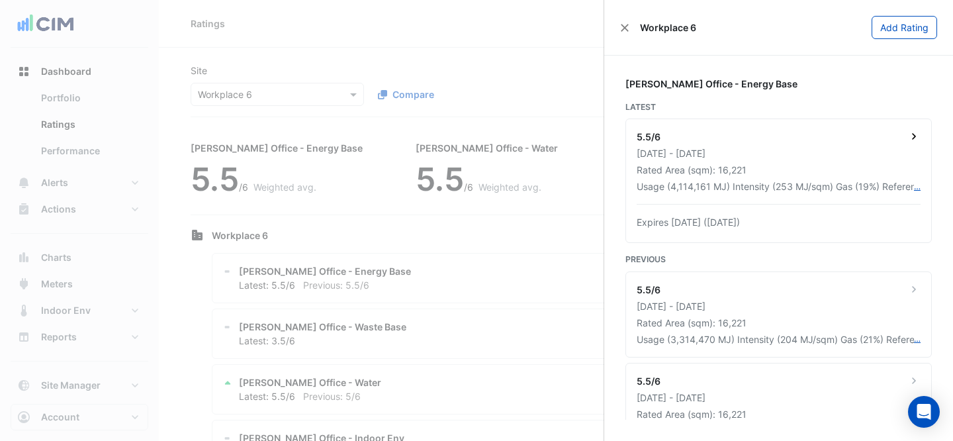
click at [788, 159] on div "[DATE] - [DATE]" at bounding box center [779, 153] width 284 height 14
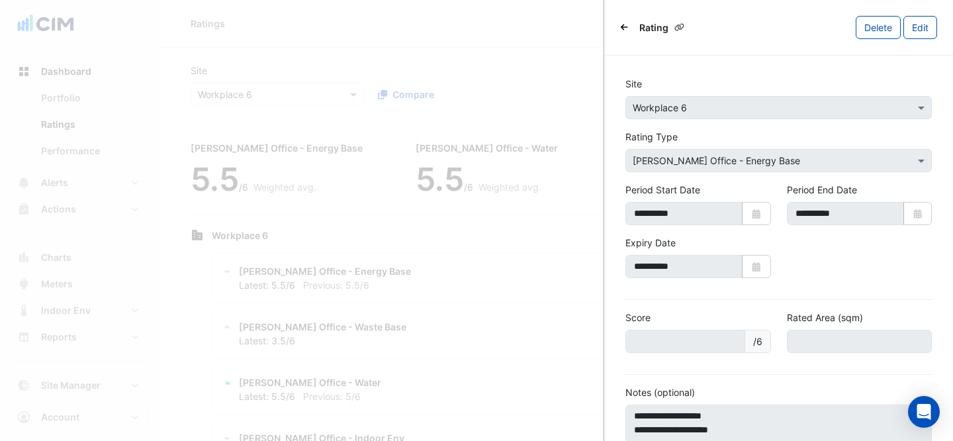
click at [623, 26] on icon "Back" at bounding box center [624, 27] width 7 height 6
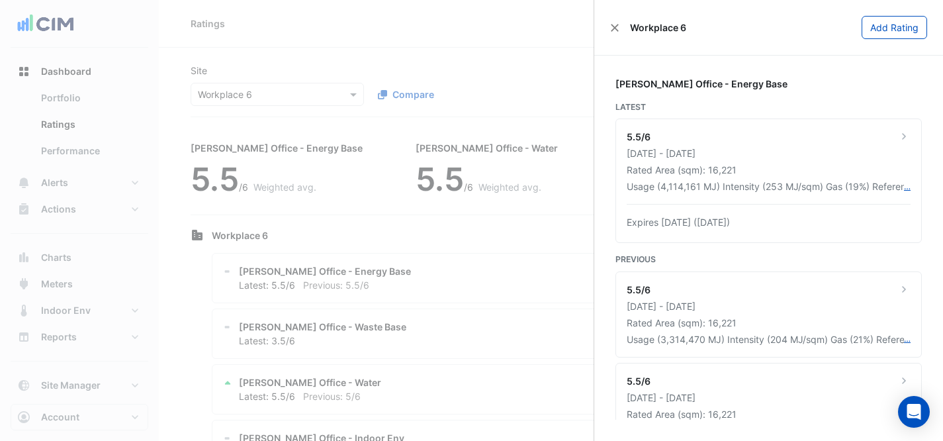
click at [624, 22] on div "Workplace 6" at bounding box center [648, 28] width 76 height 14
click at [620, 26] on div "Workplace 6" at bounding box center [648, 28] width 76 height 14
click at [317, 67] on ngb-offcanvas-backdrop at bounding box center [471, 220] width 943 height 441
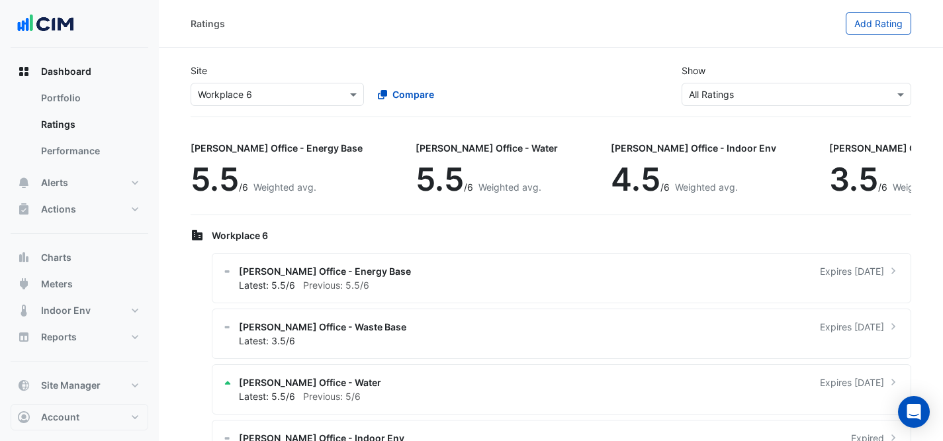
click at [307, 89] on input "text" at bounding box center [264, 95] width 132 height 14
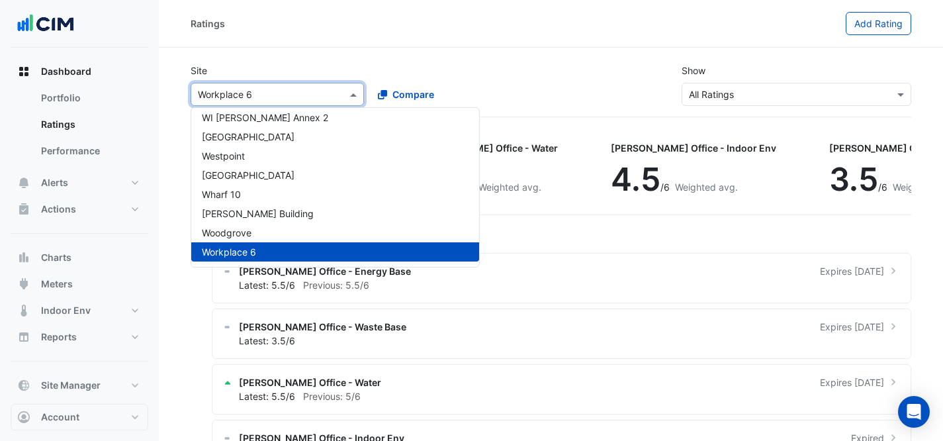
type input "*"
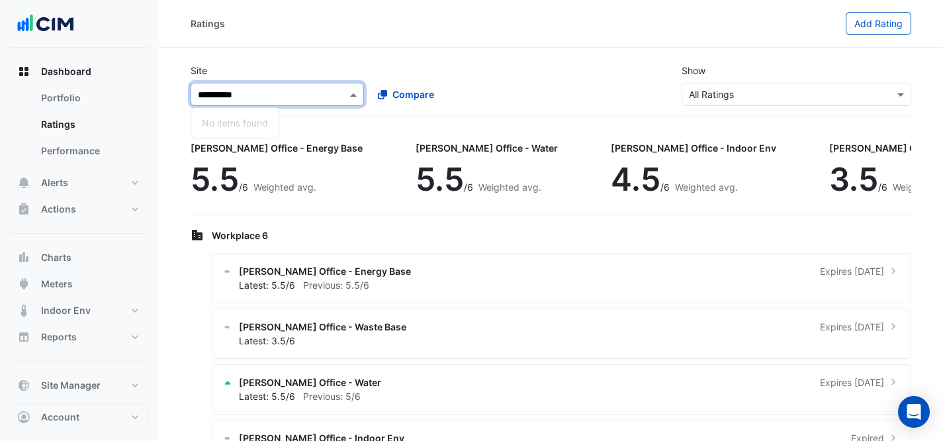
type input "*********"
click at [231, 125] on span "[STREET_ADDRESS][PERSON_NAME]" at bounding box center [283, 122] width 162 height 11
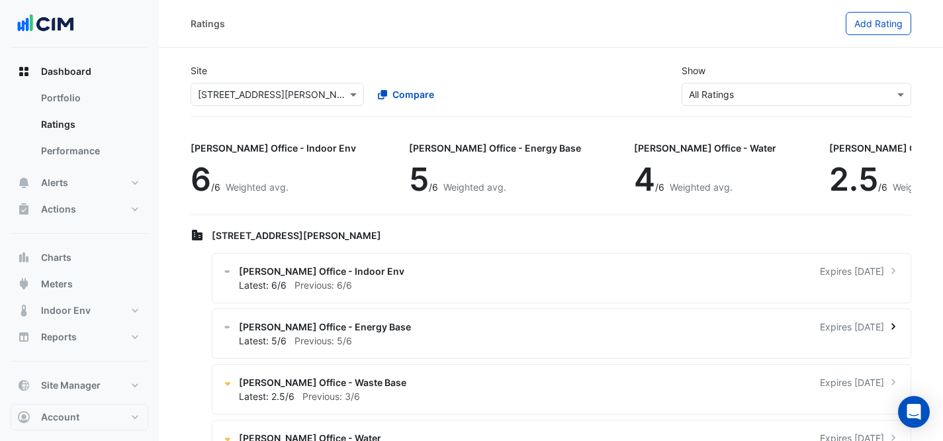
click at [440, 354] on div "[PERSON_NAME] Office - Energy Base Expires [DATE] Latest: 5/6 Previous: 5/6" at bounding box center [562, 334] width 700 height 50
click at [428, 333] on div "[PERSON_NAME] Office - Energy Base Expires [DATE]" at bounding box center [569, 327] width 661 height 14
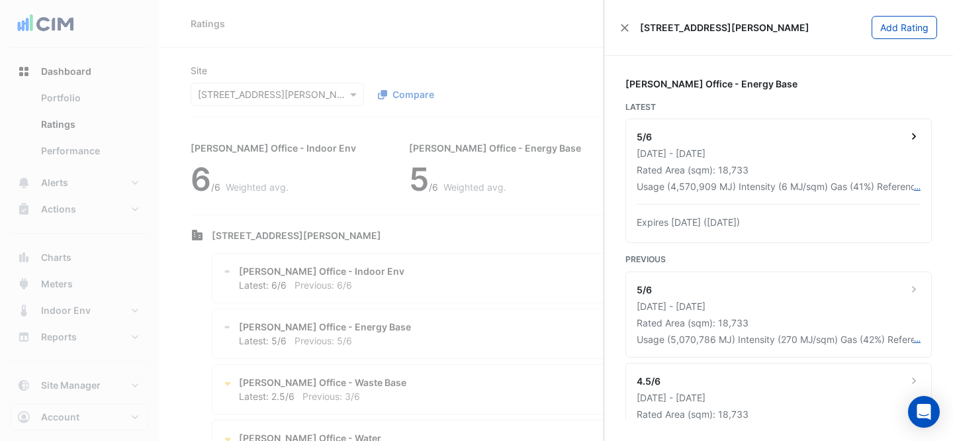
click at [736, 188] on div "Usage (4,570,909 MJ) Intensity (6 MJ/sqm) Gas (41%) Reference (N69201) PremiseI…" at bounding box center [775, 186] width 277 height 14
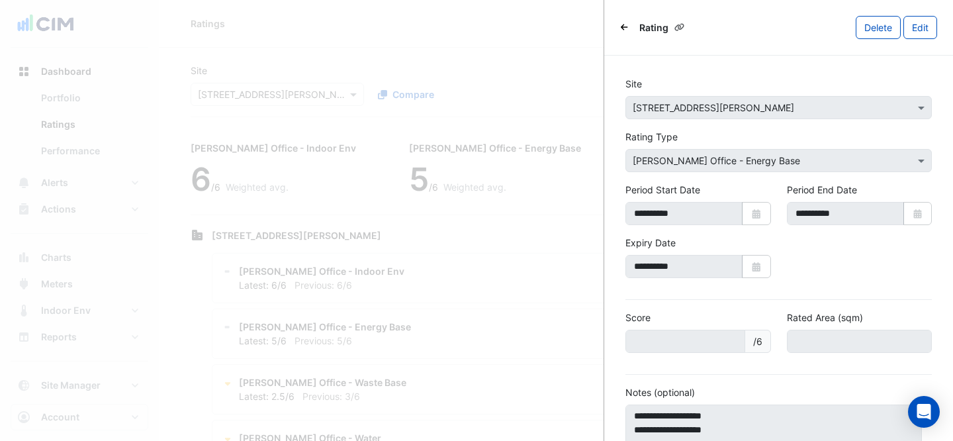
click at [630, 24] on div "Rating" at bounding box center [655, 27] width 70 height 19
click at [620, 28] on button "Back" at bounding box center [624, 27] width 9 height 13
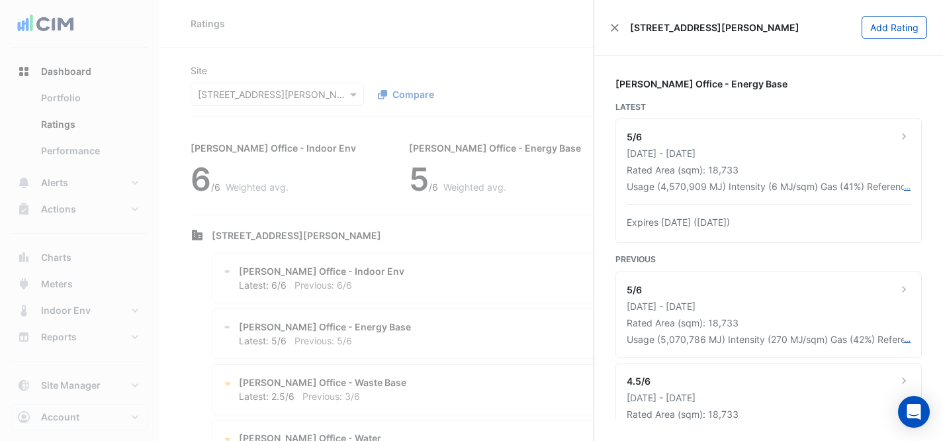
click at [623, 31] on div "[STREET_ADDRESS][PERSON_NAME]" at bounding box center [704, 28] width 189 height 14
click at [617, 27] on button "Close" at bounding box center [614, 27] width 9 height 9
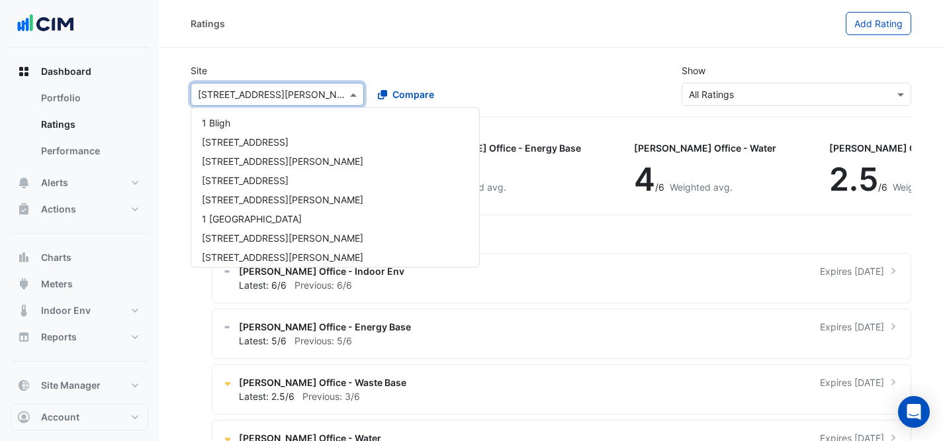
click at [258, 99] on input "text" at bounding box center [264, 95] width 132 height 14
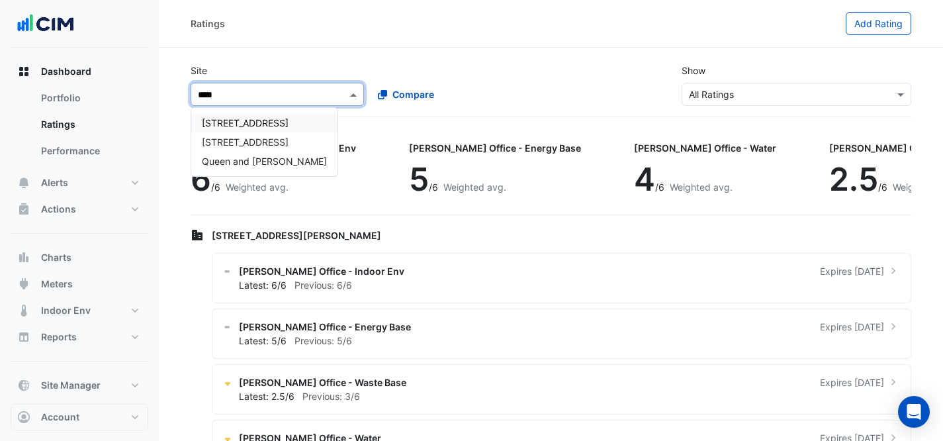
type input "*****"
click at [238, 161] on span "Queen and [PERSON_NAME]" at bounding box center [264, 161] width 125 height 11
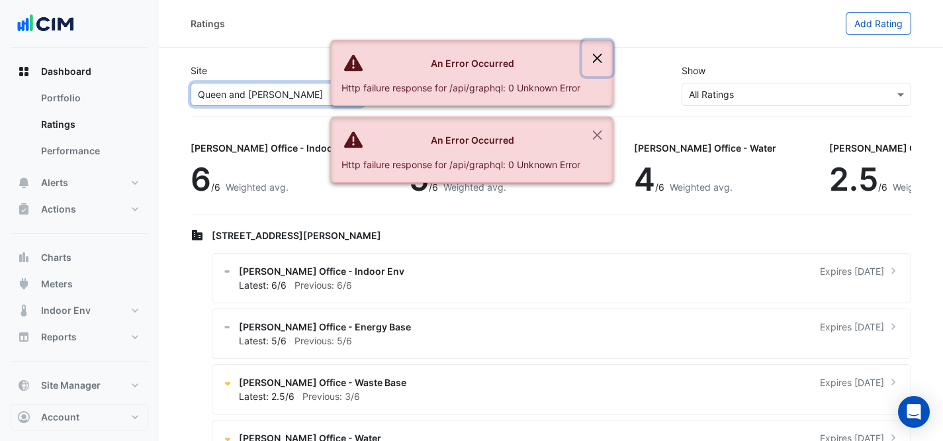
click at [597, 63] on button "Close" at bounding box center [597, 58] width 30 height 36
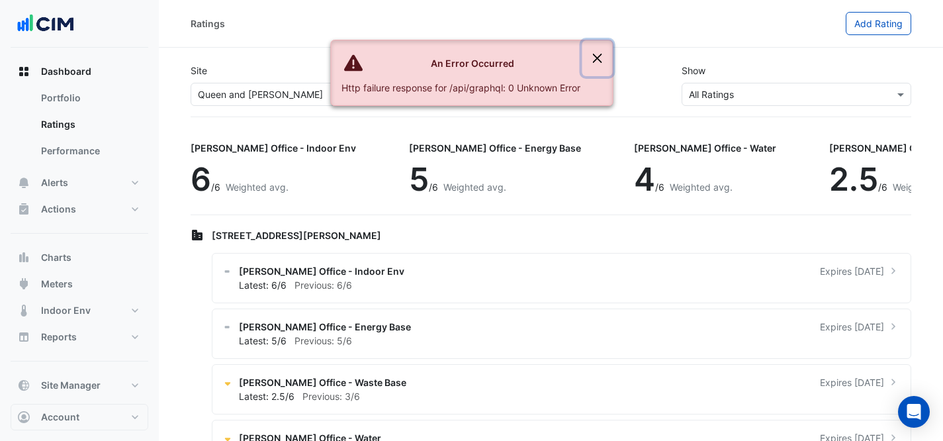
click at [601, 56] on button "Close" at bounding box center [597, 58] width 30 height 36
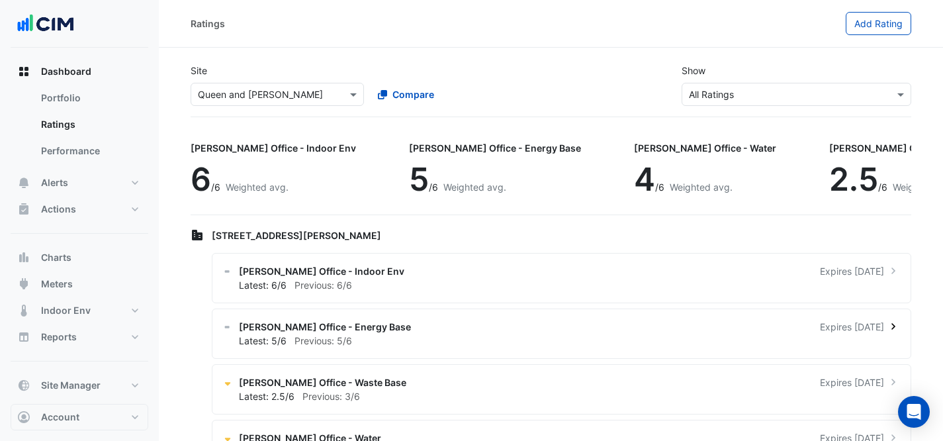
click at [568, 326] on div "[PERSON_NAME] Office - Energy Base Expires [DATE]" at bounding box center [569, 327] width 661 height 14
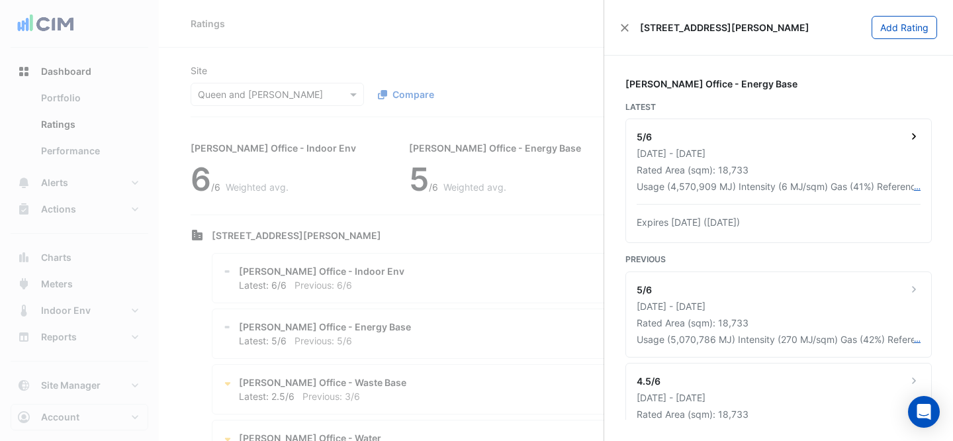
click at [842, 147] on div "[DATE] - [DATE]" at bounding box center [779, 153] width 284 height 14
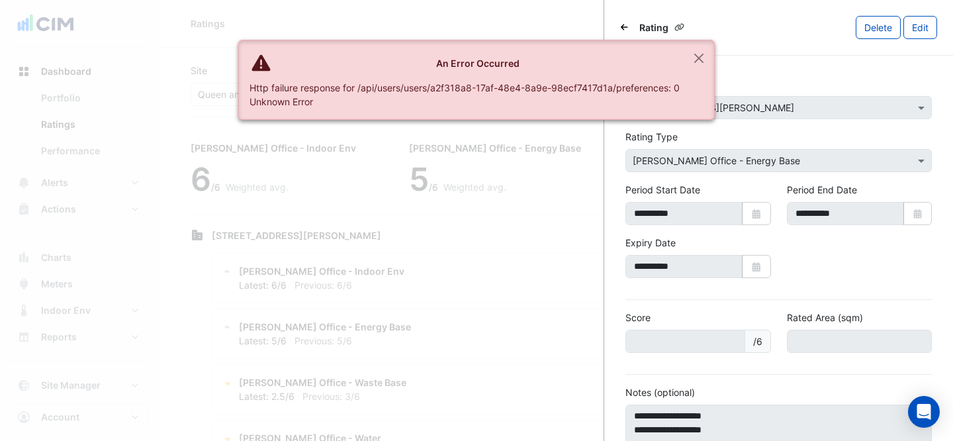
scroll to position [117, 0]
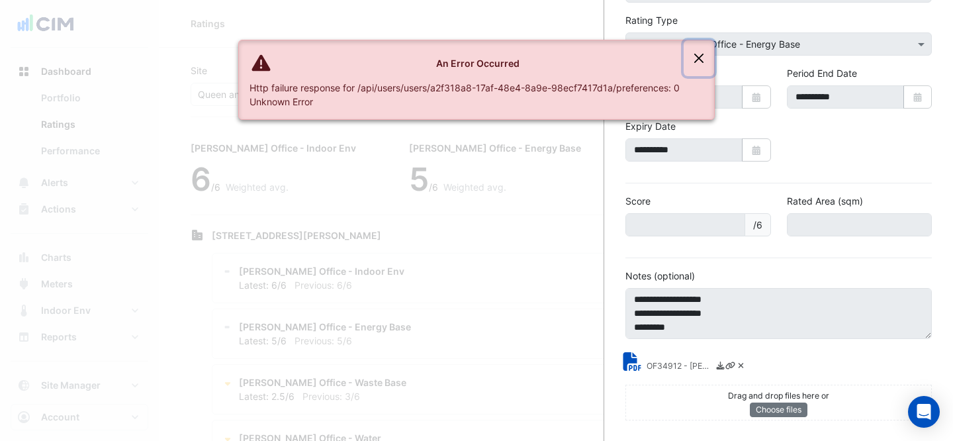
click at [695, 60] on button "Close" at bounding box center [699, 58] width 30 height 36
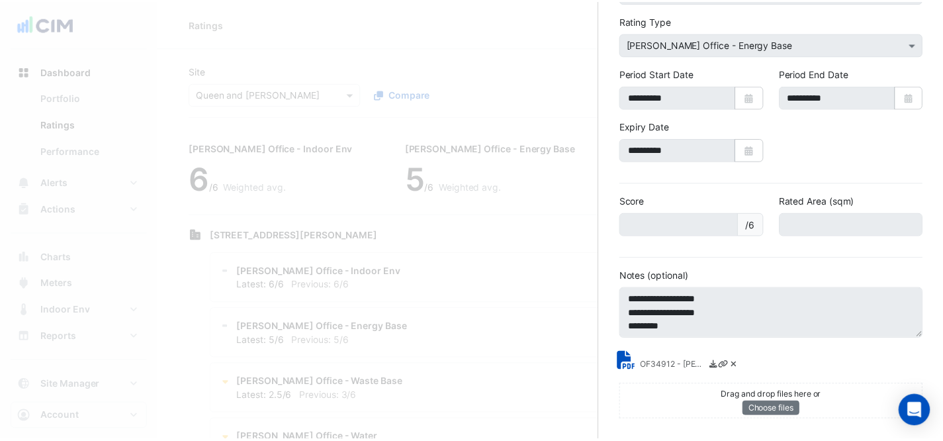
scroll to position [0, 0]
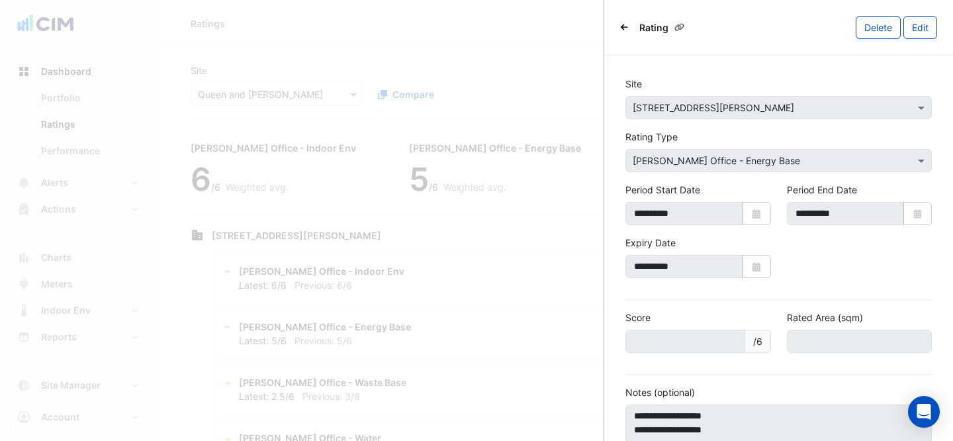
click at [624, 30] on icon "Back" at bounding box center [624, 27] width 7 height 8
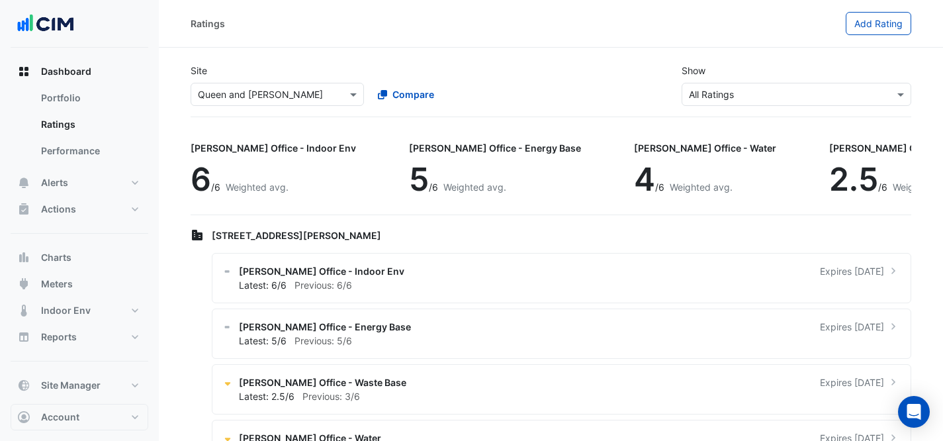
click at [505, 85] on ngb-offcanvas-backdrop at bounding box center [471, 220] width 943 height 441
click at [358, 324] on span "[PERSON_NAME] Office - Energy Base" at bounding box center [325, 327] width 172 height 14
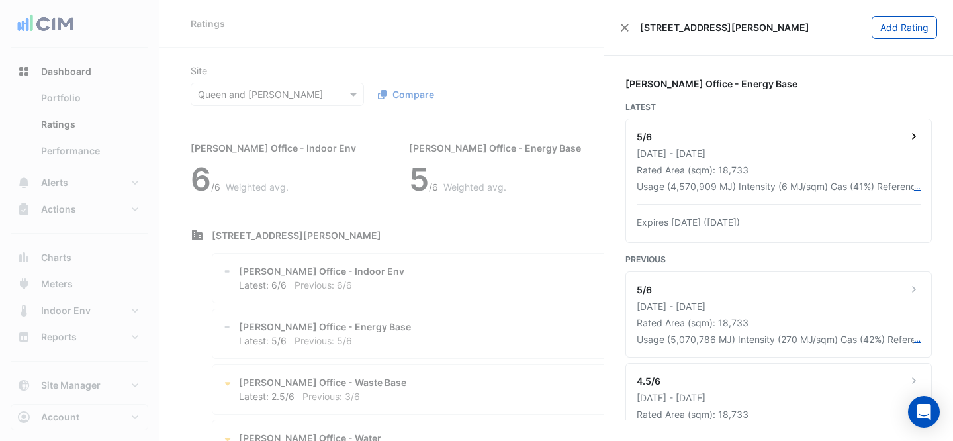
click at [761, 156] on div "[DATE] - [DATE]" at bounding box center [779, 153] width 284 height 14
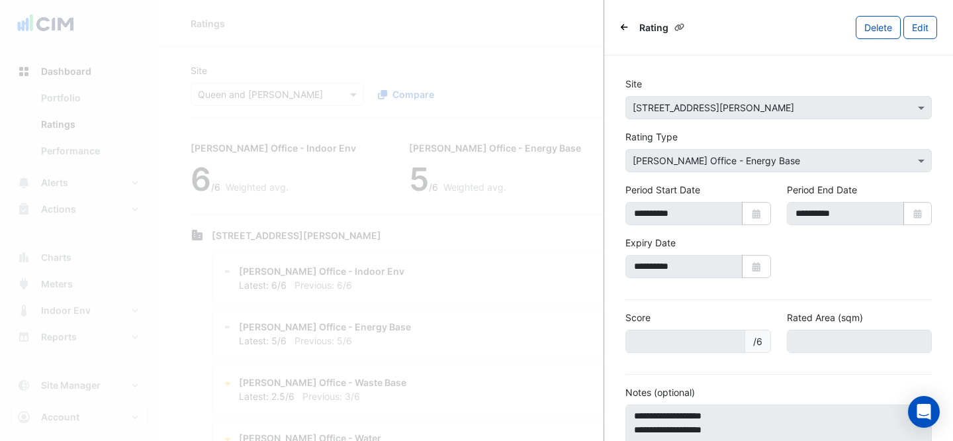
click at [616, 26] on div "Rating [GEOGRAPHIC_DATA] Edit" at bounding box center [778, 28] width 349 height 56
click at [620, 25] on div "Rating [GEOGRAPHIC_DATA] Edit" at bounding box center [778, 28] width 349 height 56
click at [622, 25] on icon "Back" at bounding box center [624, 27] width 7 height 6
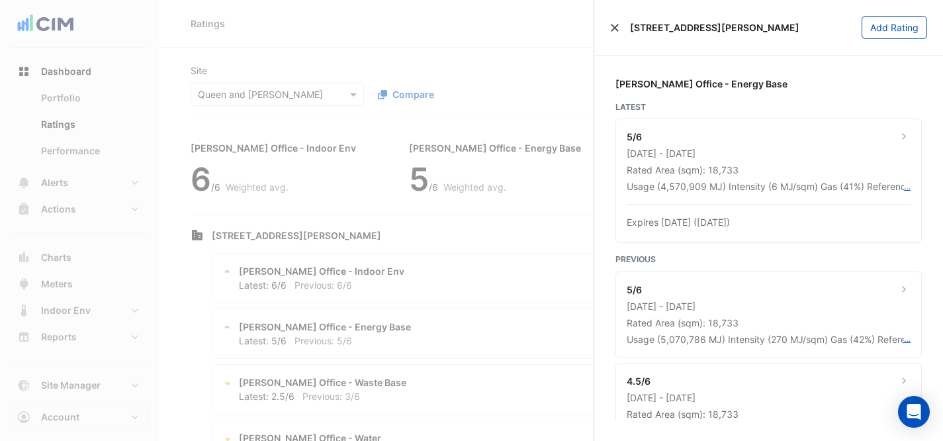
click at [622, 25] on div "[STREET_ADDRESS][PERSON_NAME]" at bounding box center [704, 28] width 189 height 14
click at [614, 25] on button "Close" at bounding box center [614, 27] width 9 height 9
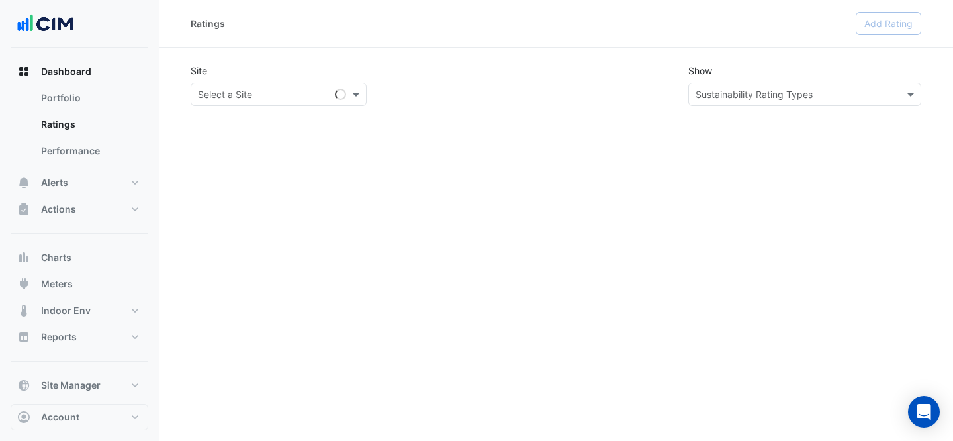
click at [248, 93] on input "text" at bounding box center [265, 95] width 135 height 14
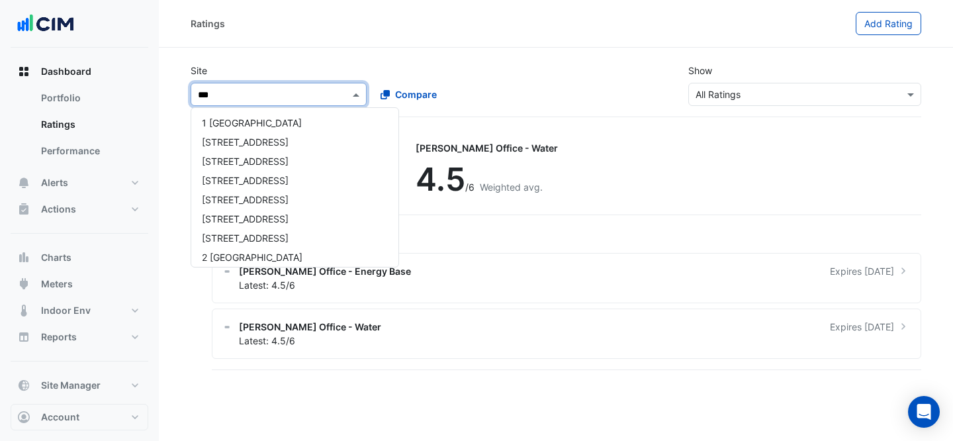
type input "****"
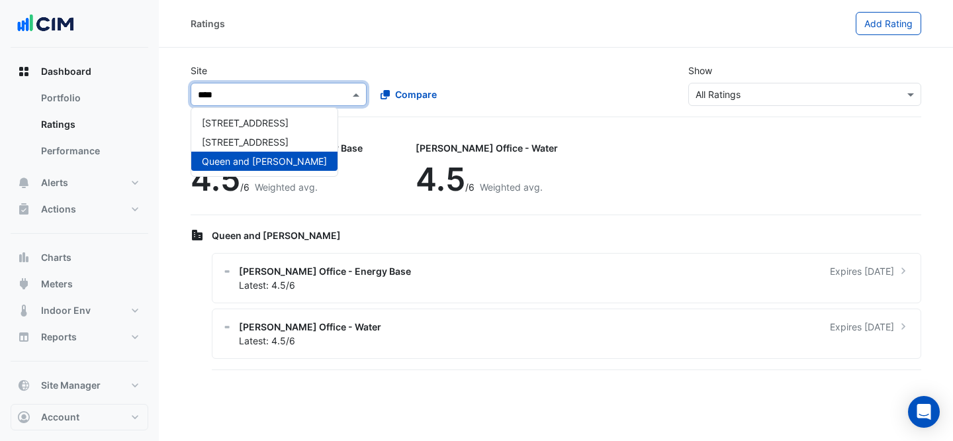
click at [237, 160] on span "Queen and [PERSON_NAME]" at bounding box center [264, 161] width 125 height 11
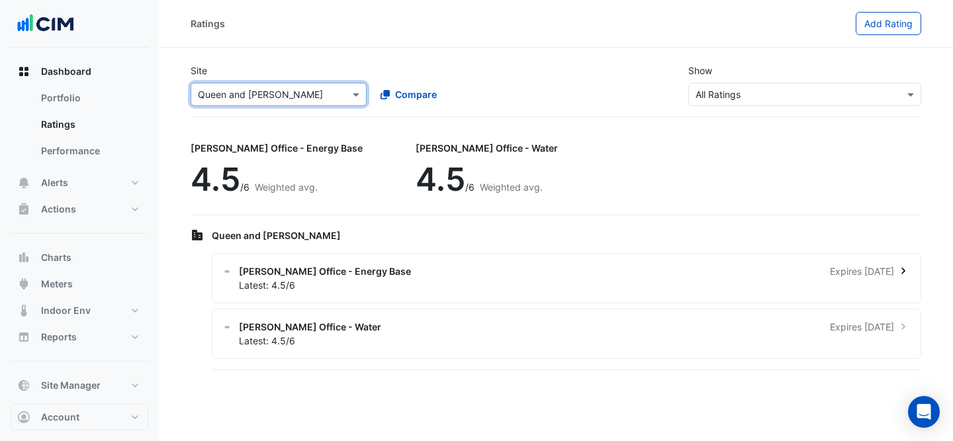
click at [377, 279] on div "Latest: 4.5/6" at bounding box center [574, 285] width 671 height 14
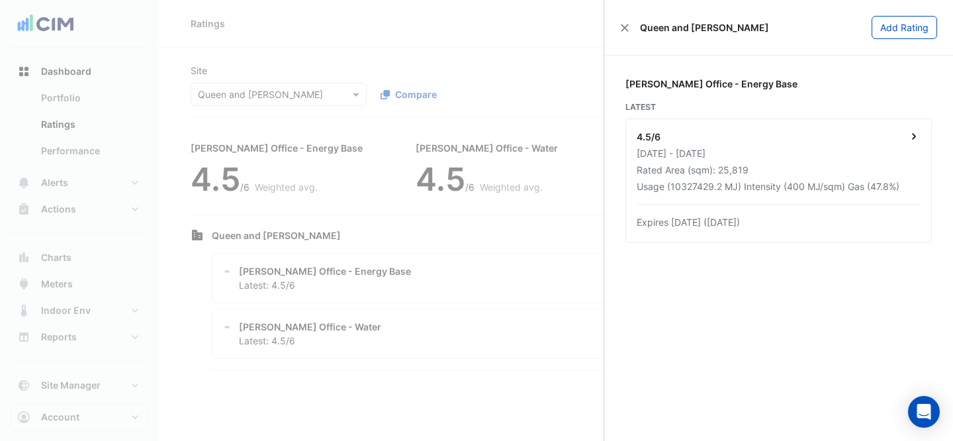
click at [869, 124] on div "4.5/6 01 Jan 2024 - 31 Dec 2024 Rated Area (sqm): 25,819 Usage (10327429.2 MJ) …" at bounding box center [778, 180] width 305 height 123
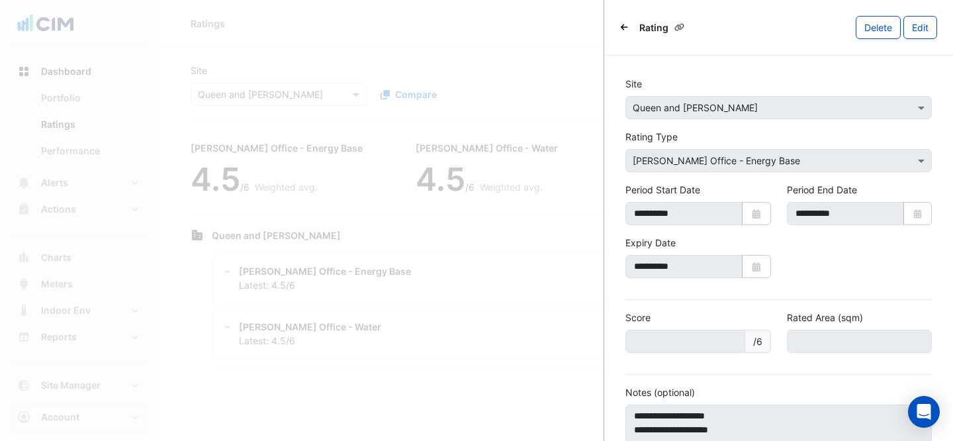
click at [624, 32] on fa-icon "Back" at bounding box center [624, 27] width 7 height 10
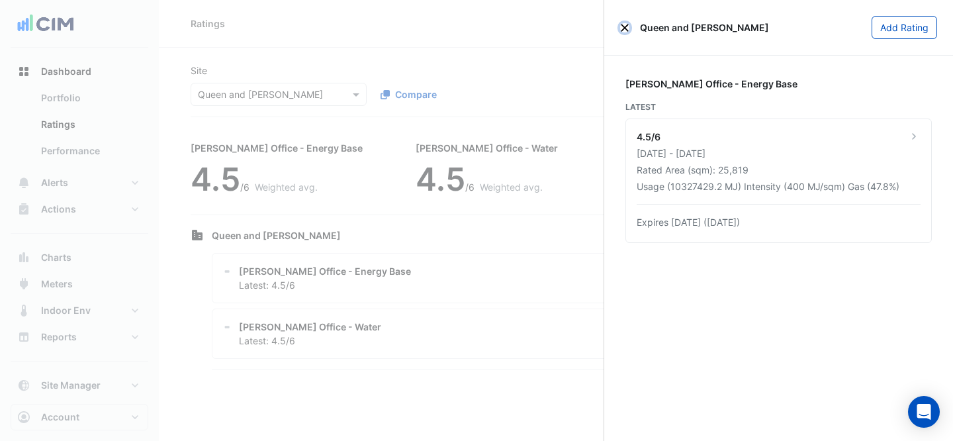
click at [624, 30] on button "Close" at bounding box center [624, 27] width 9 height 9
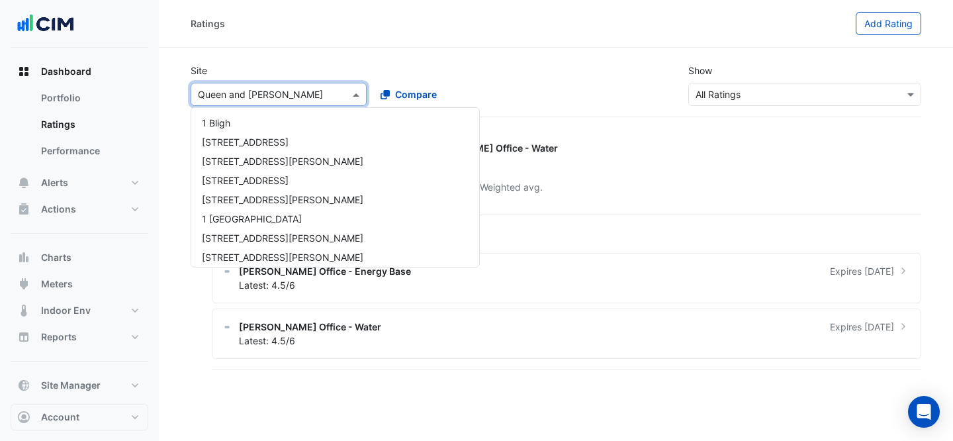
click at [258, 91] on input "text" at bounding box center [265, 95] width 135 height 14
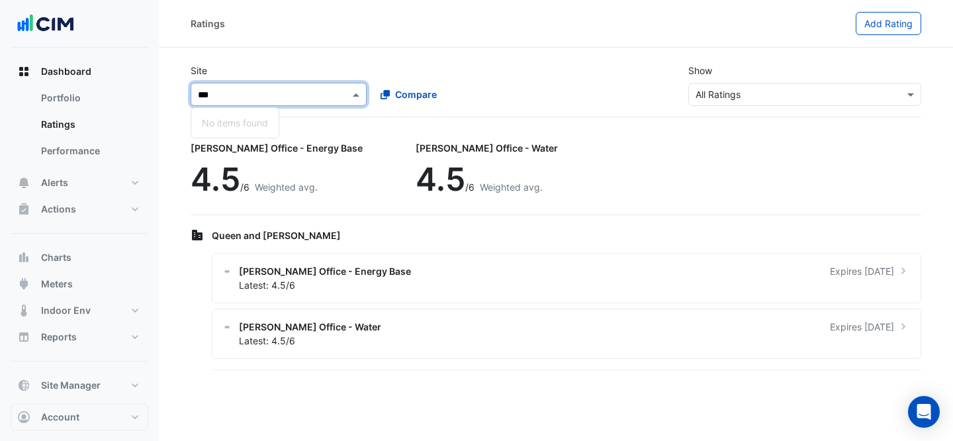
type input "**"
click at [267, 119] on span "[STREET_ADDRESS][PERSON_NAME]" at bounding box center [283, 122] width 162 height 11
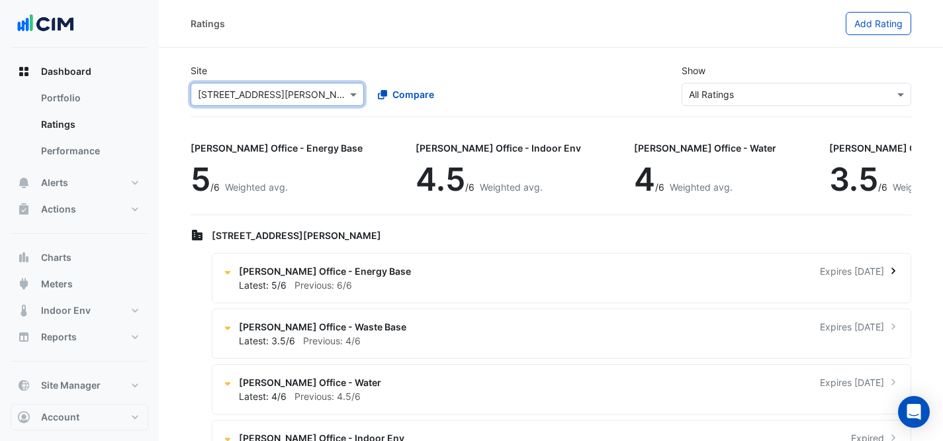
click at [383, 264] on div "[PERSON_NAME] Office - Energy Base Expires [DATE]" at bounding box center [569, 271] width 661 height 14
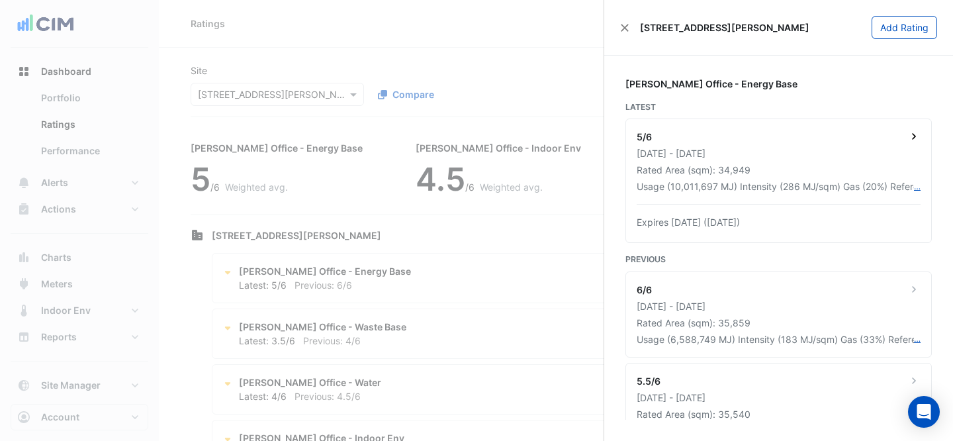
click at [875, 128] on div "5/6 01 Oct 2023 - 30 Sep 2024 Rated Area (sqm): 34,949 Usage (10,011,697 MJ) In…" at bounding box center [778, 180] width 305 height 123
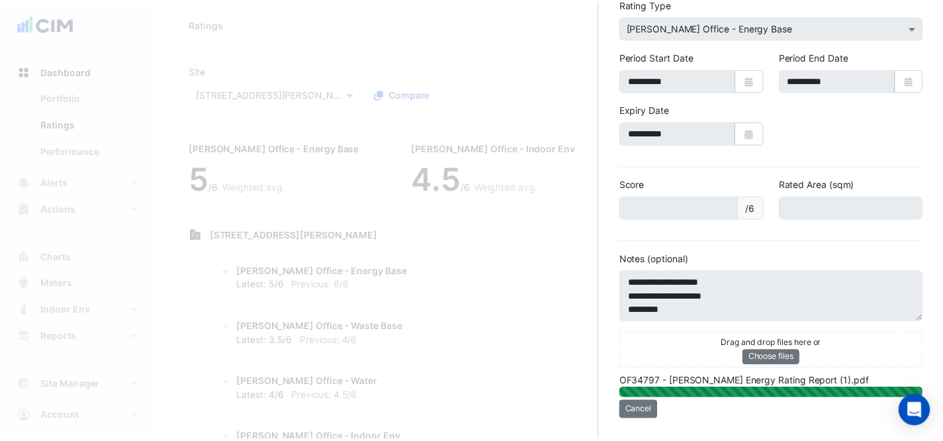
scroll to position [117, 0]
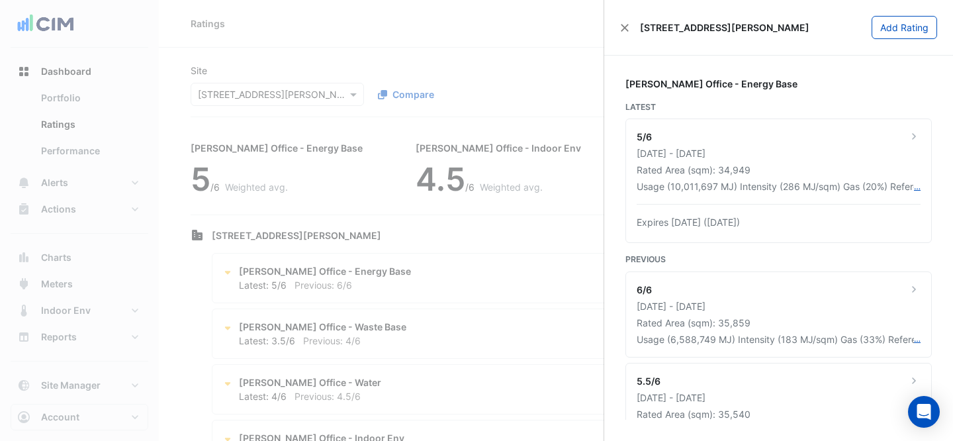
click at [360, 81] on ngb-offcanvas-backdrop at bounding box center [476, 220] width 953 height 441
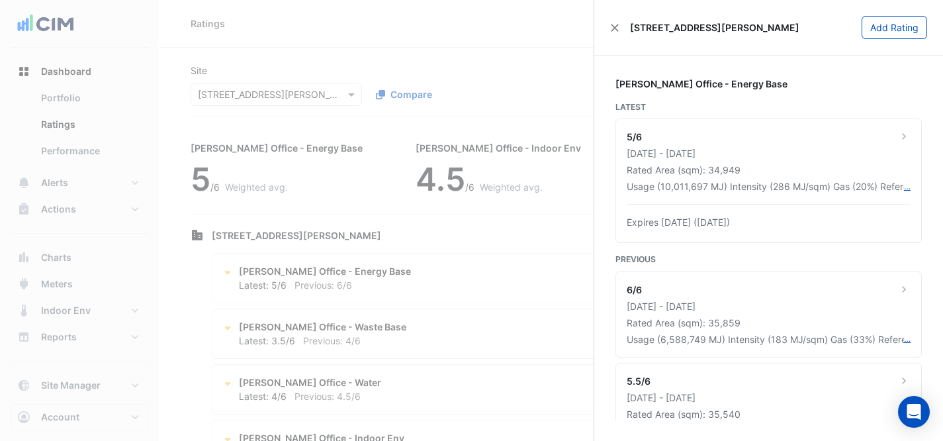
click at [307, 87] on ngb-offcanvas-backdrop at bounding box center [471, 220] width 943 height 441
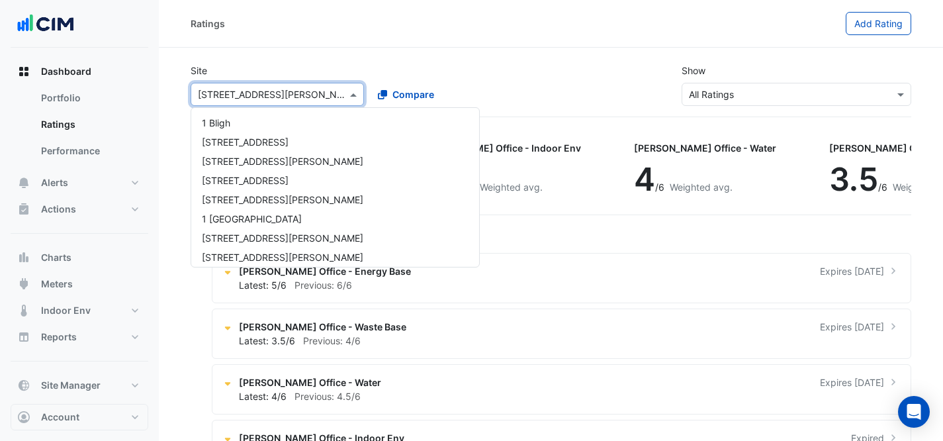
click at [306, 89] on input "text" at bounding box center [264, 95] width 132 height 14
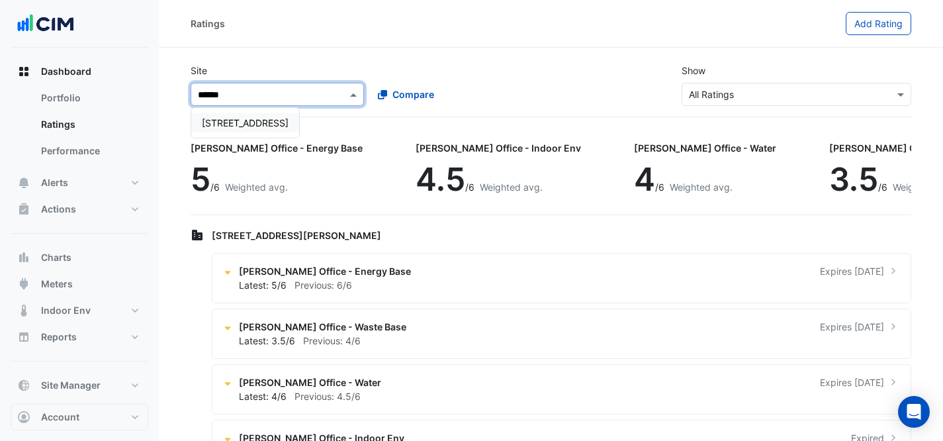
type input "*******"
click at [262, 126] on span "[STREET_ADDRESS]" at bounding box center [245, 122] width 87 height 11
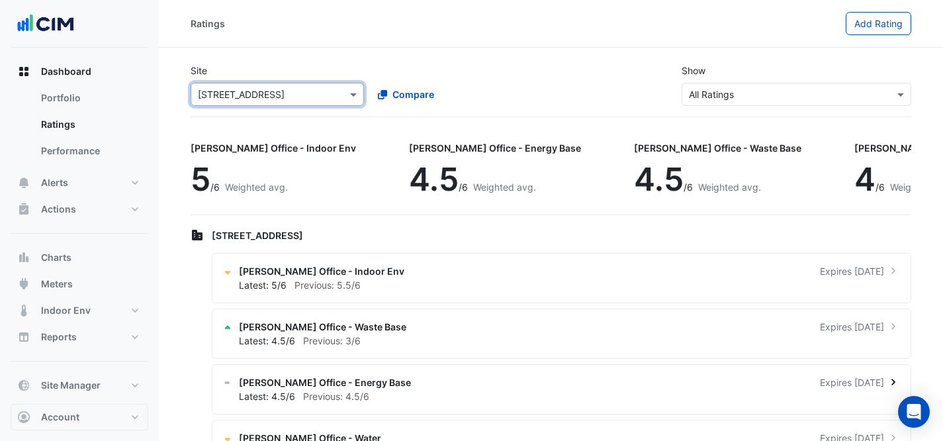
click at [430, 373] on div "NABERS Office - Energy Base Expires in 1 months Latest: 4.5/6 Previous: 4.5/6" at bounding box center [562, 389] width 700 height 50
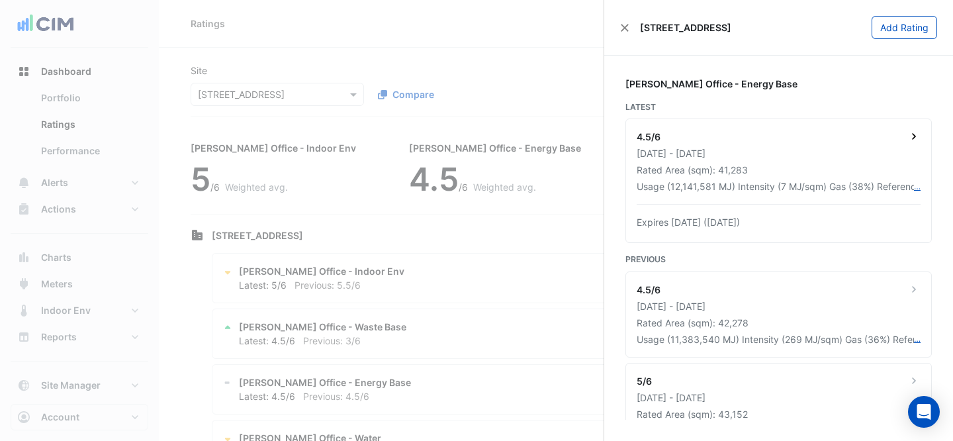
click at [728, 145] on div "4.5/6" at bounding box center [779, 138] width 284 height 17
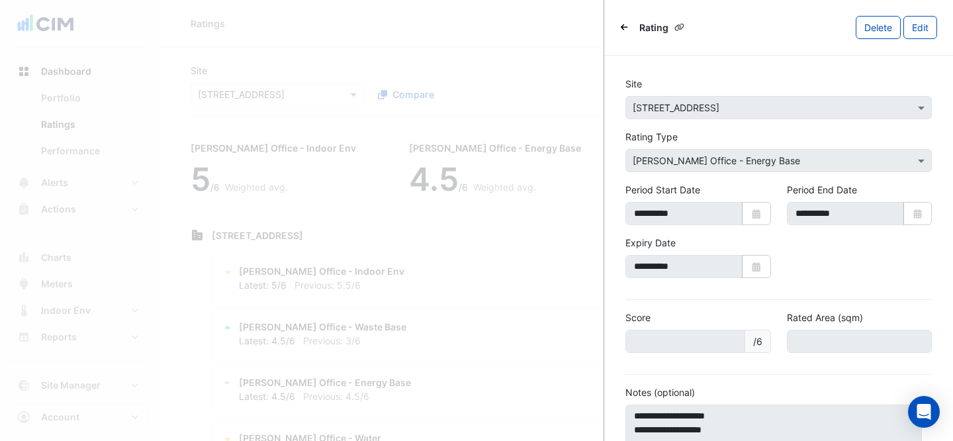
click at [629, 24] on div "Rating" at bounding box center [655, 27] width 70 height 19
click at [625, 32] on fa-icon "Back" at bounding box center [624, 27] width 7 height 10
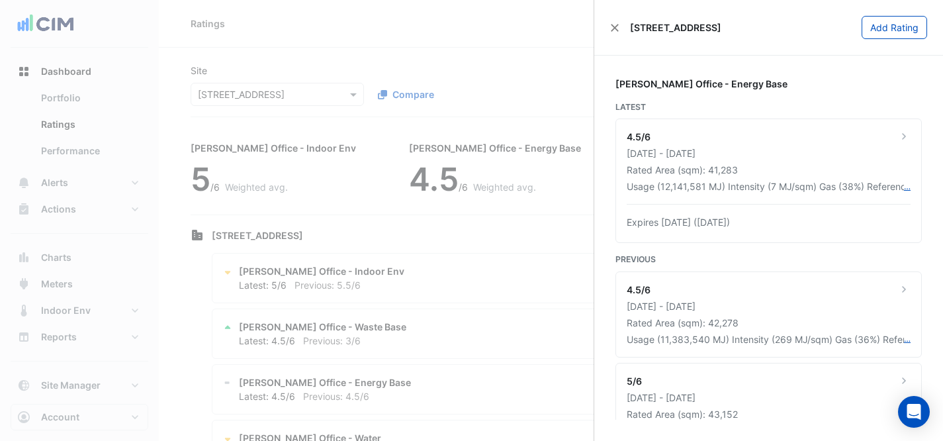
click at [339, 34] on ngb-offcanvas-backdrop at bounding box center [471, 220] width 943 height 441
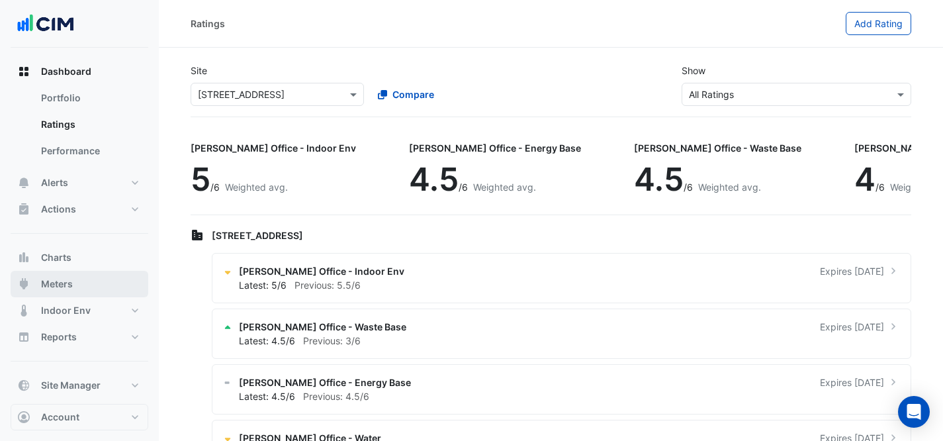
click at [52, 275] on button "Meters" at bounding box center [80, 284] width 138 height 26
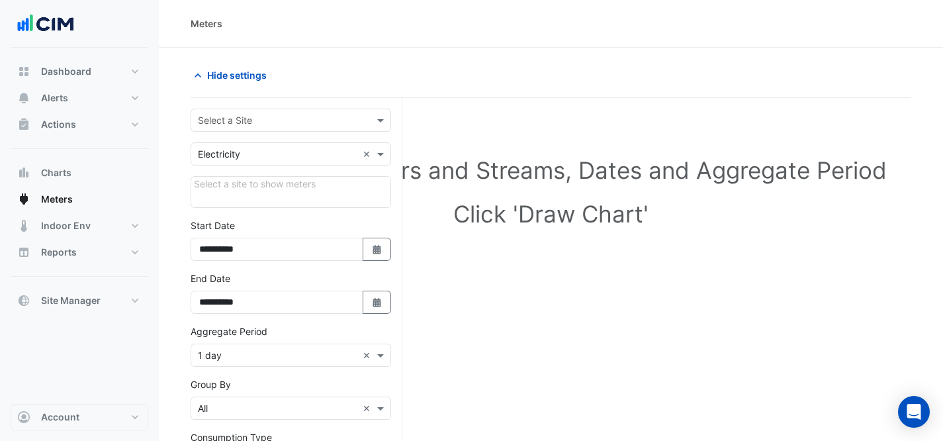
click at [237, 130] on div "Select a Site" at bounding box center [291, 120] width 201 height 23
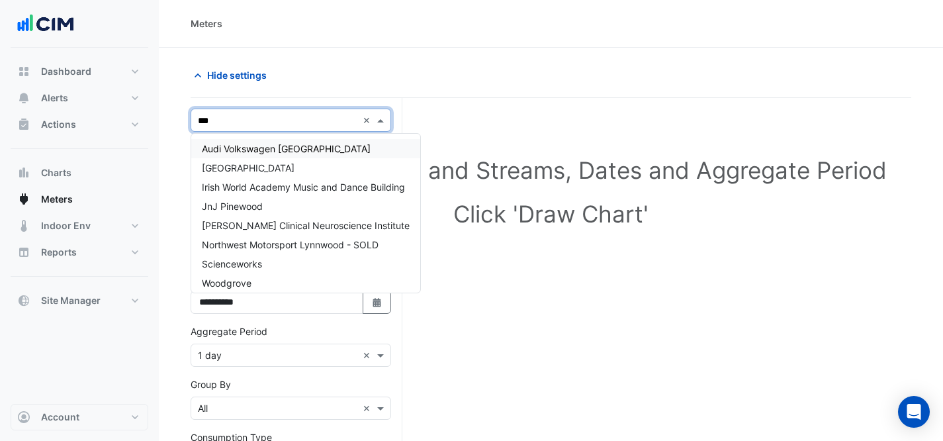
type input "****"
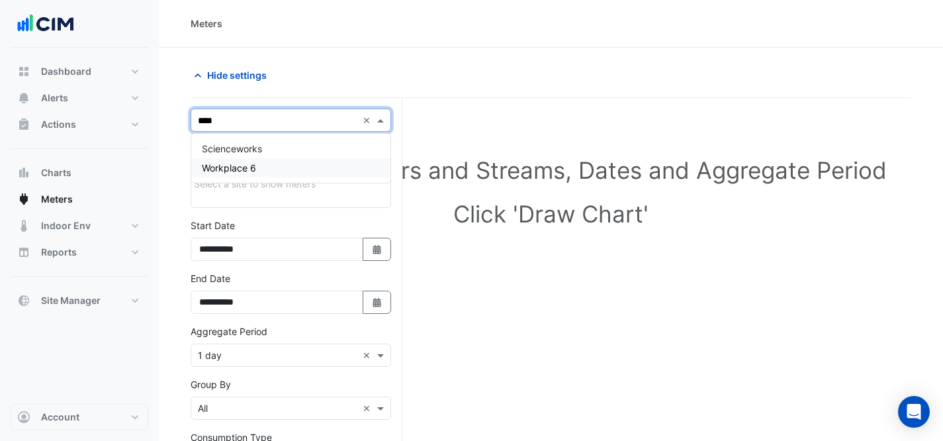
click at [260, 169] on div "Workplace 6" at bounding box center [290, 167] width 199 height 19
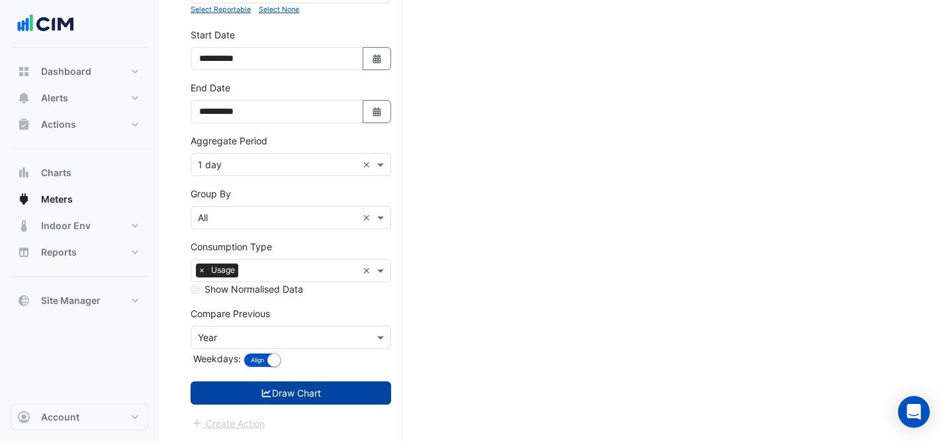
click at [312, 394] on button "Draw Chart" at bounding box center [291, 392] width 201 height 23
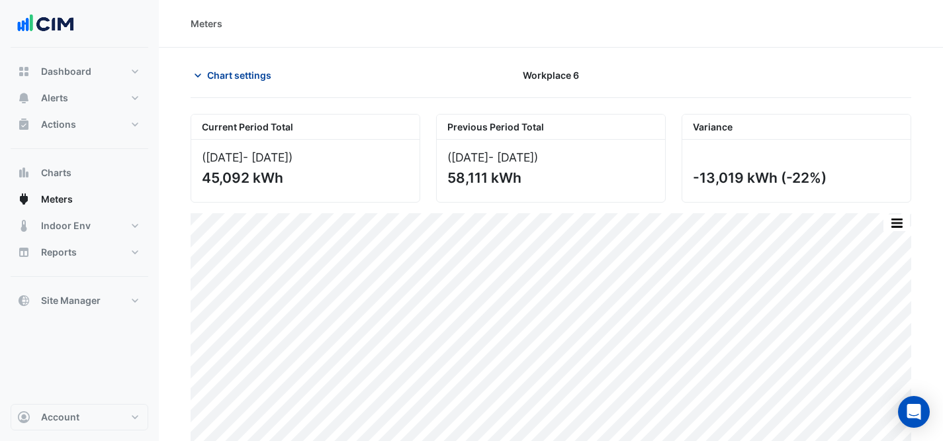
click at [261, 75] on span "Chart settings" at bounding box center [239, 75] width 64 height 14
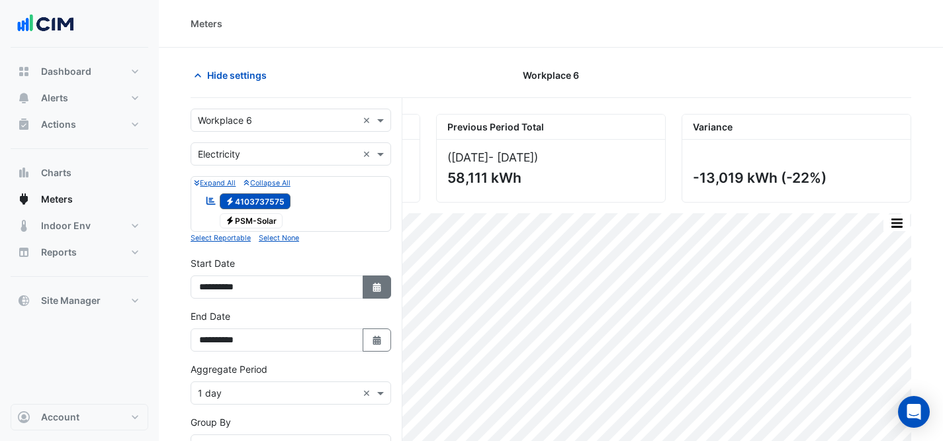
click at [371, 289] on icon "Select Date" at bounding box center [377, 287] width 12 height 9
select select "*"
select select "****"
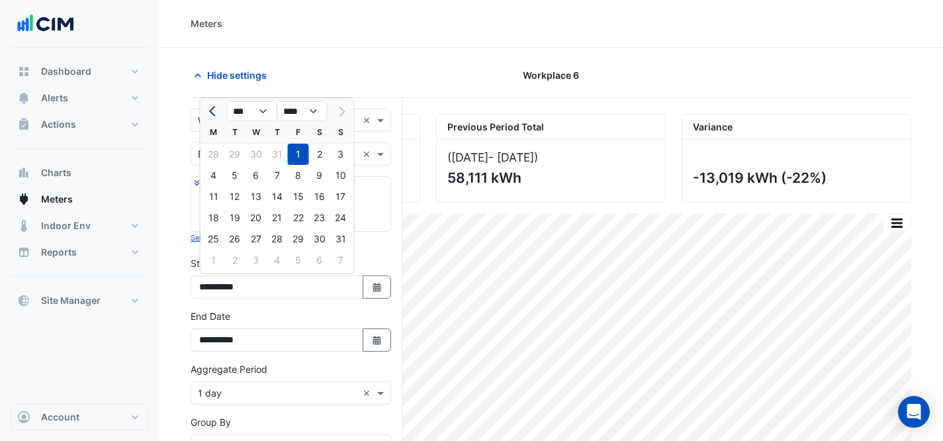
click at [206, 111] on button "Previous month" at bounding box center [214, 111] width 16 height 21
select select "*"
click at [231, 152] on div "1" at bounding box center [234, 154] width 21 height 21
type input "**********"
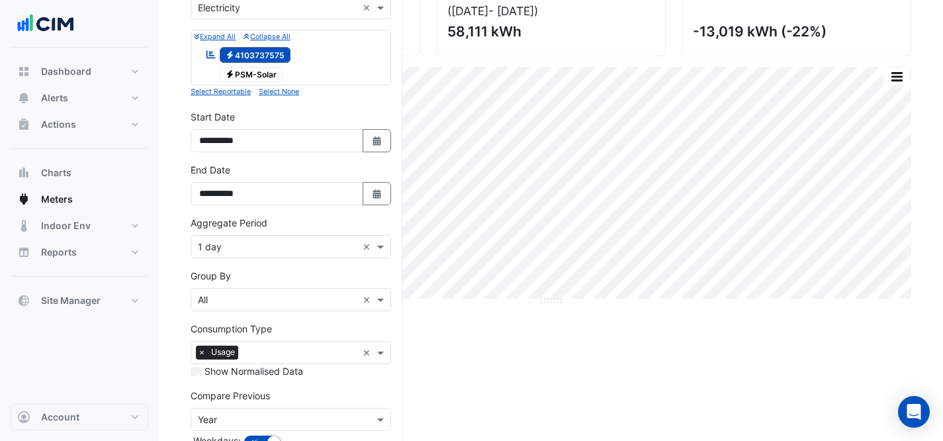
scroll to position [228, 0]
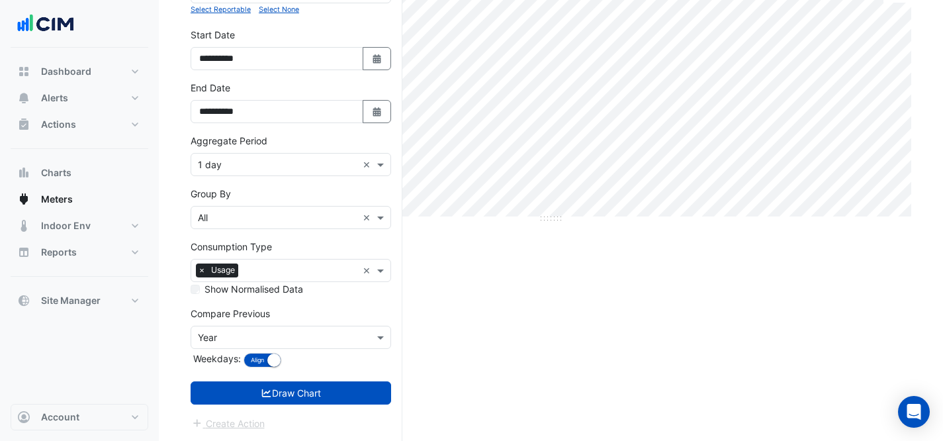
click at [265, 158] on input "text" at bounding box center [278, 165] width 160 height 14
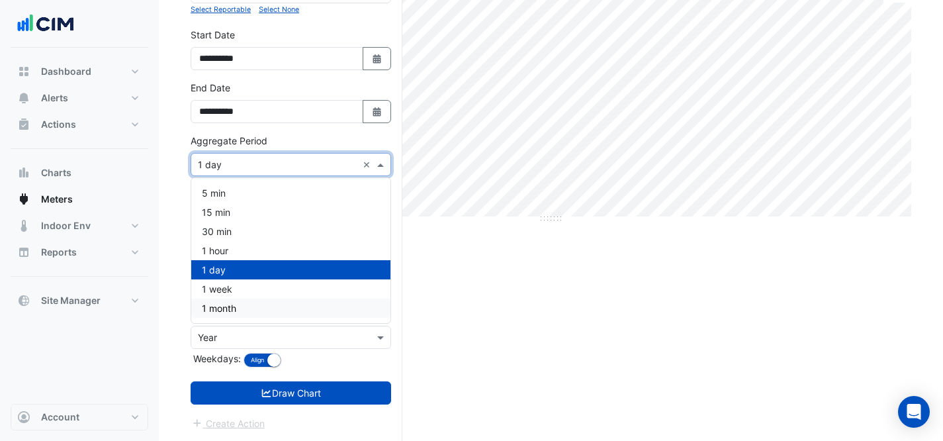
click at [279, 305] on div "1 month" at bounding box center [290, 308] width 199 height 19
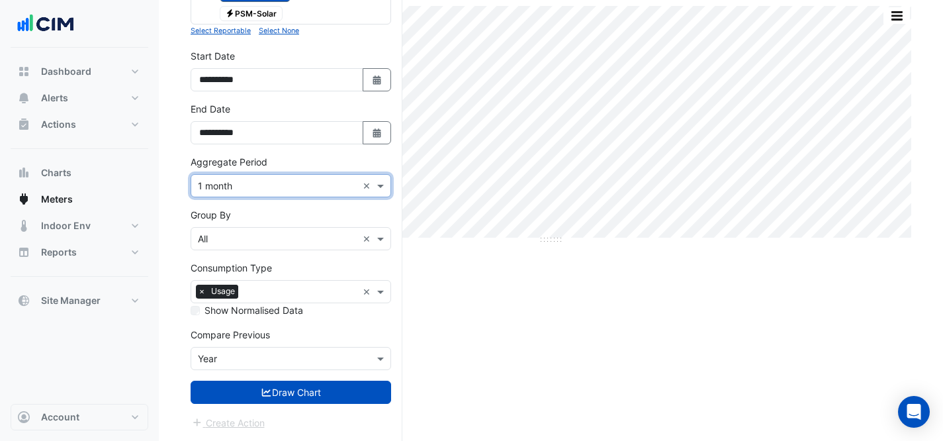
scroll to position [207, 0]
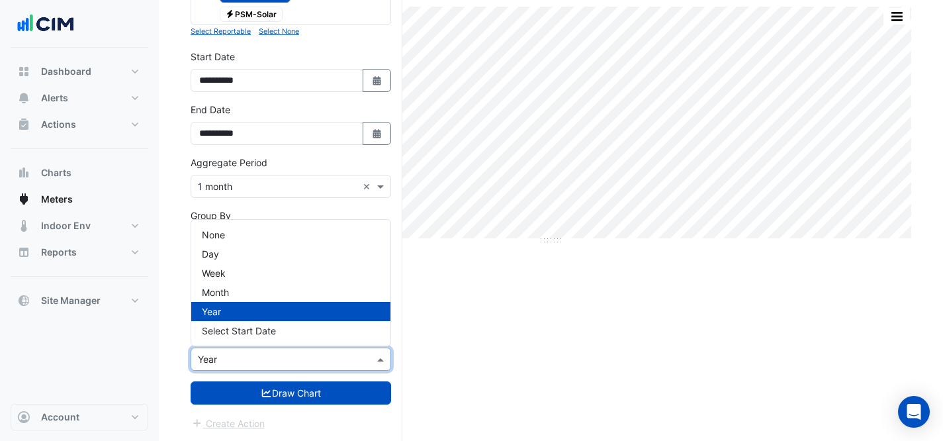
click at [311, 367] on div "Compare Previous × Year" at bounding box center [291, 359] width 201 height 23
click at [209, 232] on span "None" at bounding box center [213, 234] width 23 height 11
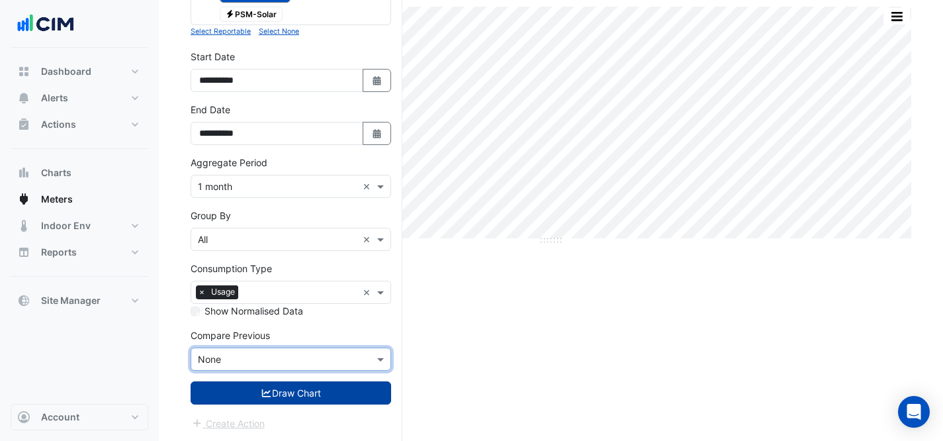
click at [335, 394] on button "Draw Chart" at bounding box center [291, 392] width 201 height 23
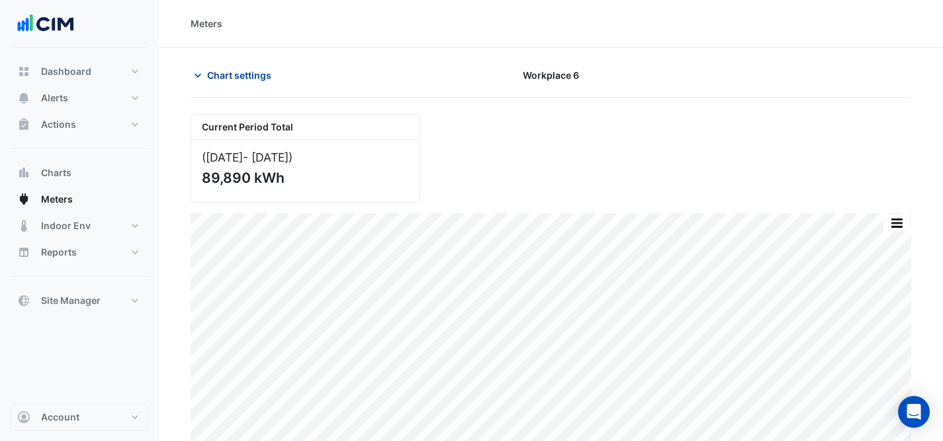
click at [252, 72] on span "Chart settings" at bounding box center [239, 75] width 64 height 14
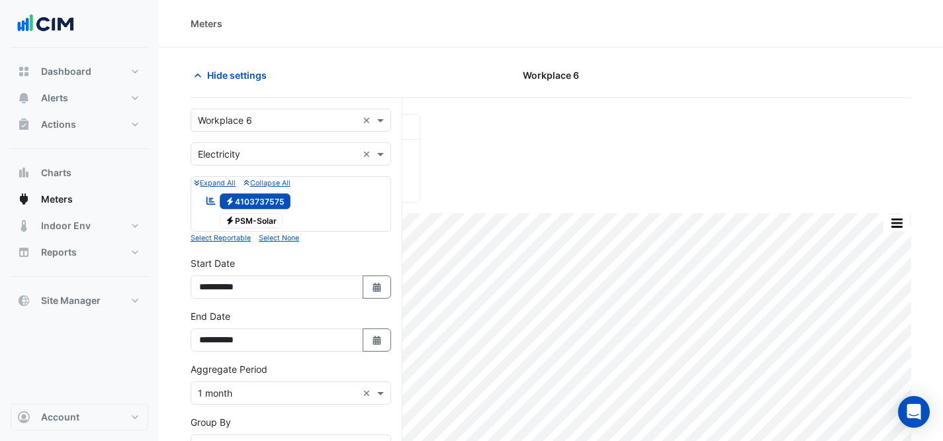
click at [270, 162] on div "Utility Type × Electricity ×" at bounding box center [291, 153] width 201 height 23
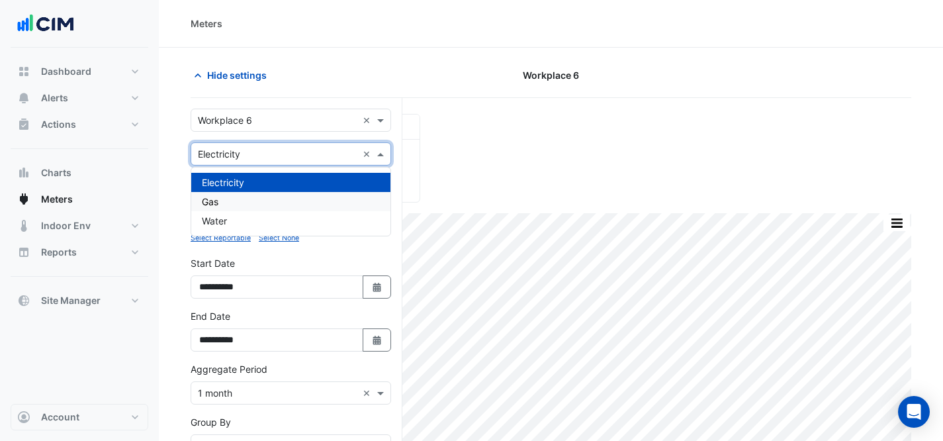
click at [260, 193] on div "Gas" at bounding box center [290, 201] width 199 height 19
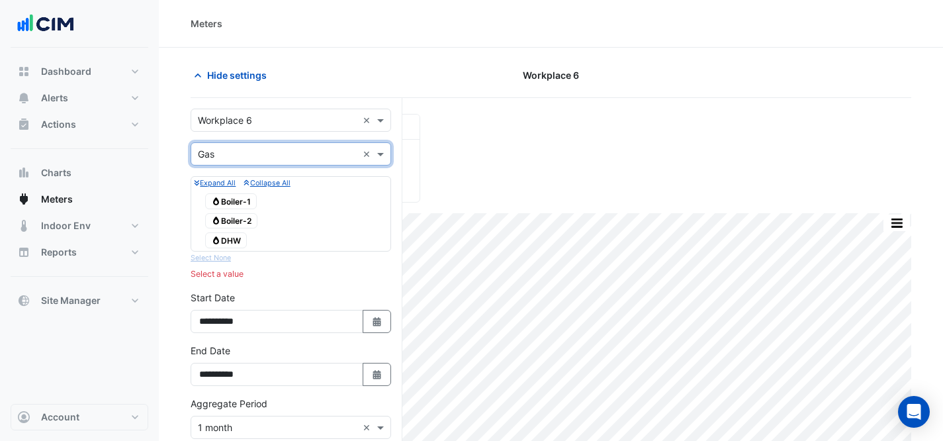
click at [246, 212] on div "Gas Boiler-2" at bounding box center [231, 221] width 59 height 19
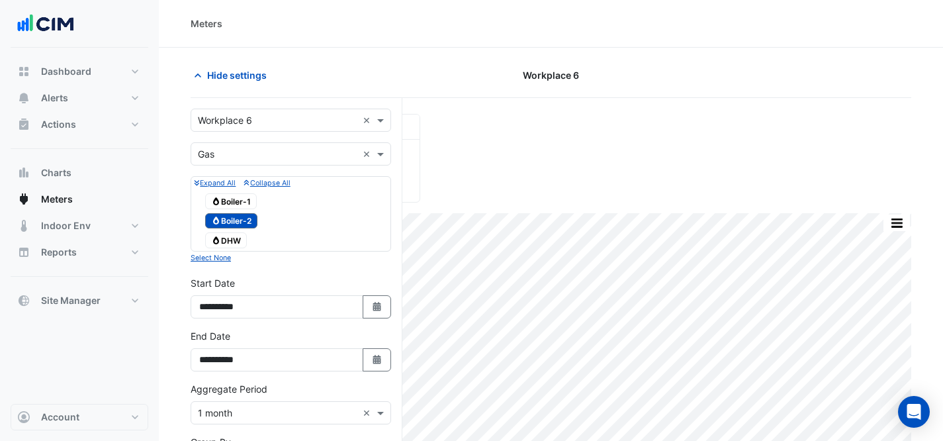
click at [231, 205] on span "Gas Boiler-1" at bounding box center [231, 201] width 52 height 16
click at [230, 245] on span "Gas DHW" at bounding box center [226, 240] width 42 height 16
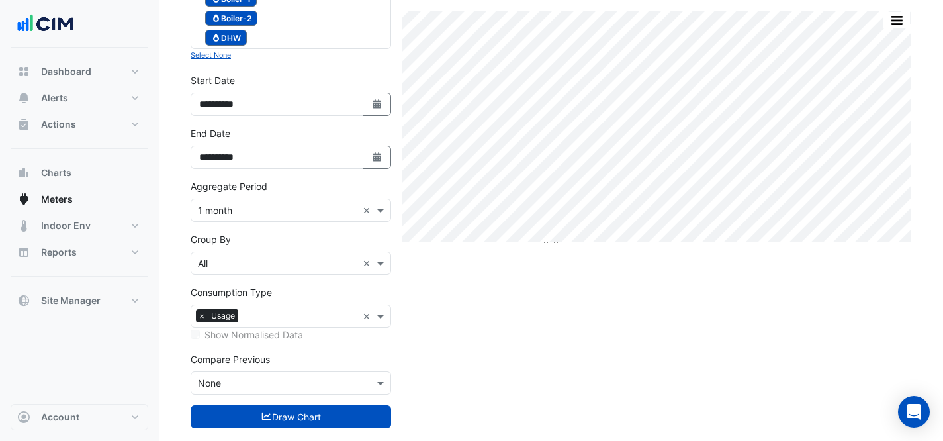
scroll to position [226, 0]
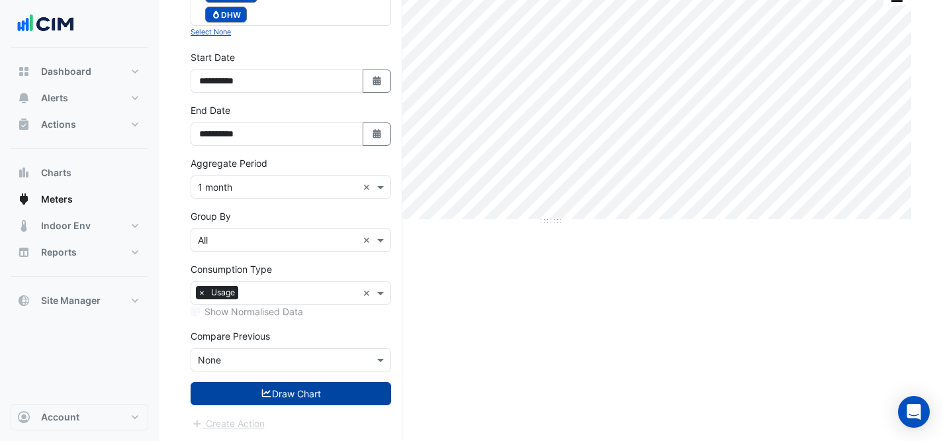
click at [275, 389] on button "Draw Chart" at bounding box center [291, 393] width 201 height 23
